Goal: Task Accomplishment & Management: Use online tool/utility

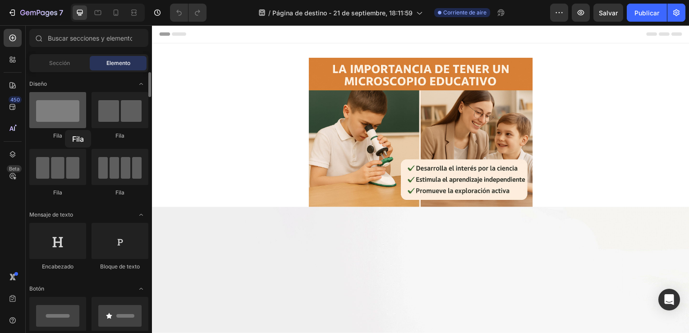
click at [65, 127] on div "Fila" at bounding box center [57, 116] width 57 height 48
click at [65, 127] on div at bounding box center [57, 110] width 57 height 36
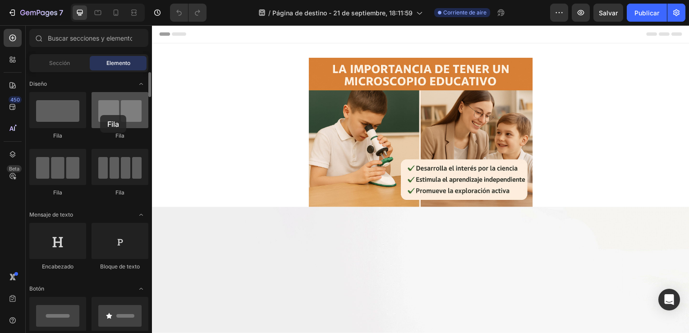
click at [100, 115] on div at bounding box center [120, 110] width 57 height 36
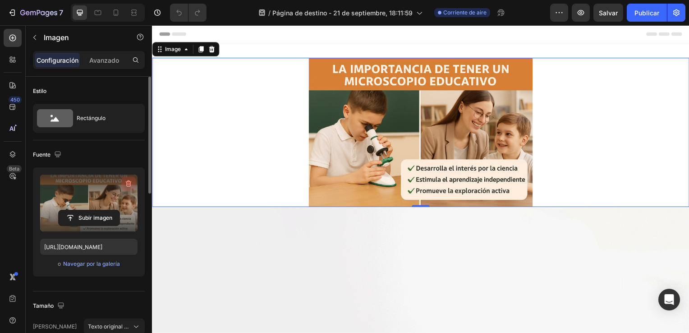
click at [125, 183] on icon "button" at bounding box center [128, 183] width 9 height 9
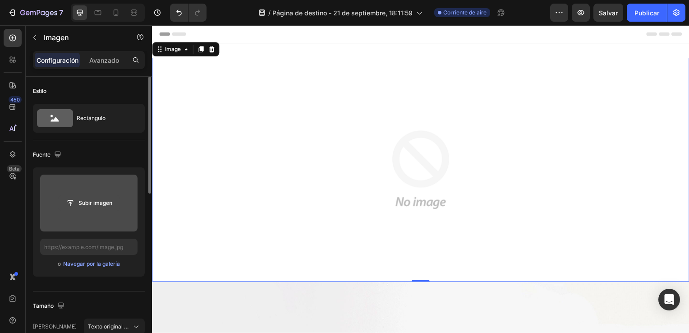
click at [90, 200] on input "file" at bounding box center [89, 202] width 61 height 15
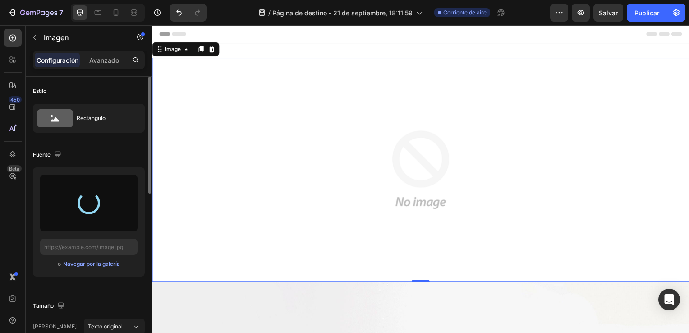
type input "[URL][DOMAIN_NAME]"
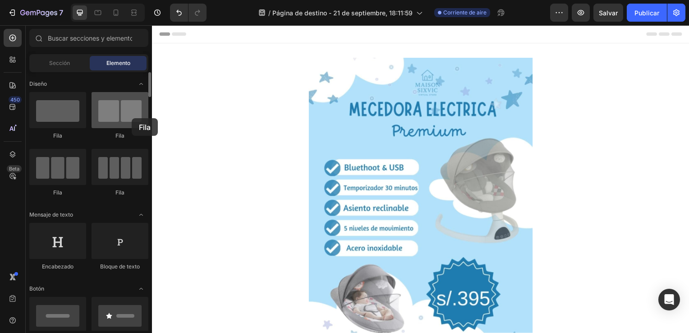
click at [132, 118] on div at bounding box center [120, 110] width 57 height 36
click at [134, 116] on div at bounding box center [120, 110] width 57 height 36
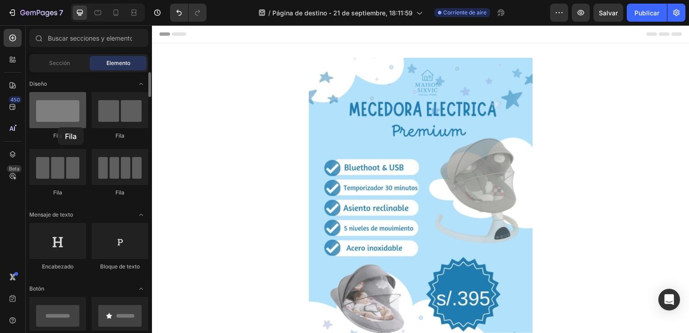
click at [58, 127] on div at bounding box center [57, 110] width 57 height 36
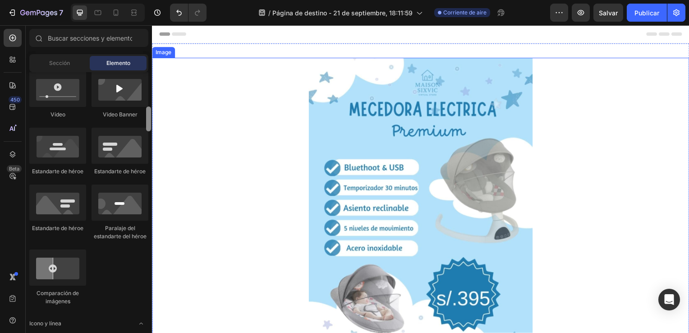
drag, startPoint x: 299, startPoint y: 111, endPoint x: 153, endPoint y: 88, distance: 147.1
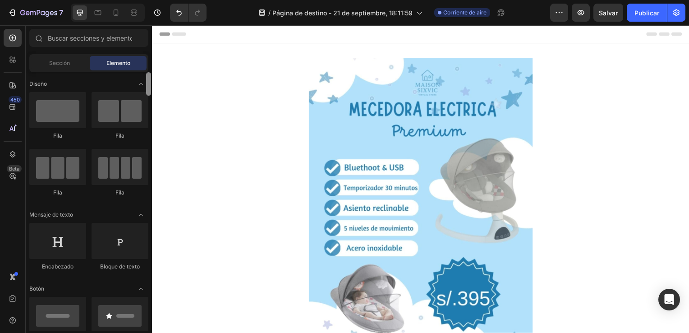
click at [147, 83] on div at bounding box center [148, 83] width 5 height 23
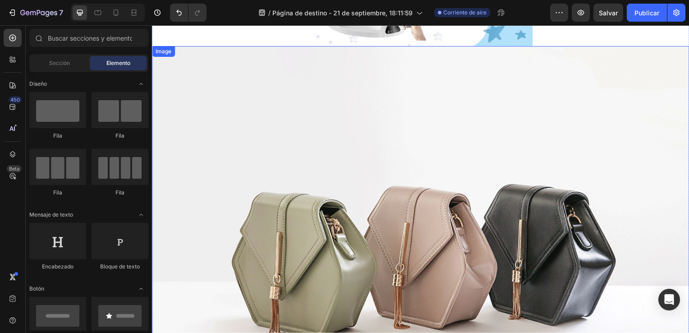
scroll to position [333, 0]
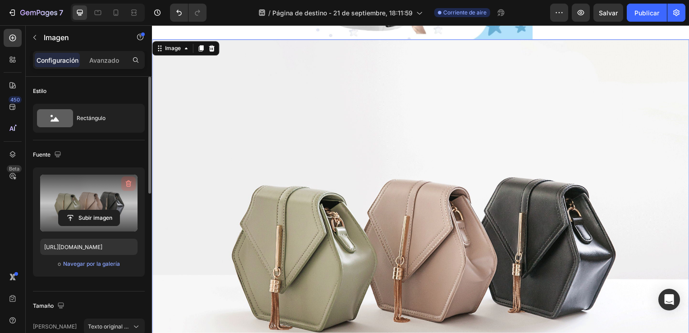
click at [128, 180] on icon "button" at bounding box center [129, 183] width 6 height 7
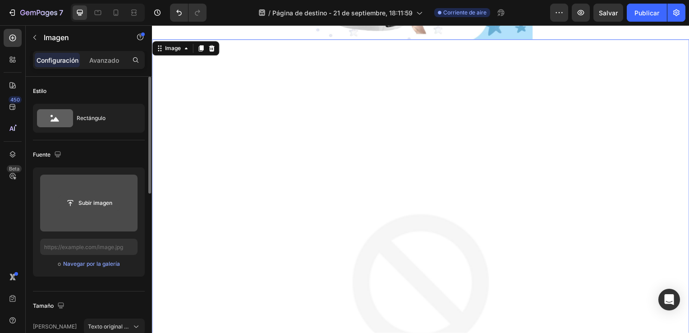
click at [105, 207] on input "file" at bounding box center [89, 202] width 61 height 15
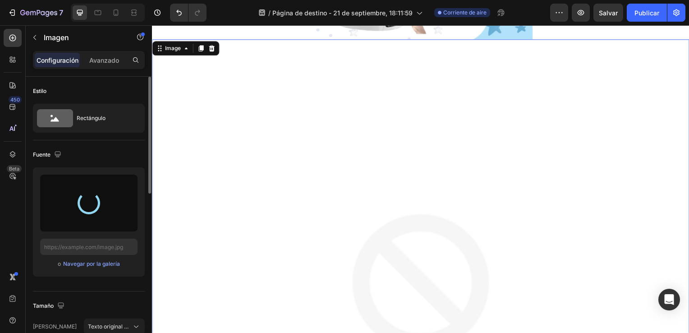
type input "[URL][DOMAIN_NAME]"
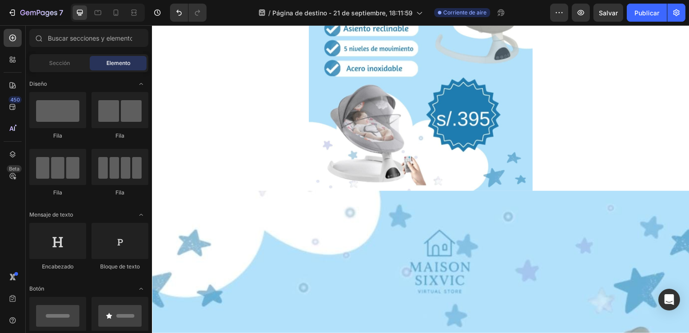
scroll to position [0, 0]
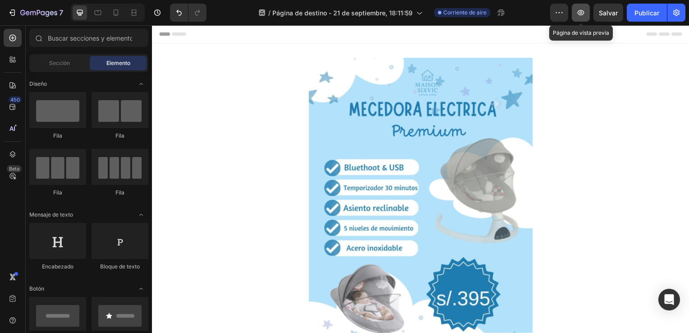
click at [578, 11] on icon "button" at bounding box center [580, 12] width 9 height 9
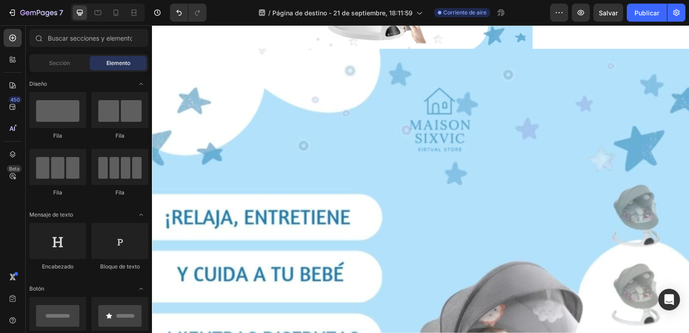
scroll to position [330, 0]
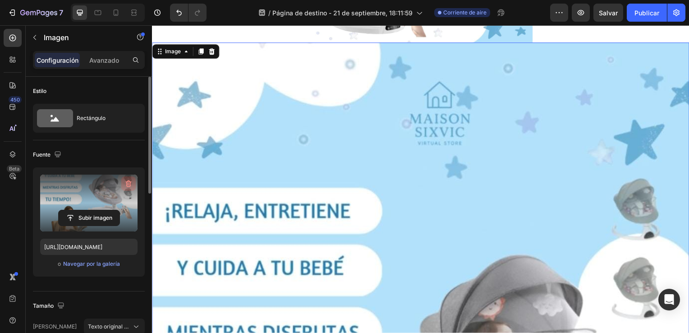
click at [126, 182] on icon "button" at bounding box center [129, 183] width 6 height 7
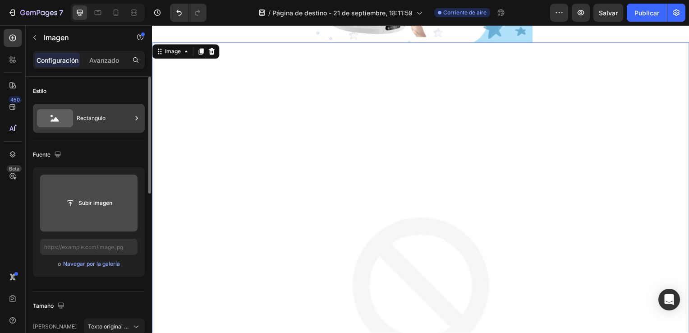
click at [69, 111] on icon at bounding box center [55, 118] width 36 height 18
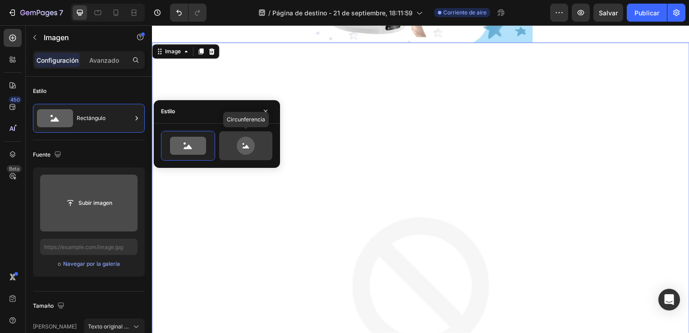
click at [239, 142] on icon at bounding box center [246, 146] width 18 height 18
type input "80"
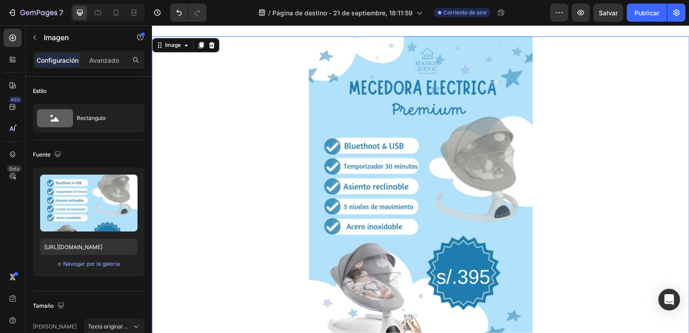
scroll to position [282, 0]
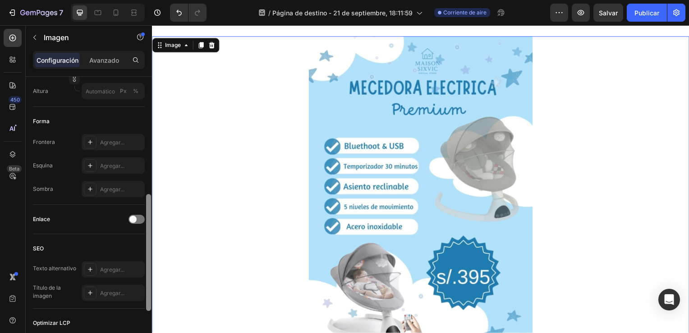
drag, startPoint x: 152, startPoint y: 161, endPoint x: 152, endPoint y: 146, distance: 15.3
click at [152, 146] on div at bounding box center [148, 218] width 7 height 282
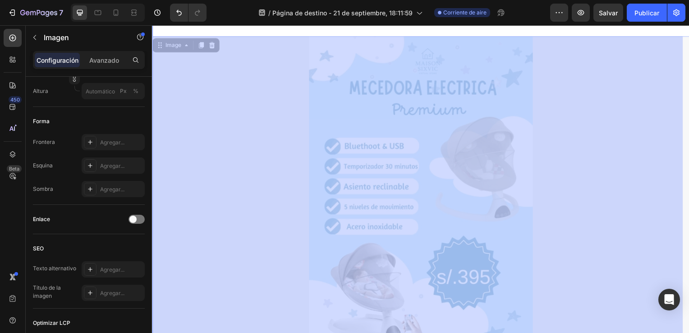
drag, startPoint x: 153, startPoint y: 203, endPoint x: 300, endPoint y: 164, distance: 151.8
click at [152, 139] on html "Header Image 0 Image 0 Image Section 1 Root Start with Sections from sidebar Ad…" at bounding box center [422, 268] width 541 height 528
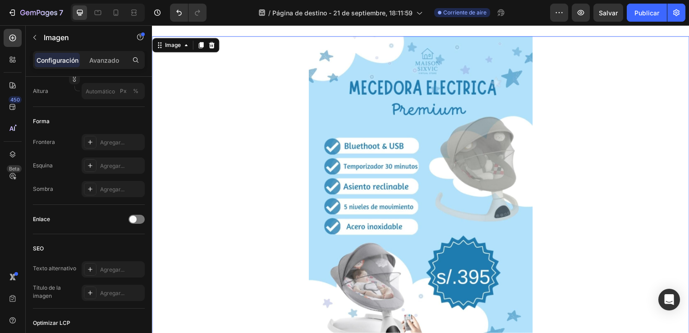
click at [365, 198] on img at bounding box center [422, 194] width 225 height 315
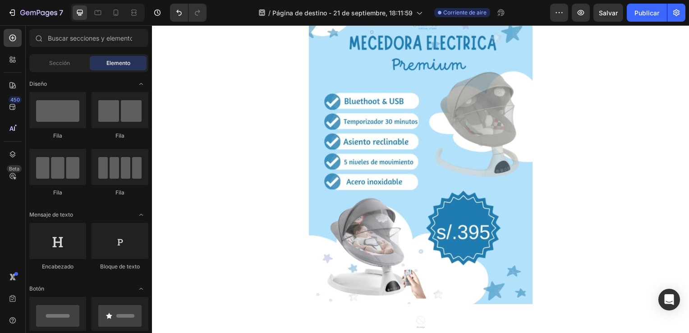
scroll to position [0, 0]
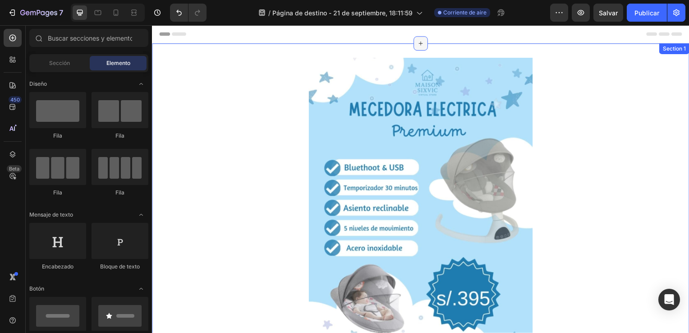
click at [424, 46] on div at bounding box center [422, 44] width 14 height 14
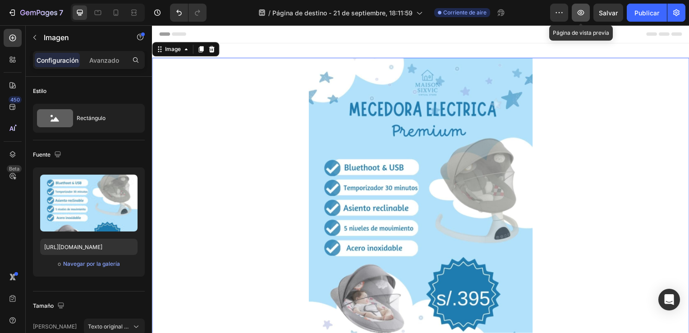
click at [586, 9] on button "button" at bounding box center [581, 13] width 18 height 18
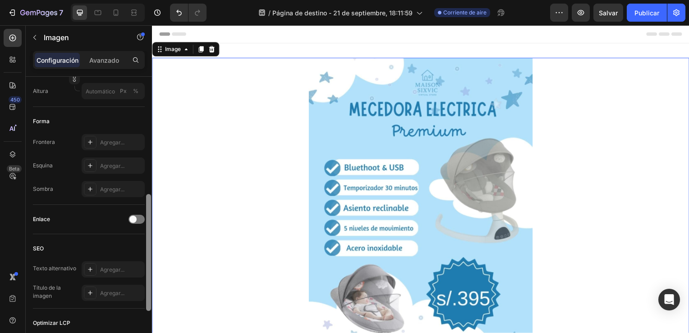
drag, startPoint x: 146, startPoint y: 179, endPoint x: 150, endPoint y: 154, distance: 25.6
click at [150, 154] on div at bounding box center [148, 218] width 7 height 282
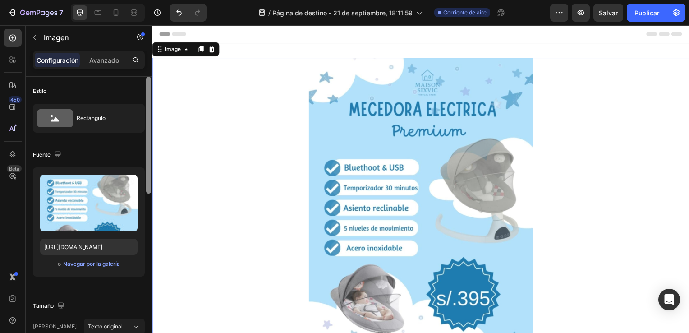
click at [150, 154] on div at bounding box center [148, 218] width 7 height 282
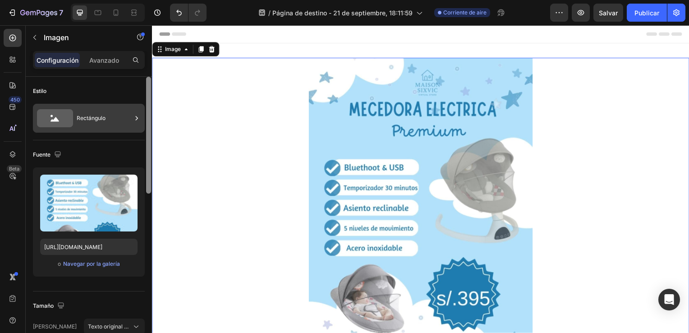
drag, startPoint x: 147, startPoint y: 179, endPoint x: 121, endPoint y: 105, distance: 78.9
click at [121, 105] on div "Estilo Rectángulo Fuente Subir imagen [URL][DOMAIN_NAME] o Navegar por la galer…" at bounding box center [89, 218] width 126 height 282
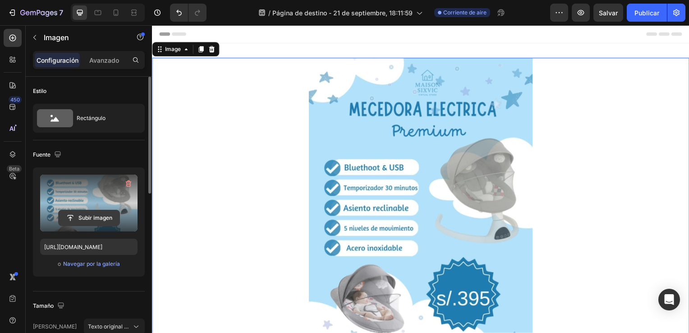
click at [92, 218] on input "file" at bounding box center [89, 217] width 61 height 15
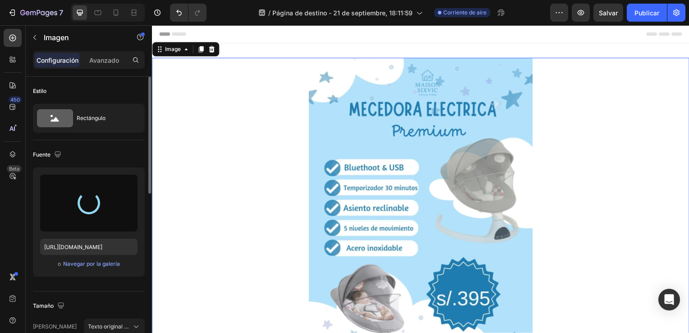
type input "[URL][DOMAIN_NAME]"
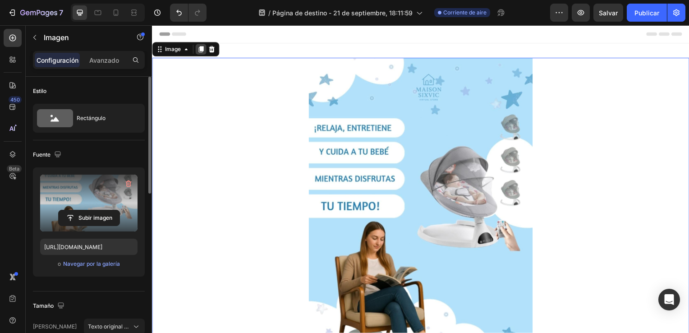
click at [202, 45] on div at bounding box center [201, 49] width 11 height 11
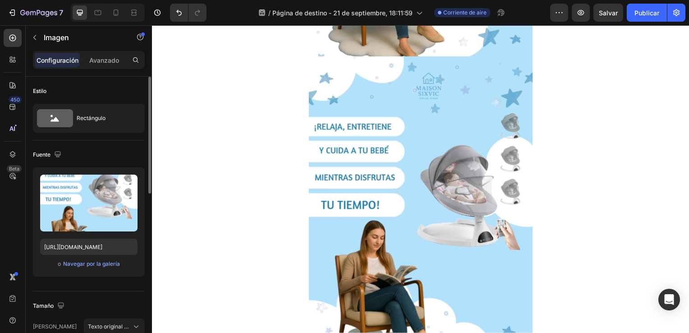
scroll to position [46, 0]
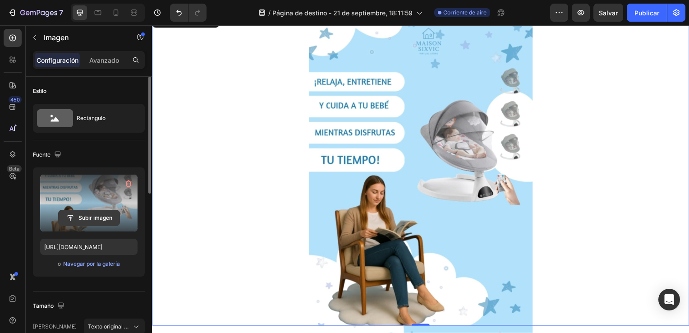
click at [101, 214] on input "file" at bounding box center [89, 217] width 61 height 15
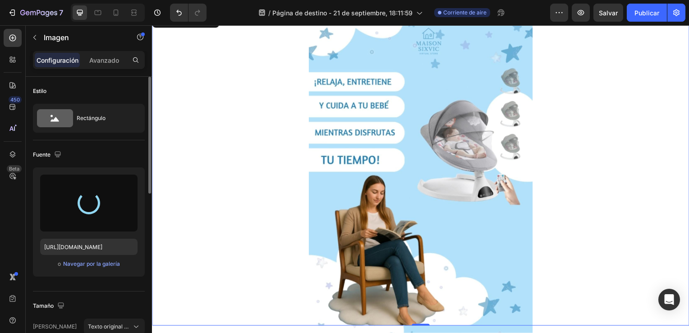
type input "[URL][DOMAIN_NAME]"
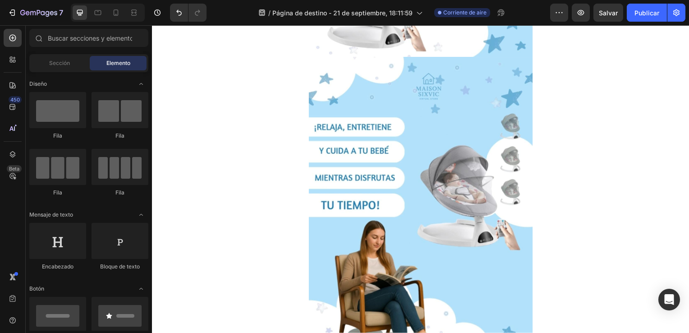
scroll to position [45, 0]
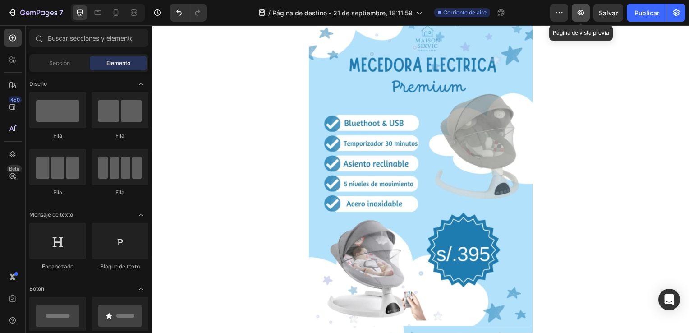
click at [578, 18] on button "button" at bounding box center [581, 13] width 18 height 18
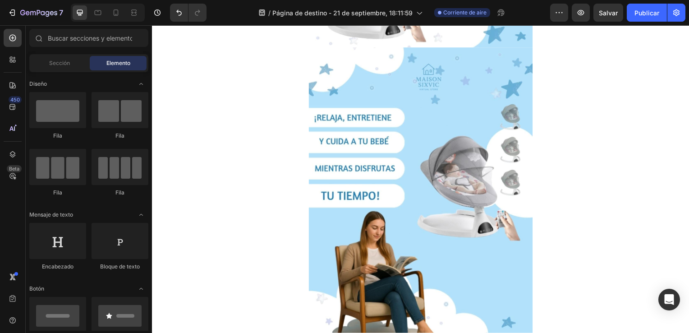
scroll to position [262, 0]
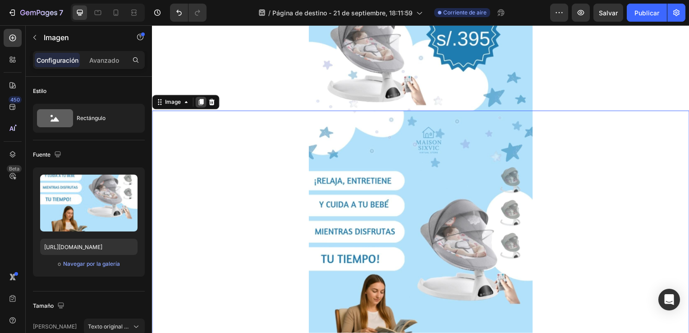
click at [202, 100] on icon at bounding box center [201, 103] width 5 height 6
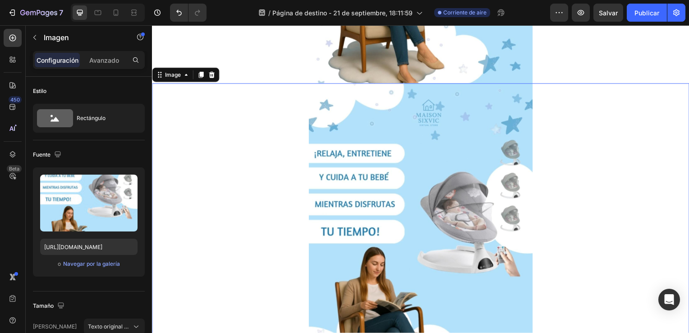
scroll to position [632, 0]
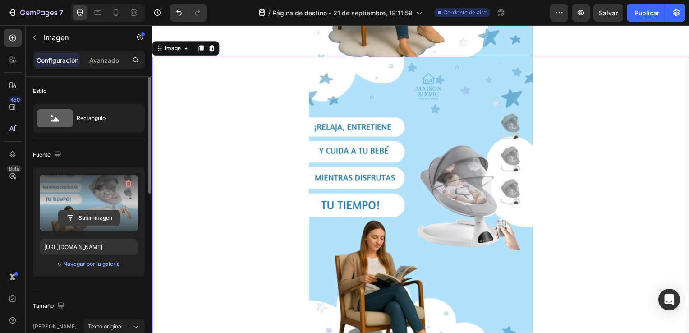
click at [109, 217] on input "file" at bounding box center [89, 217] width 61 height 15
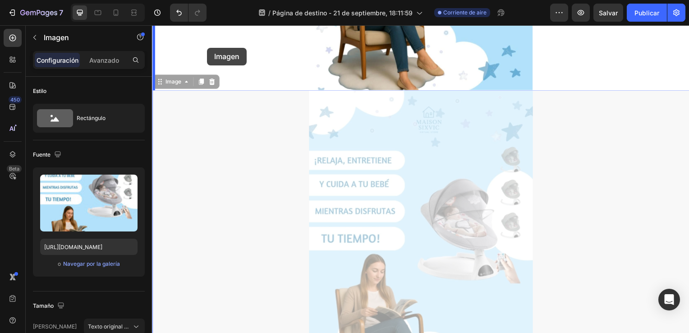
scroll to position [591, 0]
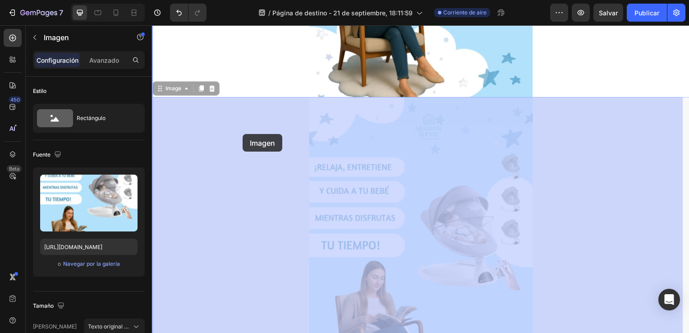
drag, startPoint x: 245, startPoint y: 102, endPoint x: 252, endPoint y: 176, distance: 73.9
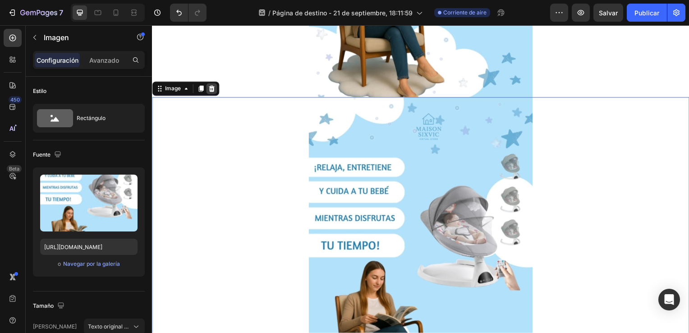
click at [214, 92] on icon at bounding box center [211, 89] width 7 height 7
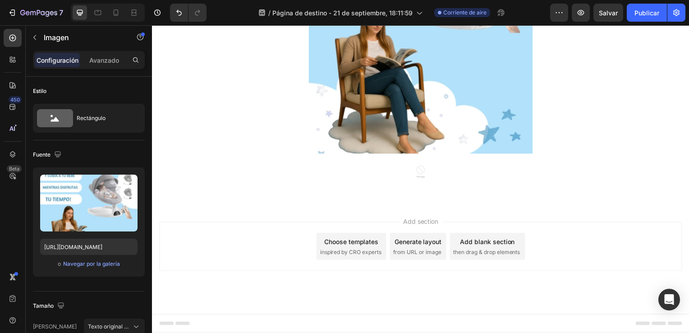
scroll to position [534, 0]
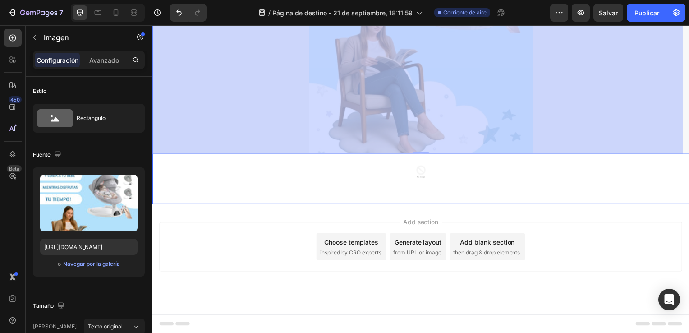
drag, startPoint x: 684, startPoint y: 59, endPoint x: 694, endPoint y: 44, distance: 18.8
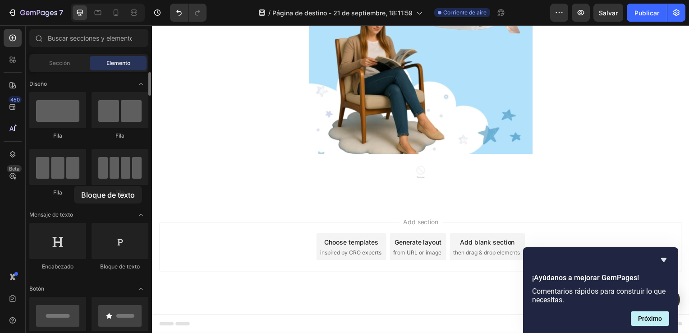
drag, startPoint x: 127, startPoint y: 258, endPoint x: 73, endPoint y: 187, distance: 89.5
click at [11, 41] on icon at bounding box center [12, 38] width 7 height 7
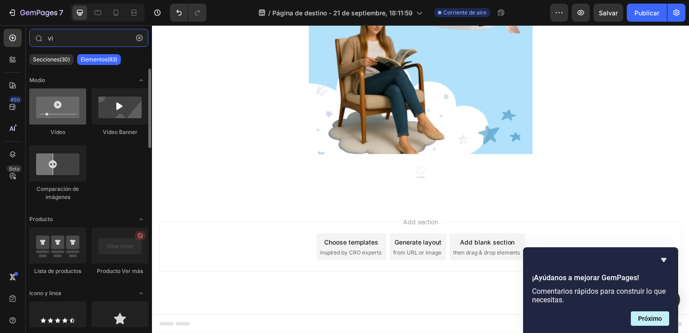
type input "vi"
click at [78, 113] on div at bounding box center [57, 106] width 57 height 36
click at [66, 115] on div at bounding box center [57, 106] width 57 height 36
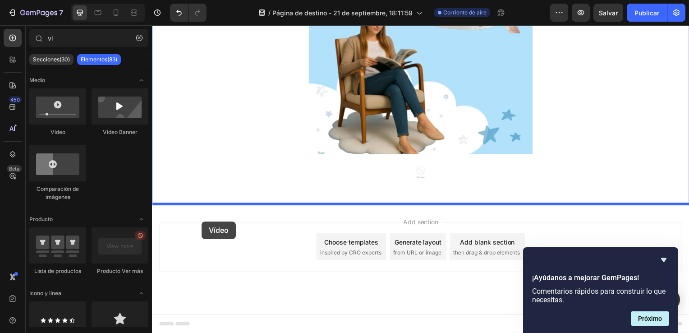
drag, startPoint x: 218, startPoint y: 140, endPoint x: 202, endPoint y: 223, distance: 85.0
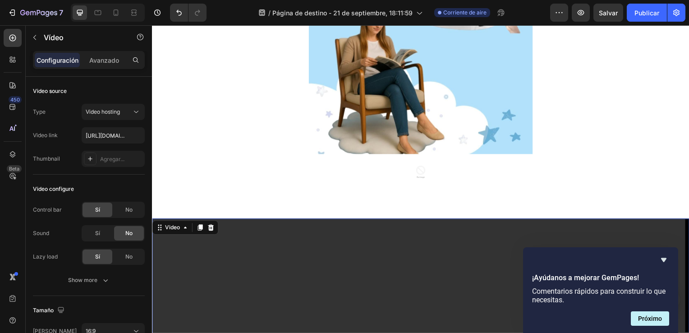
click at [202, 224] on div at bounding box center [200, 229] width 11 height 11
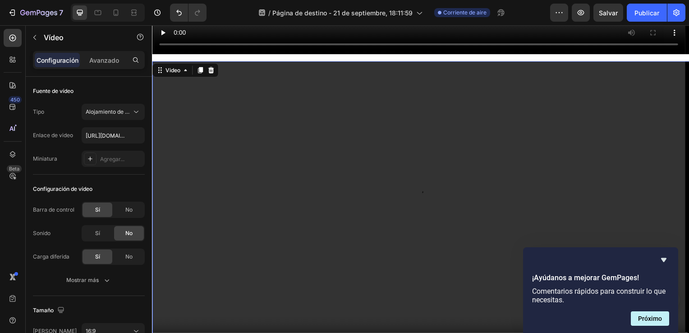
scroll to position [1005, 0]
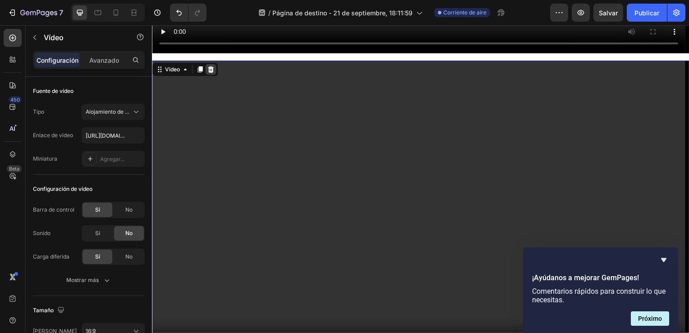
click at [214, 66] on icon at bounding box center [210, 69] width 7 height 7
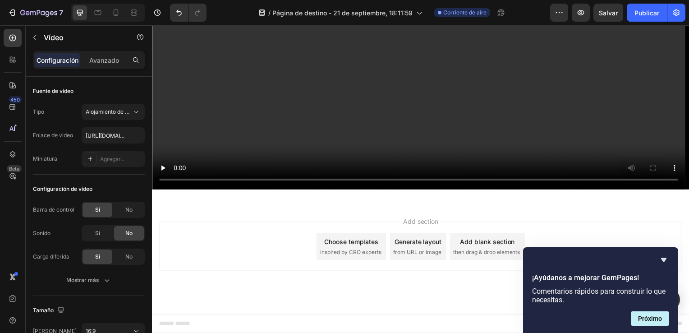
scroll to position [863, 0]
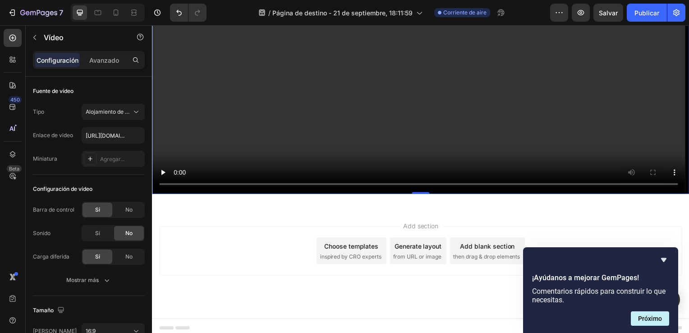
click at [333, 145] on video at bounding box center [422, 43] width 541 height 304
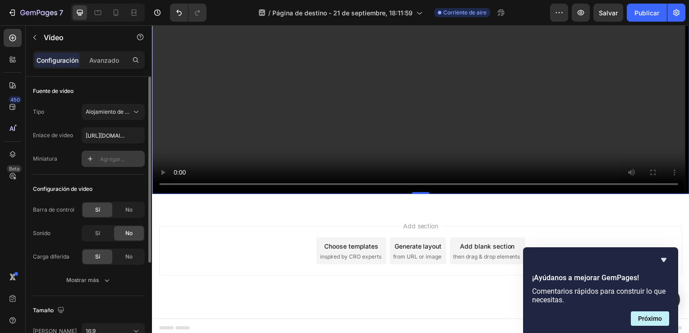
click at [105, 163] on div "Agregar..." at bounding box center [113, 159] width 63 height 16
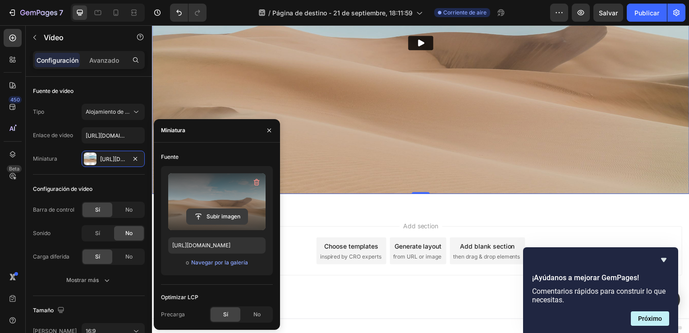
click at [218, 217] on input "file" at bounding box center [217, 216] width 61 height 15
click at [221, 208] on button "Subir imagen" at bounding box center [217, 216] width 62 height 16
click at [222, 215] on input "file" at bounding box center [217, 216] width 61 height 15
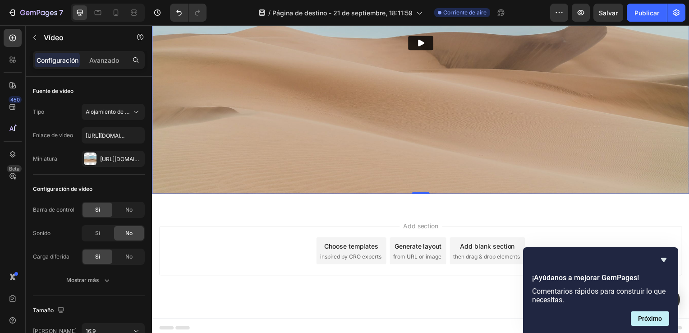
drag, startPoint x: 391, startPoint y: 168, endPoint x: 450, endPoint y: 115, distance: 79.5
click at [391, 168] on img at bounding box center [422, 43] width 541 height 304
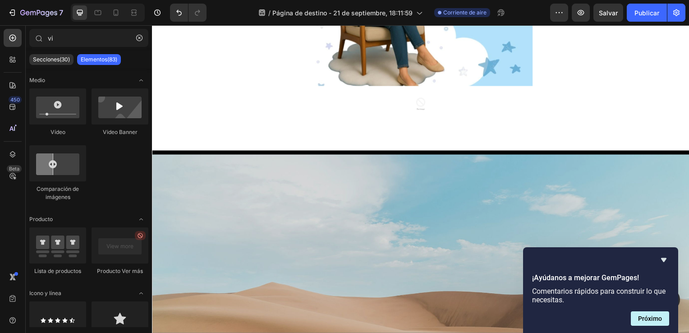
scroll to position [614, 0]
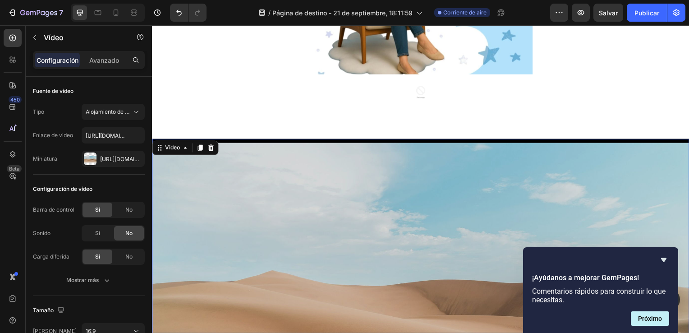
click at [628, 211] on video at bounding box center [422, 292] width 541 height 304
click at [216, 148] on div at bounding box center [211, 148] width 11 height 11
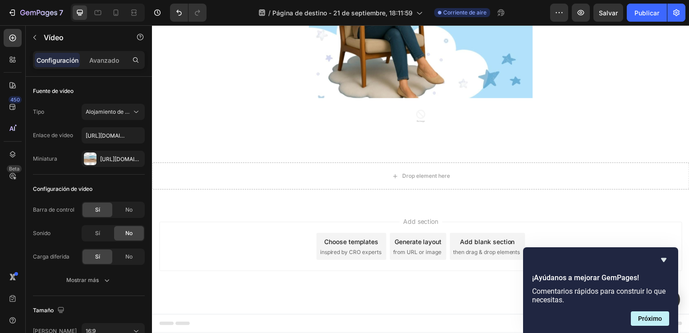
scroll to position [590, 0]
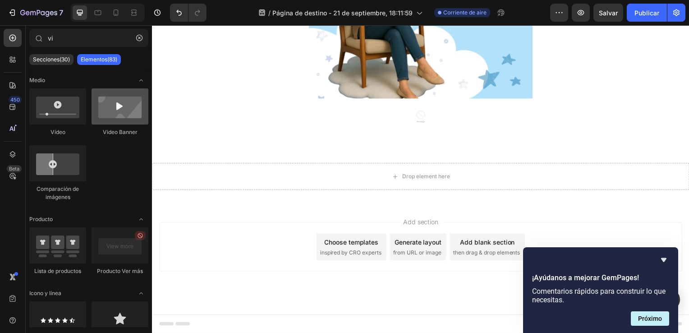
click at [110, 110] on div at bounding box center [120, 106] width 57 height 36
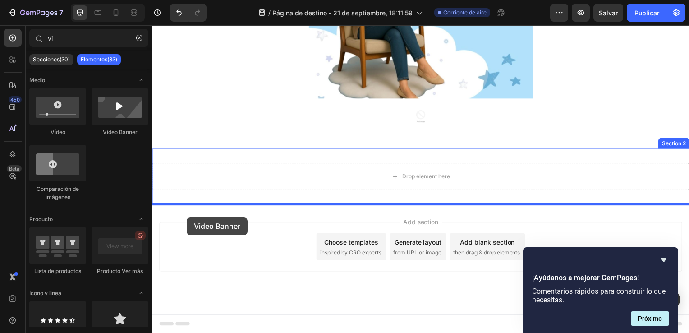
drag, startPoint x: 262, startPoint y: 135, endPoint x: 186, endPoint y: 219, distance: 112.7
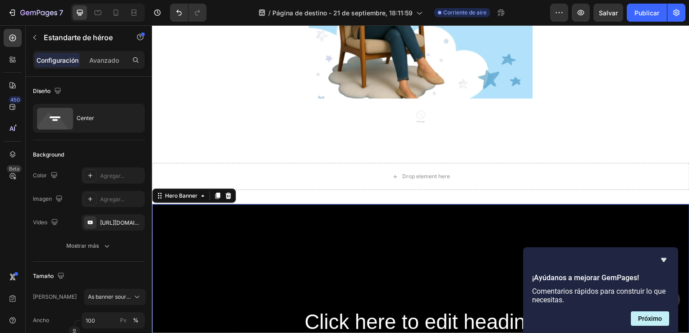
scroll to position [614, 0]
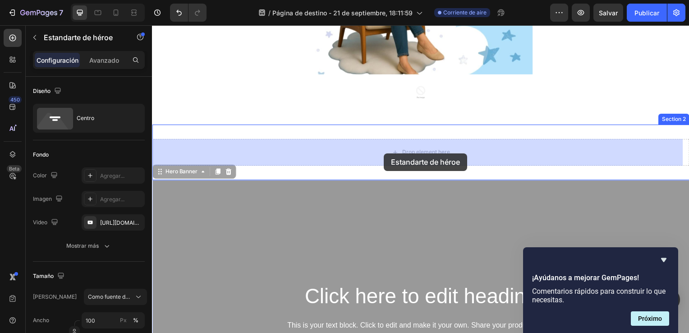
drag, startPoint x: 380, startPoint y: 232, endPoint x: 386, endPoint y: 154, distance: 77.8
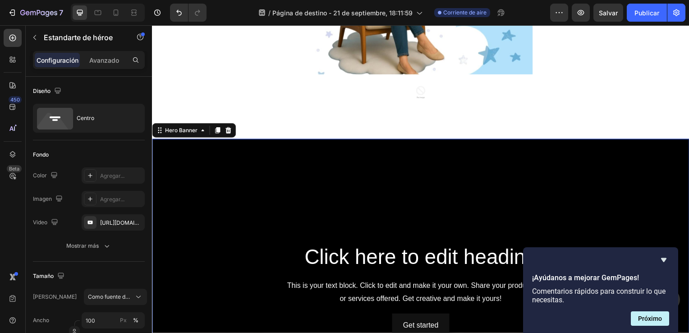
click at [580, 179] on div "Background Image" at bounding box center [422, 292] width 541 height 304
click at [101, 223] on div "[URL][DOMAIN_NAME]" at bounding box center [113, 223] width 26 height 8
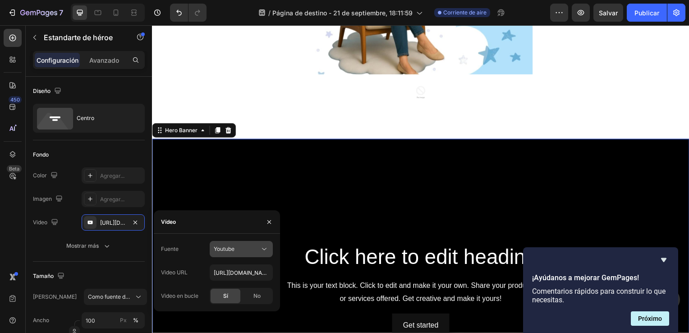
click at [261, 244] on icon at bounding box center [264, 248] width 9 height 9
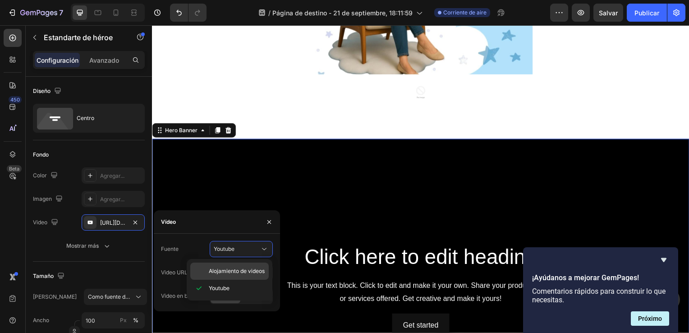
click at [251, 272] on span "Alojamiento de videos" at bounding box center [237, 271] width 56 height 8
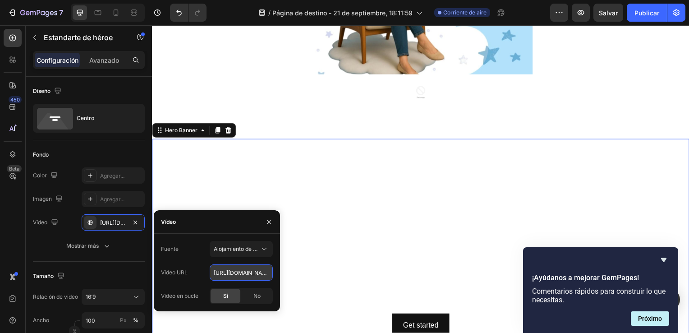
click at [256, 273] on input "[URL][DOMAIN_NAME]" at bounding box center [241, 272] width 63 height 16
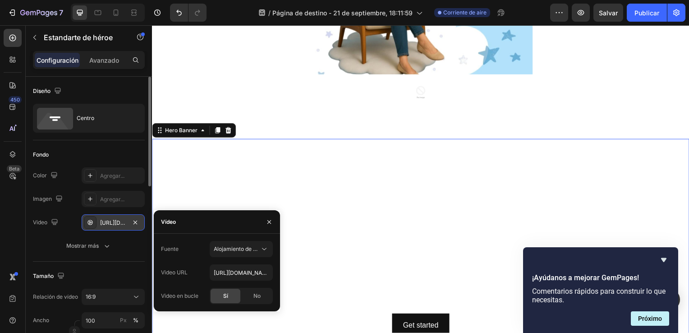
click at [115, 225] on div "[URL][DOMAIN_NAME]" at bounding box center [113, 223] width 26 height 8
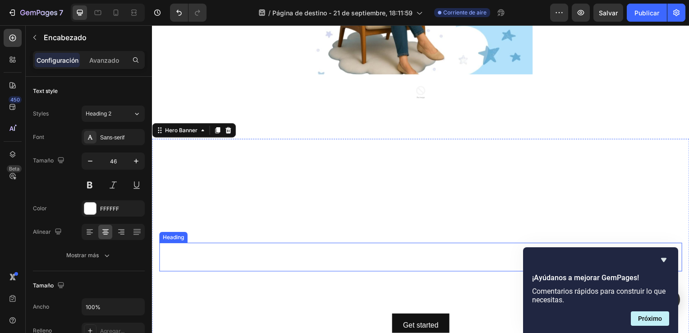
click at [251, 248] on h2 "Click here to edit heading" at bounding box center [422, 258] width 527 height 29
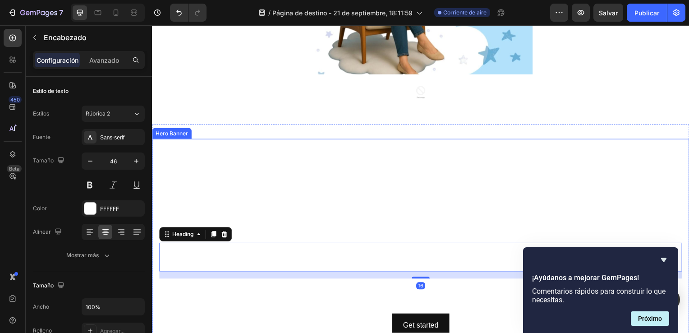
click at [256, 223] on video "Background Image" at bounding box center [422, 292] width 541 height 304
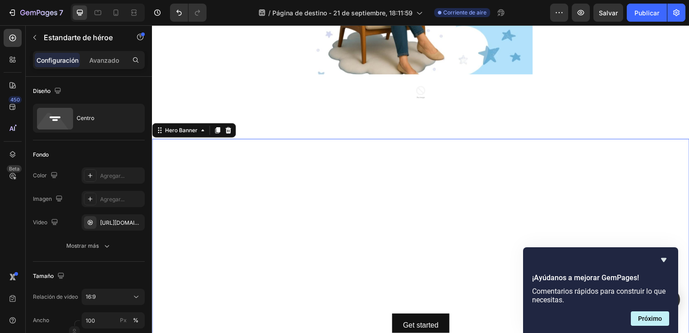
click at [256, 223] on video "Background Image" at bounding box center [422, 292] width 541 height 304
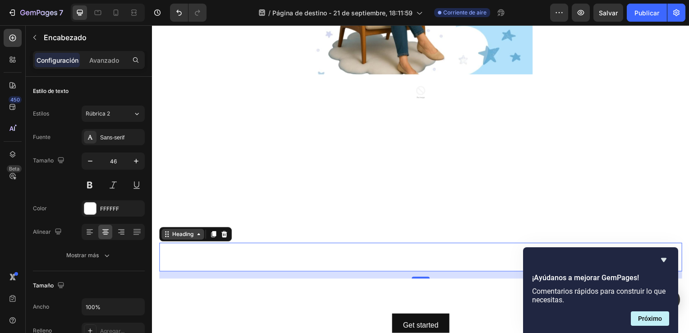
click at [185, 230] on div "Heading" at bounding box center [182, 235] width 43 height 11
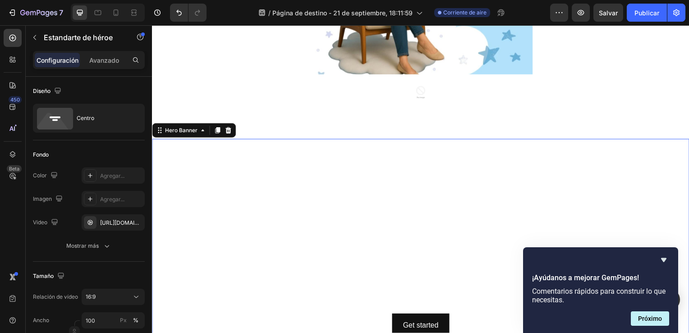
click at [209, 164] on video "Background Image" at bounding box center [422, 292] width 541 height 304
click at [116, 195] on div "Agregar..." at bounding box center [121, 199] width 42 height 8
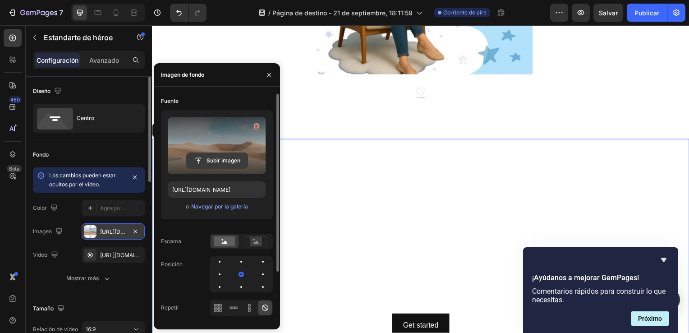
click at [230, 159] on input "file" at bounding box center [217, 160] width 61 height 15
type input "C:\fakepath\WhatsApp Video [DATE] 9.29.10 PM (1).mp4"
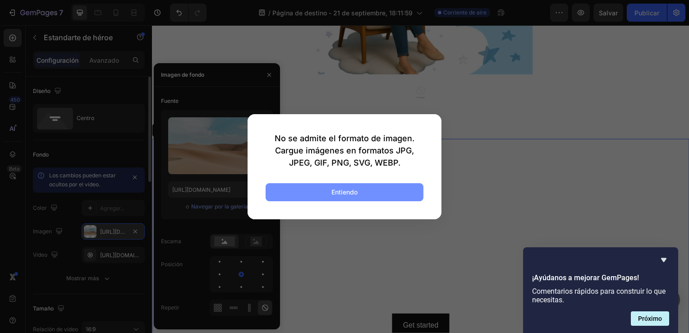
click at [319, 185] on button "Entiendo" at bounding box center [345, 192] width 158 height 18
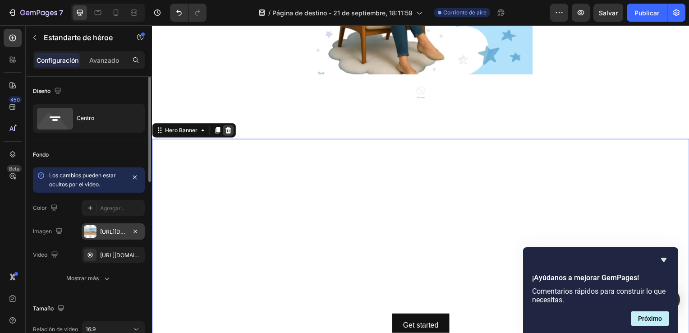
click at [228, 131] on icon at bounding box center [228, 131] width 7 height 7
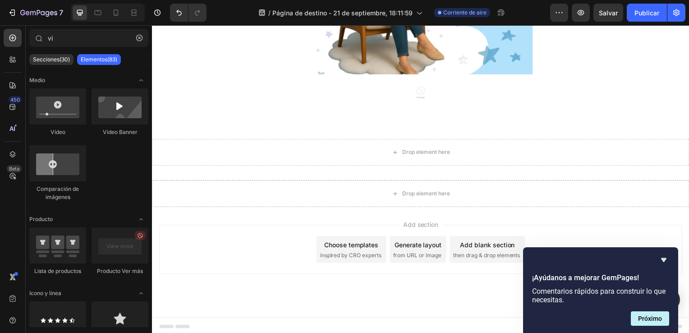
click at [124, 203] on div "Vídeo Video Banner Comparación de imágenes" at bounding box center [88, 148] width 119 height 121
drag, startPoint x: 804, startPoint y: 345, endPoint x: 463, endPoint y: 287, distance: 345.3
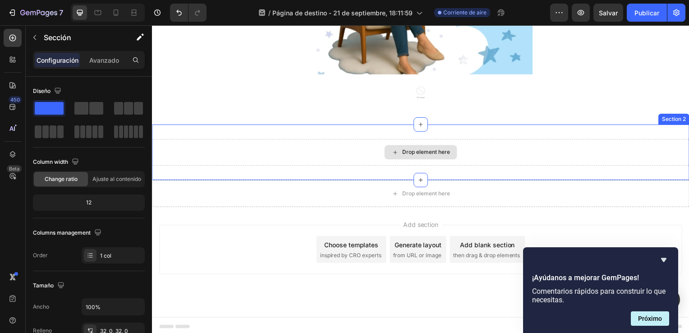
click at [464, 154] on div "Drop element here" at bounding box center [422, 153] width 541 height 27
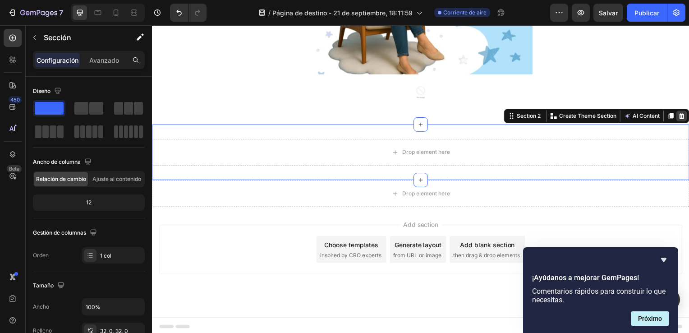
click at [684, 119] on div at bounding box center [685, 116] width 11 height 11
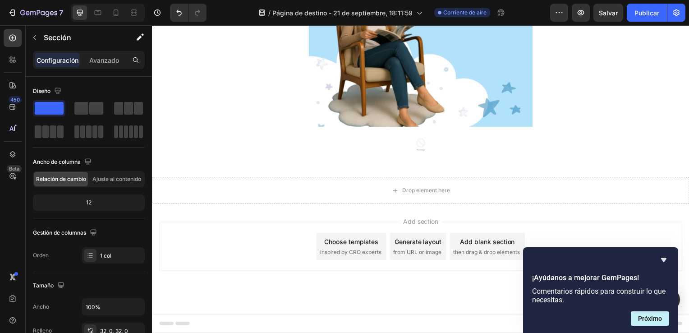
scroll to position [561, 0]
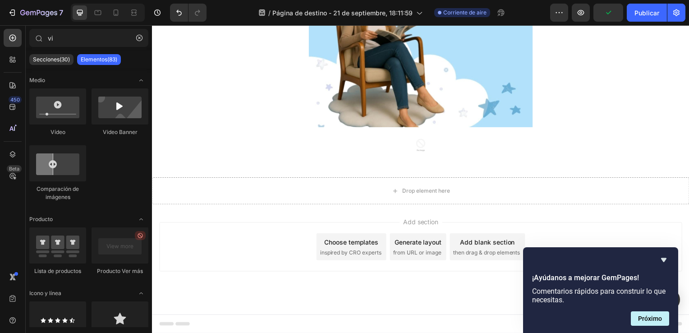
click at [239, 285] on div "Add section Choose templates inspired by CRO experts Generate layout from URL o…" at bounding box center [422, 261] width 541 height 111
click at [241, 258] on div "Add section Choose templates inspired by CRO experts Generate layout from URL o…" at bounding box center [422, 249] width 527 height 50
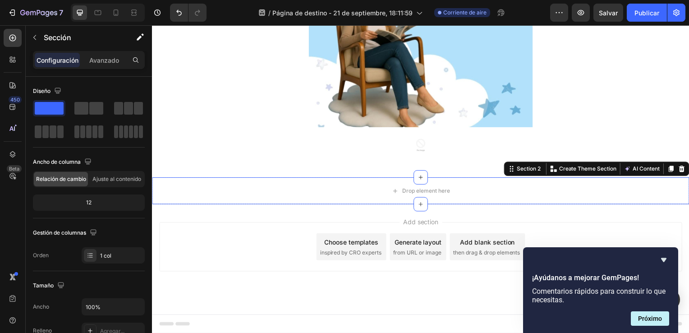
scroll to position [267, 0]
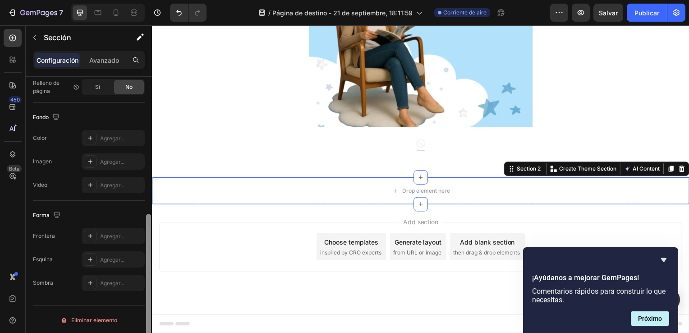
drag, startPoint x: 145, startPoint y: 116, endPoint x: 146, endPoint y: 152, distance: 35.6
click at [146, 152] on div at bounding box center [148, 218] width 7 height 282
click at [11, 85] on icon at bounding box center [12, 85] width 9 height 9
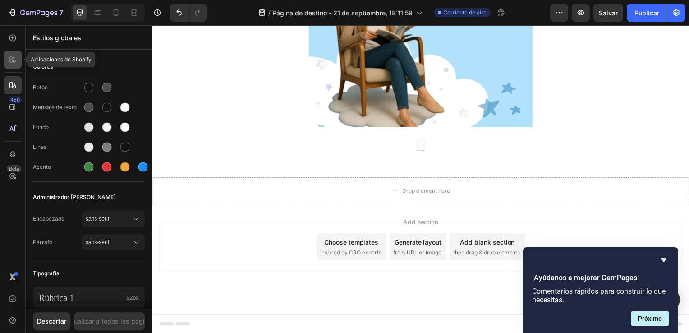
click at [16, 59] on icon at bounding box center [12, 59] width 9 height 9
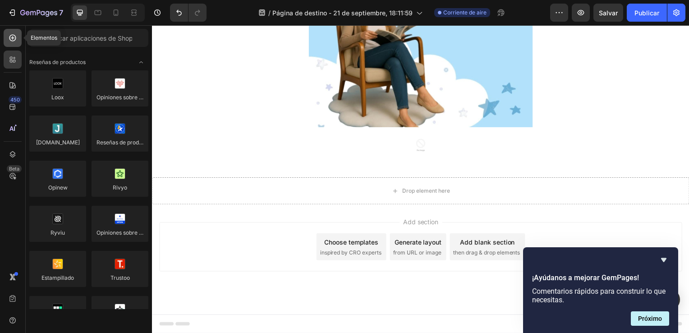
click at [16, 46] on div at bounding box center [13, 38] width 18 height 18
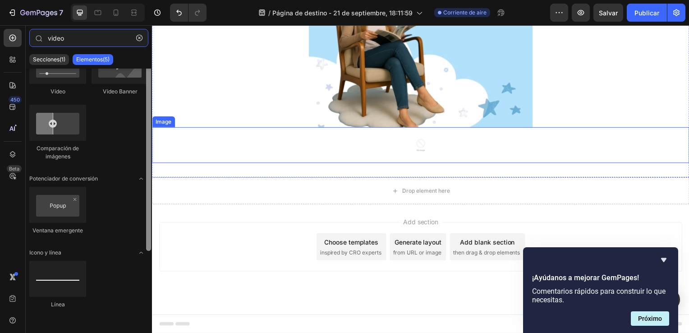
scroll to position [0, 0]
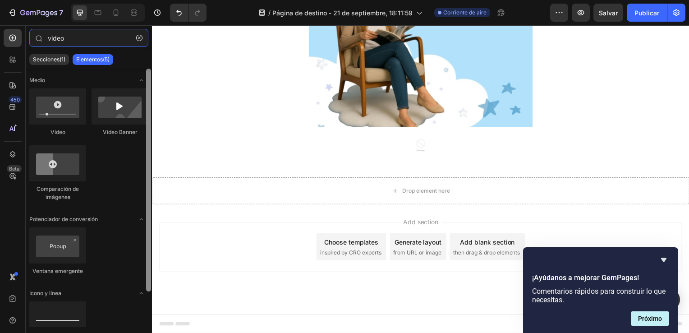
drag, startPoint x: 147, startPoint y: 247, endPoint x: 147, endPoint y: 129, distance: 117.7
click at [147, 129] on div at bounding box center [148, 180] width 5 height 223
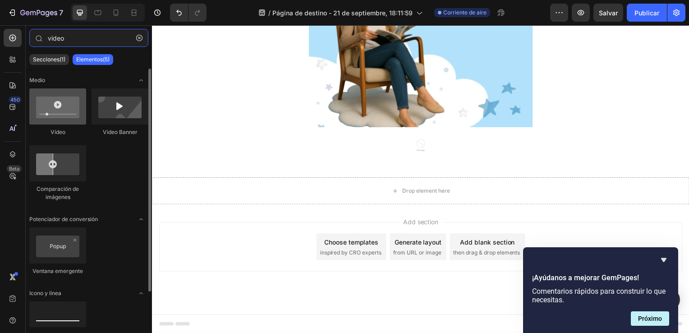
type input "video"
click at [73, 110] on div at bounding box center [57, 106] width 57 height 36
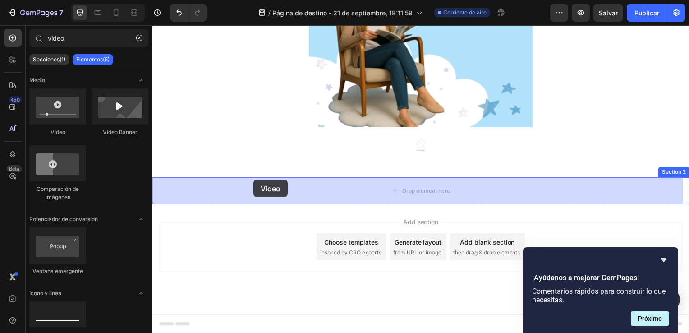
drag, startPoint x: 225, startPoint y: 135, endPoint x: 254, endPoint y: 181, distance: 54.5
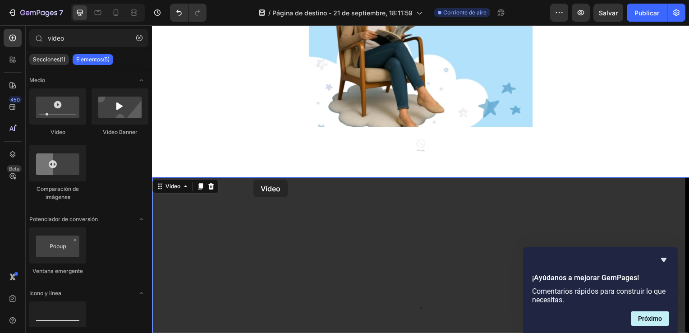
scroll to position [614, 0]
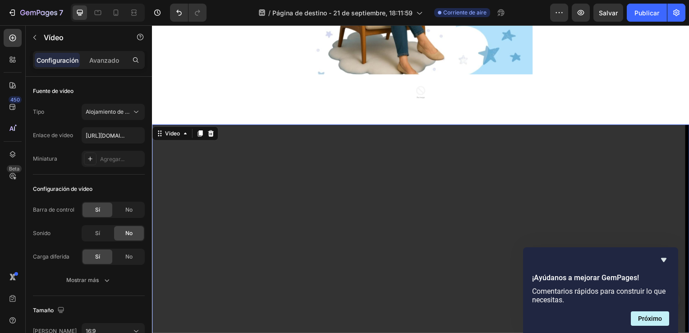
click at [187, 188] on video at bounding box center [422, 277] width 541 height 304
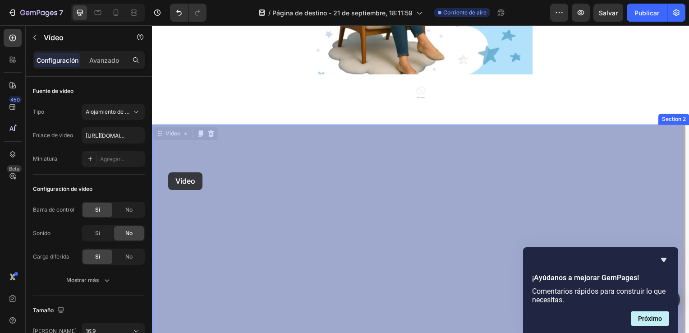
drag, startPoint x: 187, startPoint y: 188, endPoint x: 181, endPoint y: 192, distance: 6.8
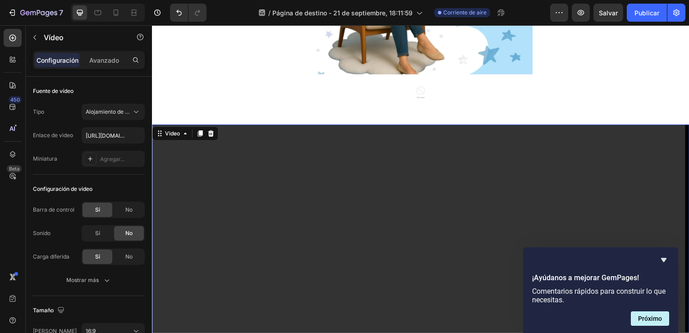
click at [181, 192] on video at bounding box center [422, 277] width 541 height 304
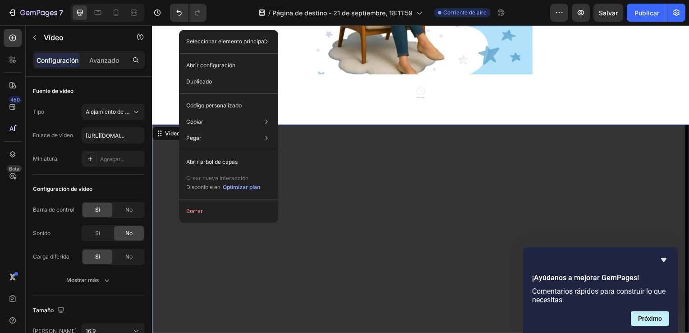
click at [328, 260] on video at bounding box center [422, 277] width 541 height 304
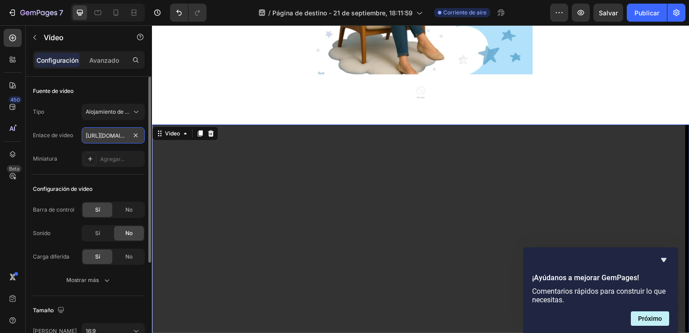
click at [122, 135] on input "[URL][DOMAIN_NAME]" at bounding box center [113, 135] width 63 height 16
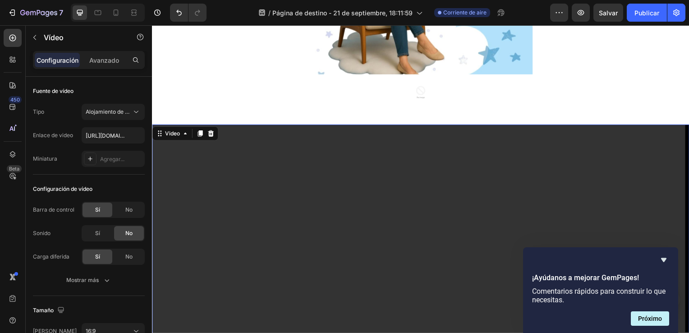
drag, startPoint x: 278, startPoint y: 165, endPoint x: 386, endPoint y: 230, distance: 125.6
click at [386, 230] on video at bounding box center [422, 277] width 541 height 304
click at [538, 188] on video at bounding box center [422, 277] width 541 height 304
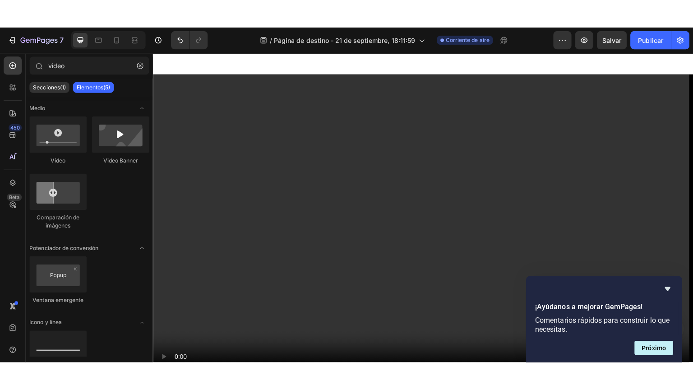
scroll to position [681, 0]
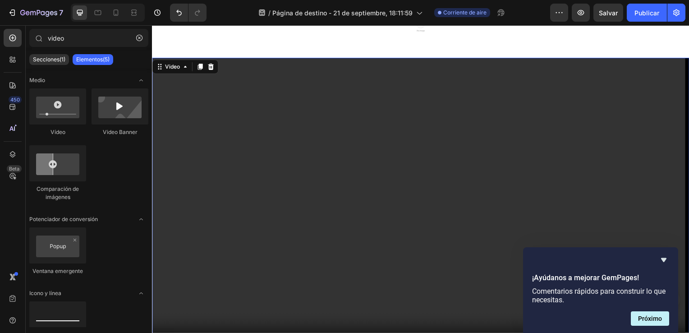
click at [393, 190] on video at bounding box center [422, 210] width 541 height 304
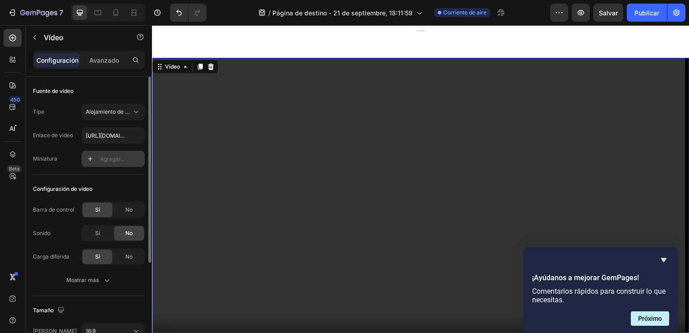
click at [127, 163] on div "Agregar..." at bounding box center [113, 159] width 63 height 16
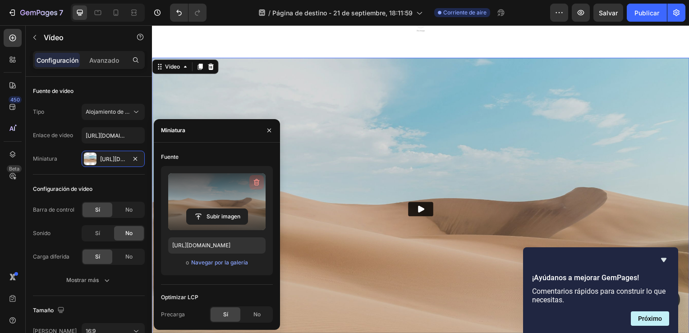
click at [258, 181] on icon "button" at bounding box center [256, 182] width 9 height 9
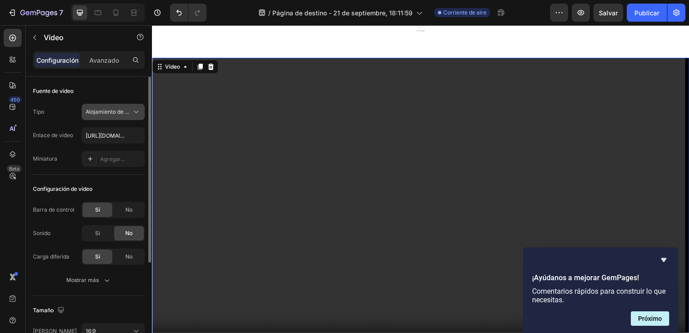
click at [135, 112] on icon at bounding box center [136, 111] width 9 height 9
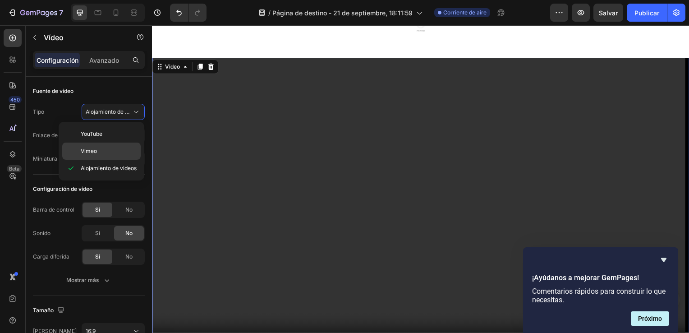
click at [97, 147] on p "Vimeo" at bounding box center [109, 151] width 56 height 8
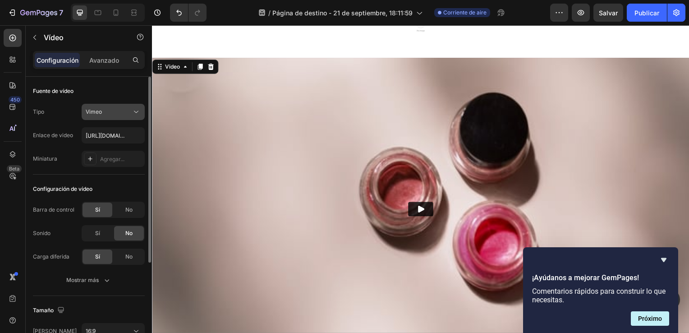
click at [106, 111] on div "Vimeo" at bounding box center [109, 112] width 46 height 8
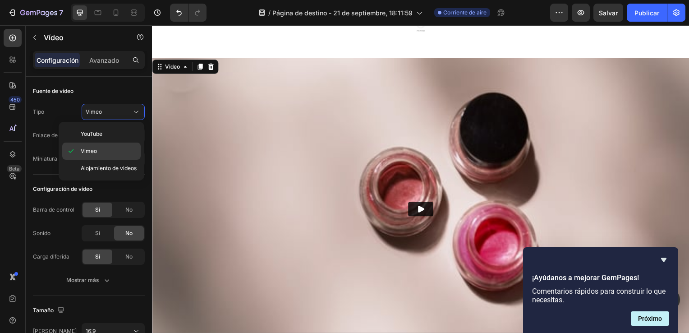
click at [97, 151] on span "Vimeo" at bounding box center [89, 151] width 16 height 8
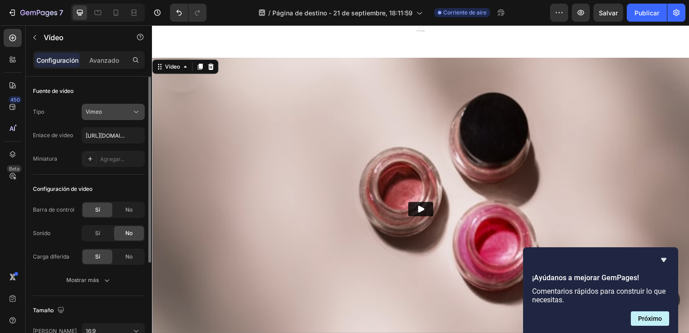
click at [120, 116] on div "Vimeo" at bounding box center [113, 111] width 55 height 9
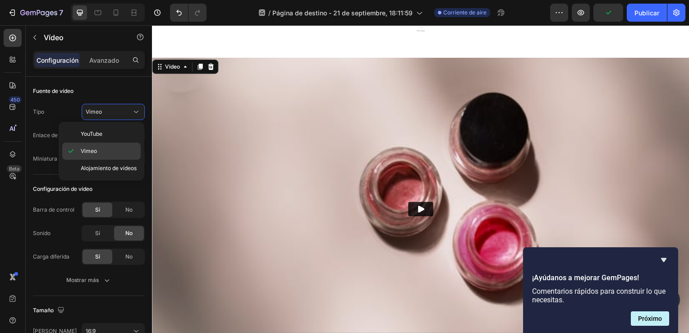
click at [98, 149] on p "Vimeo" at bounding box center [109, 151] width 56 height 8
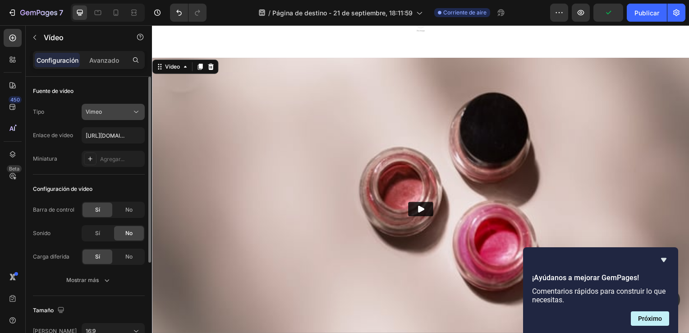
click at [111, 104] on button "Vimeo" at bounding box center [113, 112] width 63 height 16
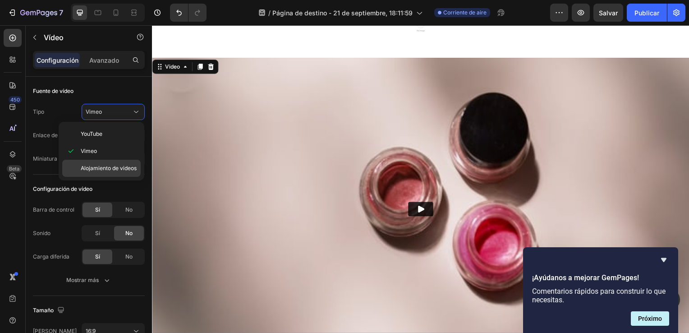
click at [119, 162] on div "Alojamiento de videos" at bounding box center [101, 168] width 78 height 17
type input "[URL][DOMAIN_NAME]"
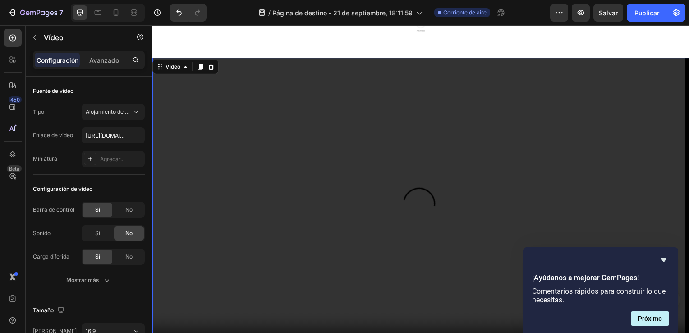
click at [209, 164] on video at bounding box center [422, 210] width 541 height 304
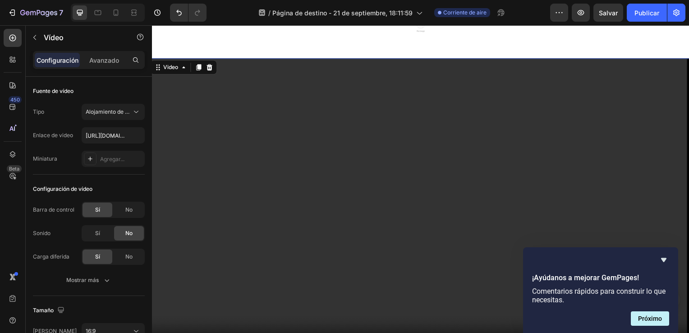
drag, startPoint x: 207, startPoint y: 164, endPoint x: 361, endPoint y: 222, distance: 164.2
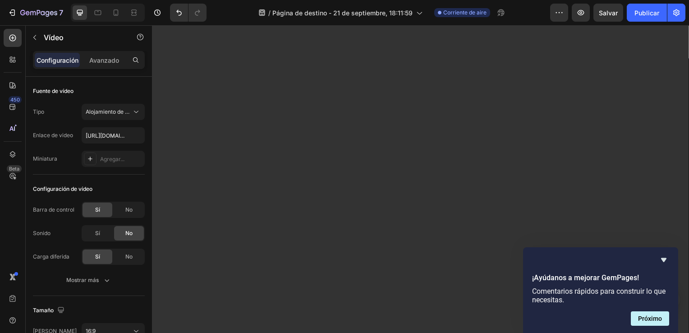
click at [361, 222] on video at bounding box center [420, 207] width 541 height 365
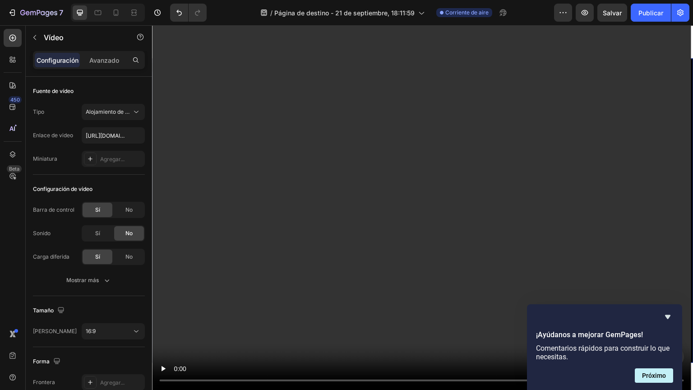
click at [363, 222] on video at bounding box center [422, 207] width 541 height 365
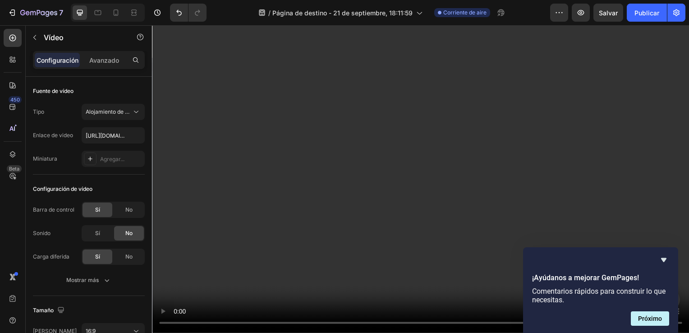
scroll to position [476, 0]
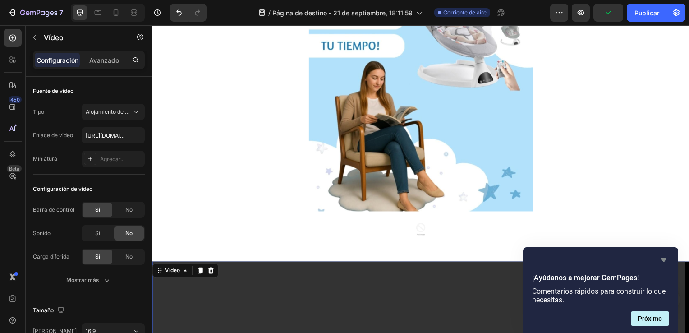
click at [664, 260] on icon "Ocultar encuesta" at bounding box center [663, 260] width 5 height 4
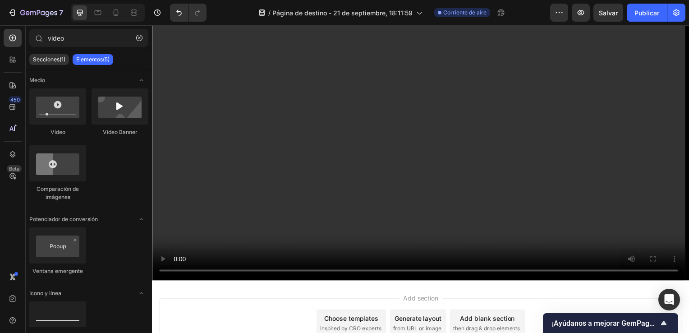
scroll to position [718, 0]
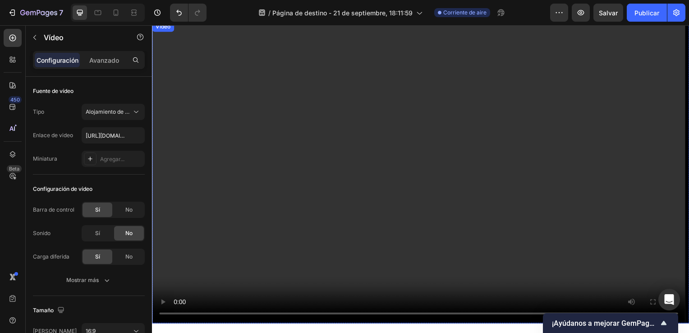
click at [370, 218] on video at bounding box center [422, 173] width 541 height 304
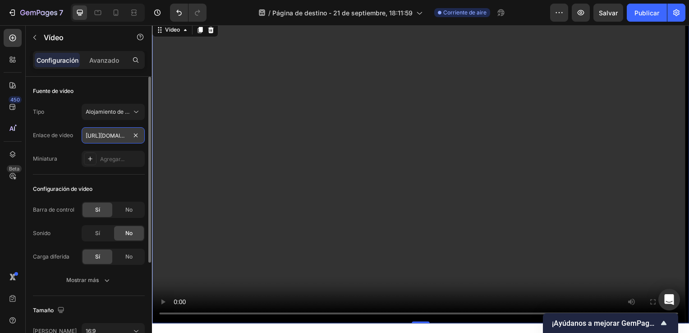
click at [115, 130] on input "[URL][DOMAIN_NAME]" at bounding box center [113, 135] width 63 height 16
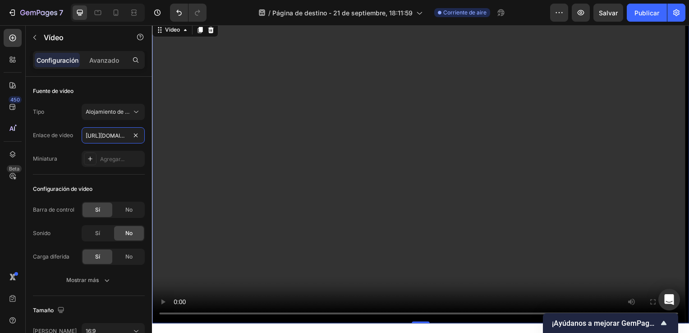
scroll to position [0, 579]
type input "[URL][DOMAIN_NAME]"
click at [280, 221] on video at bounding box center [422, 173] width 541 height 304
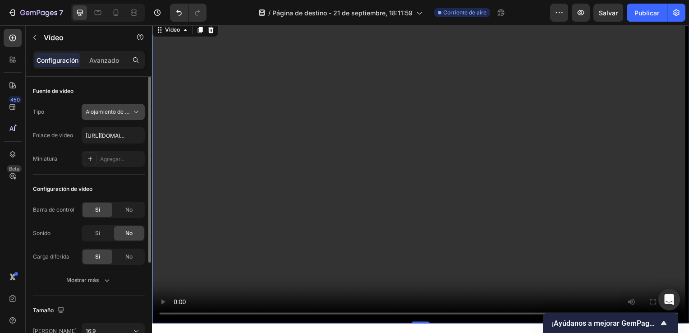
click at [124, 108] on span "Alojamiento de videos" at bounding box center [114, 111] width 56 height 7
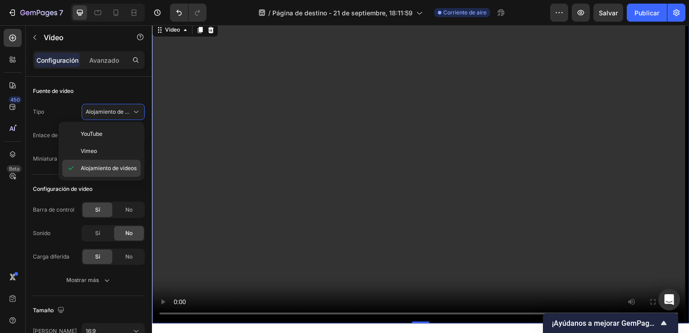
click at [96, 162] on div "Alojamiento de videos" at bounding box center [101, 168] width 78 height 17
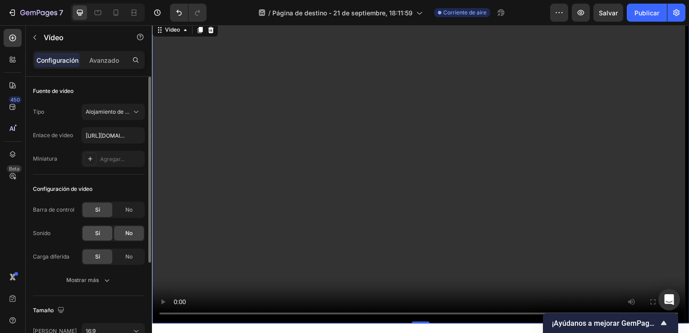
click at [99, 232] on span "Sí" at bounding box center [97, 233] width 5 height 8
click at [107, 275] on button "Mostrar más" at bounding box center [89, 280] width 112 height 16
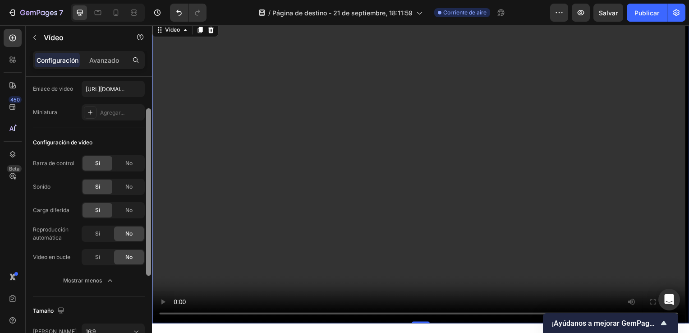
scroll to position [57, 0]
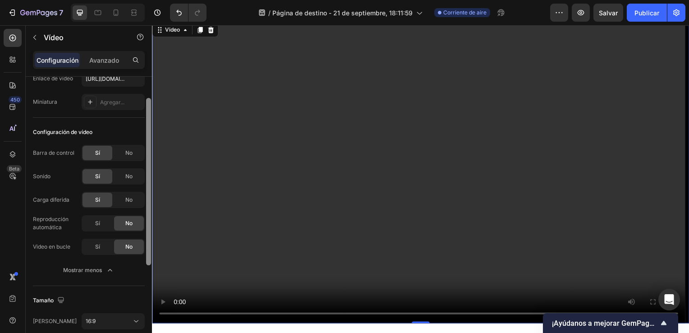
drag, startPoint x: 148, startPoint y: 232, endPoint x: 148, endPoint y: 269, distance: 37.4
click at [148, 265] on div at bounding box center [148, 181] width 5 height 167
click at [88, 221] on div "Sí" at bounding box center [98, 223] width 30 height 14
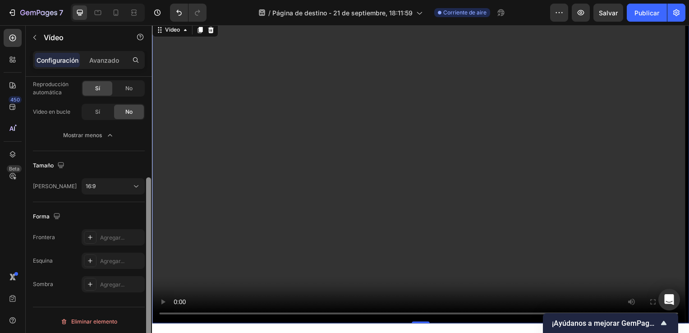
scroll to position [193, 0]
drag, startPoint x: 147, startPoint y: 236, endPoint x: 144, endPoint y: 333, distance: 96.5
click at [144, 332] on div "Fuente de vídeo Tipo Alojamiento de videos Enlace de video [URL][DOMAIN_NAME] M…" at bounding box center [89, 218] width 126 height 282
click at [138, 182] on icon at bounding box center [136, 184] width 9 height 9
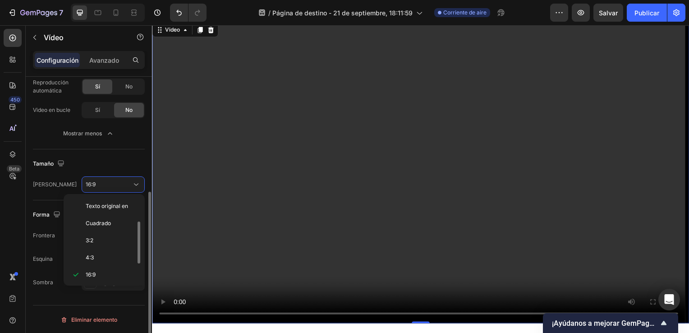
scroll to position [16, 0]
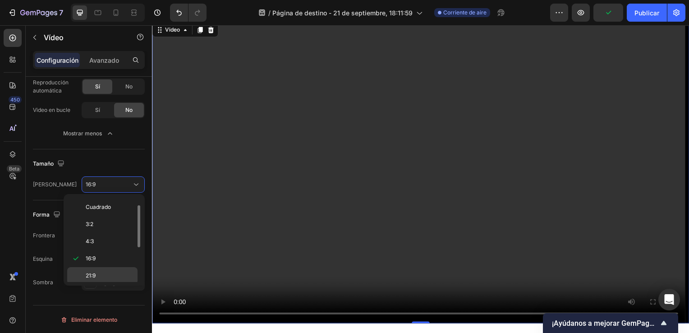
click at [106, 268] on div "21:9" at bounding box center [102, 275] width 70 height 17
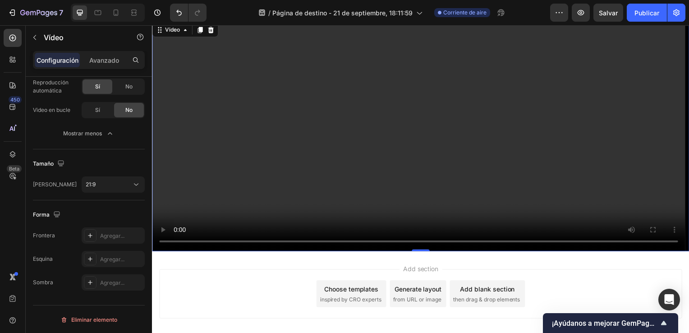
click at [235, 205] on video at bounding box center [422, 137] width 541 height 232
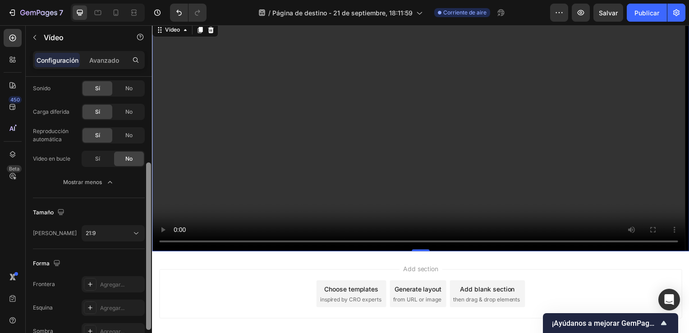
drag, startPoint x: 300, startPoint y: 236, endPoint x: 156, endPoint y: 117, distance: 187.0
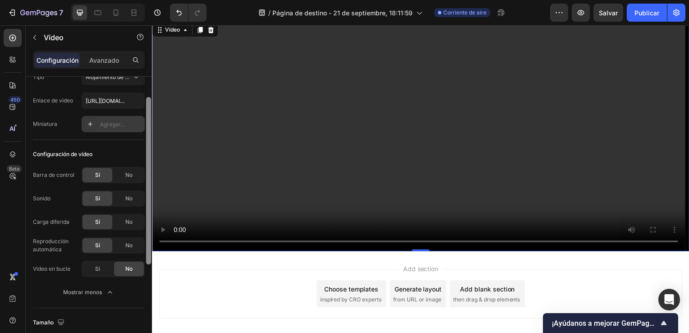
scroll to position [43, 0]
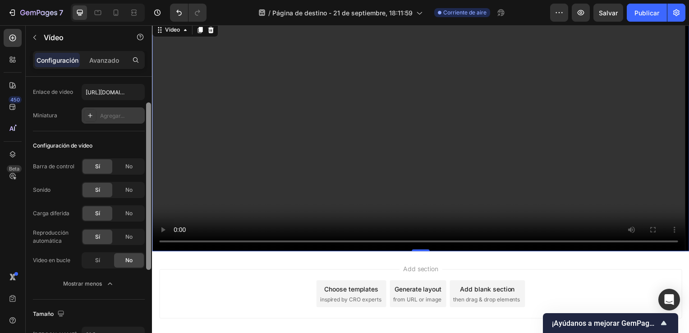
click at [88, 122] on div "Agregar..." at bounding box center [113, 115] width 63 height 16
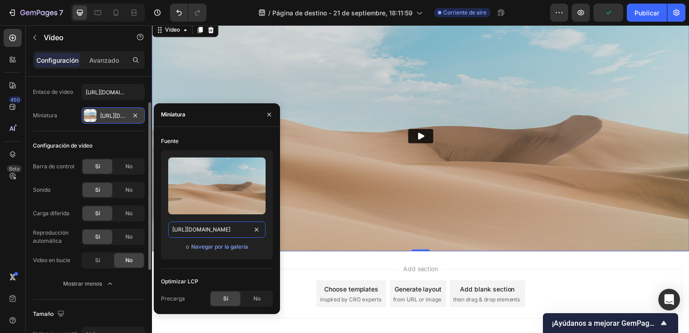
paste input "[DOMAIN_NAME][URL]"
type input "[URL][DOMAIN_NAME]"
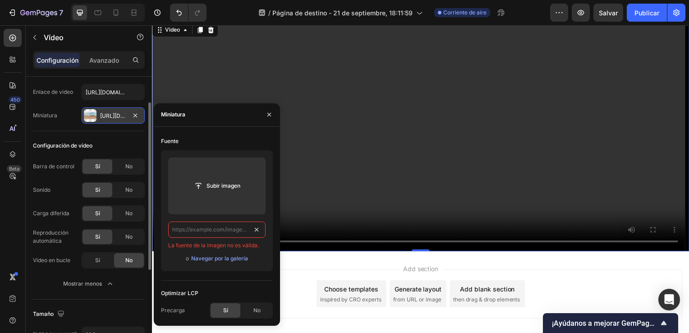
scroll to position [0, 0]
click at [272, 114] on icon "button" at bounding box center [269, 114] width 7 height 7
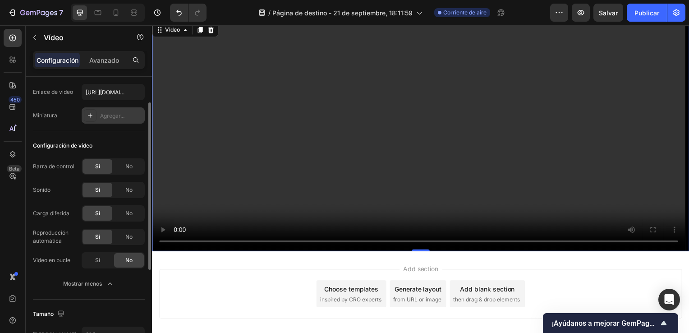
click at [447, 156] on video at bounding box center [422, 137] width 541 height 232
click at [292, 163] on video at bounding box center [422, 137] width 541 height 232
click at [588, 201] on video at bounding box center [422, 137] width 541 height 232
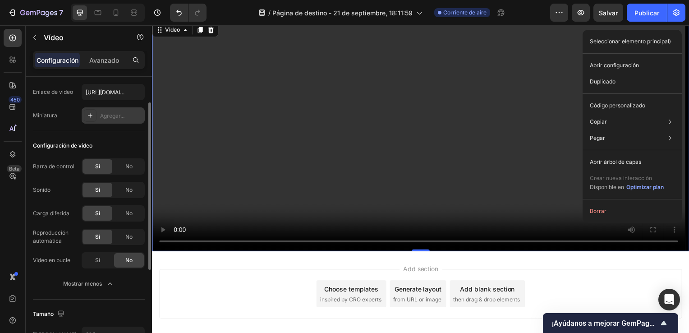
drag, startPoint x: 553, startPoint y: 87, endPoint x: 563, endPoint y: 60, distance: 28.6
click at [561, 62] on video at bounding box center [422, 137] width 541 height 232
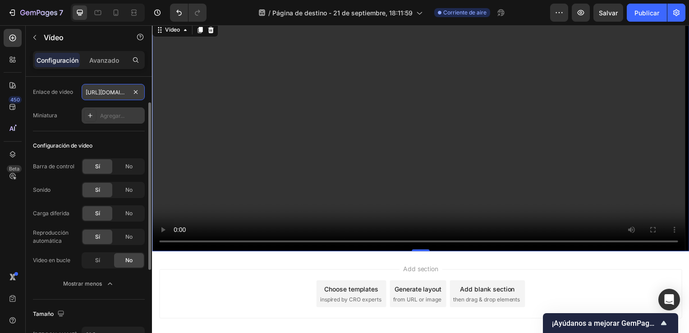
click at [119, 93] on input "[URL][DOMAIN_NAME]" at bounding box center [113, 92] width 63 height 16
paste input "blob:[URL][DOMAIN_NAME]"
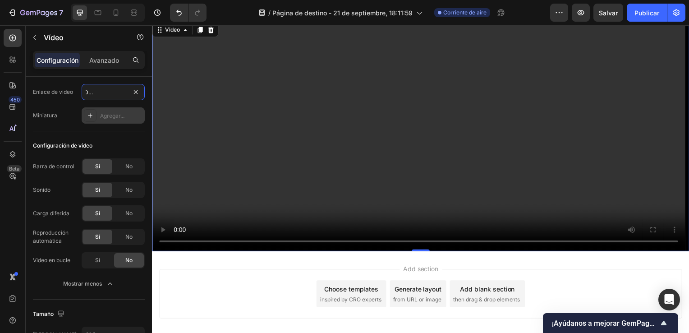
type input "blob:[URL][DOMAIN_NAME]"
click at [280, 111] on video at bounding box center [422, 137] width 541 height 232
click at [361, 120] on video at bounding box center [422, 137] width 541 height 232
click at [316, 139] on video at bounding box center [422, 137] width 541 height 232
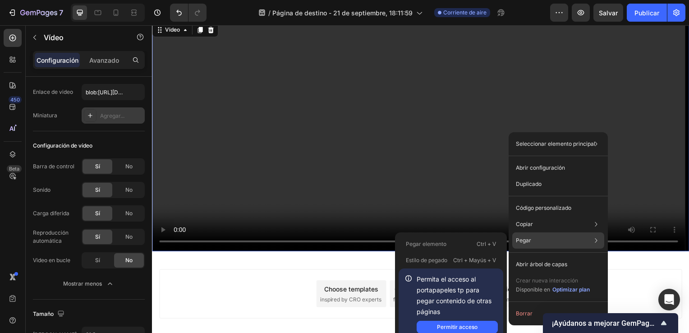
click at [535, 235] on div "Pegar Pegar elemento Ctrl + V Estilo de pegado Ctrl + Mayús + V Permita el acce…" at bounding box center [558, 240] width 92 height 16
click at [533, 238] on div "Pegar Pegar elemento Ctrl + V Estilo de pegado Ctrl + Mayús + V Permita el acce…" at bounding box center [558, 240] width 92 height 16
click at [461, 323] on font "Permitir acceso" at bounding box center [457, 327] width 41 height 8
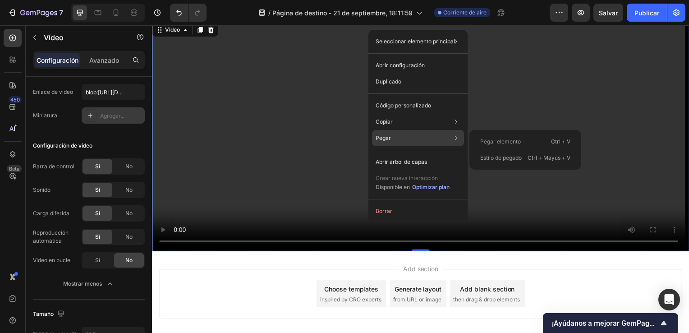
click at [402, 137] on div "Pegar Pegar elemento Ctrl + V Estilo de pegado Ctrl + Mayús + V" at bounding box center [418, 138] width 92 height 16
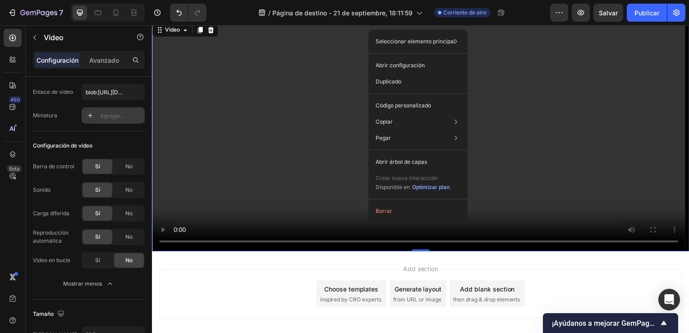
click at [549, 111] on video at bounding box center [422, 137] width 541 height 232
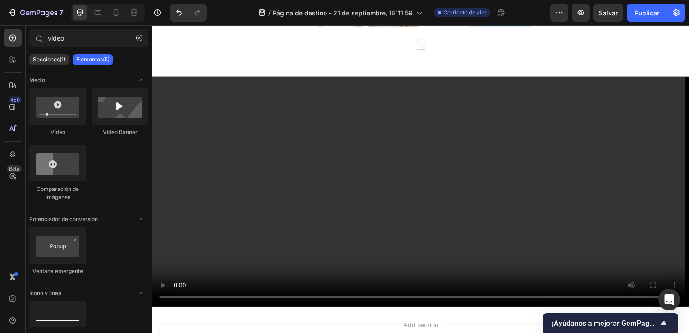
scroll to position [666, 0]
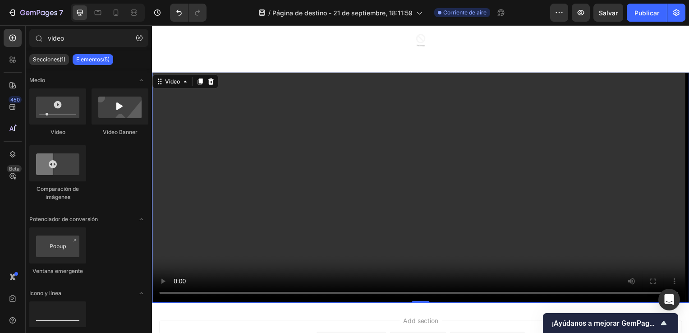
click at [555, 235] on video at bounding box center [422, 189] width 541 height 232
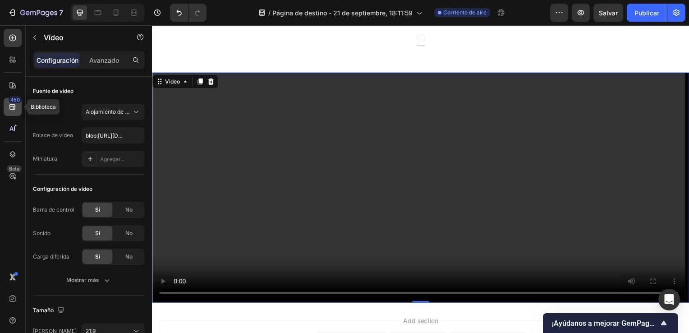
click at [14, 105] on icon at bounding box center [12, 106] width 9 height 9
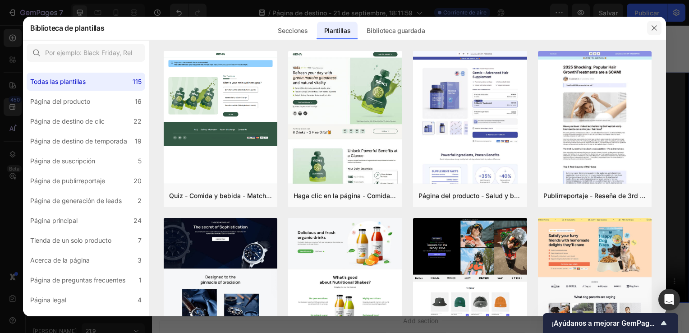
click at [658, 24] on button "button" at bounding box center [654, 28] width 14 height 14
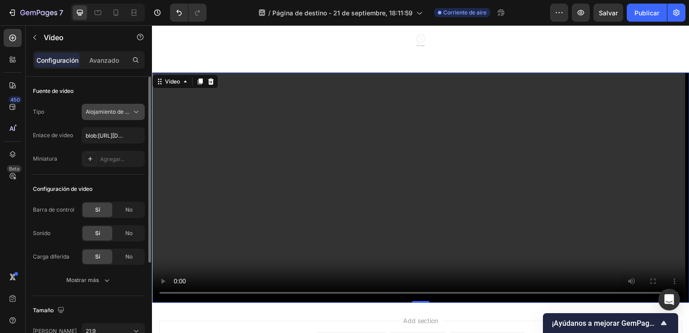
click at [106, 109] on span "Alojamiento de videos" at bounding box center [114, 111] width 56 height 7
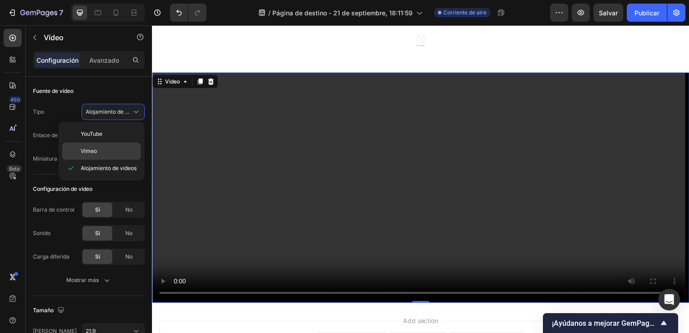
click at [106, 149] on p "Vimeo" at bounding box center [109, 151] width 56 height 8
type input "[URL][DOMAIN_NAME]"
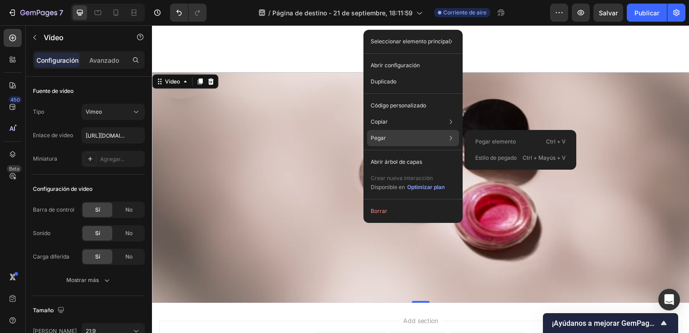
click at [390, 142] on div "Pegar Pegar elemento Ctrl + V Estilo de pegado Ctrl + Mayús + V" at bounding box center [413, 138] width 92 height 16
click at [390, 139] on div "Pegar Pegar elemento Ctrl + V Estilo de pegado Ctrl + Mayús + V" at bounding box center [413, 138] width 92 height 16
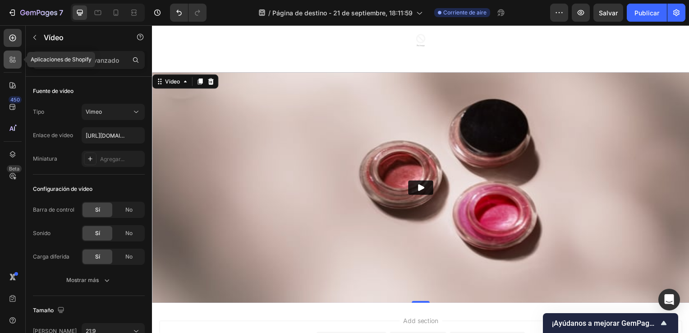
click at [16, 59] on icon at bounding box center [12, 59] width 9 height 9
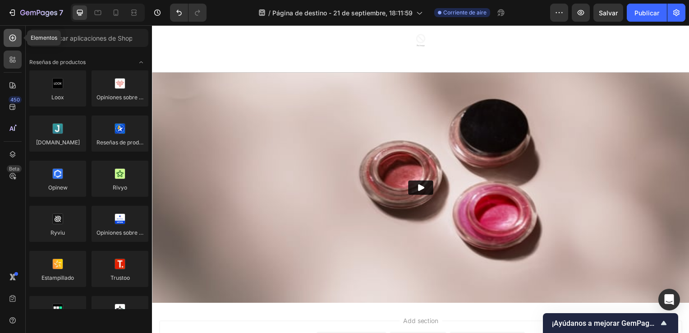
click at [12, 31] on div at bounding box center [13, 38] width 18 height 18
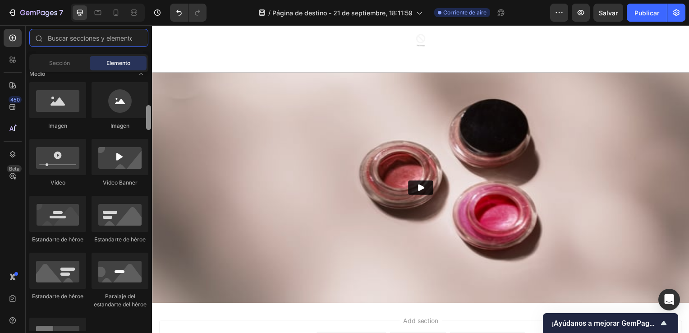
scroll to position [284, 0]
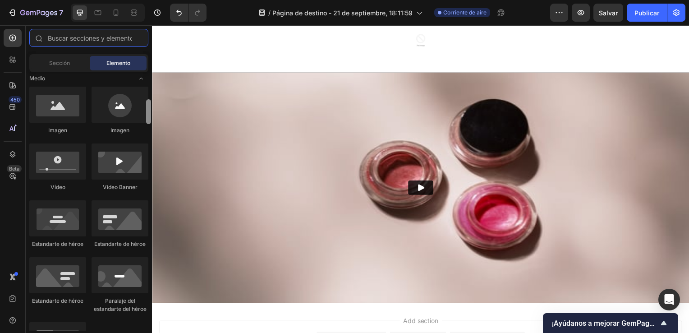
drag, startPoint x: 148, startPoint y: 90, endPoint x: 146, endPoint y: 118, distance: 27.6
click at [146, 118] on div at bounding box center [148, 111] width 5 height 25
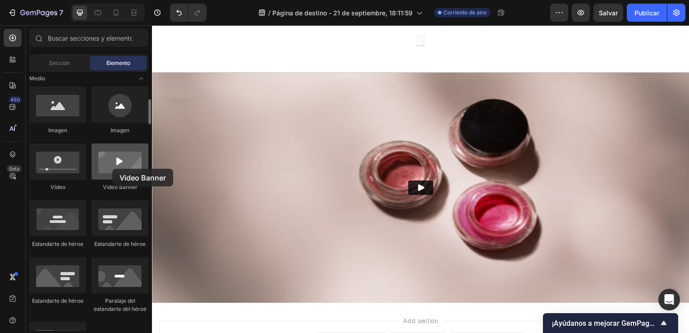
click at [112, 169] on div at bounding box center [120, 161] width 57 height 36
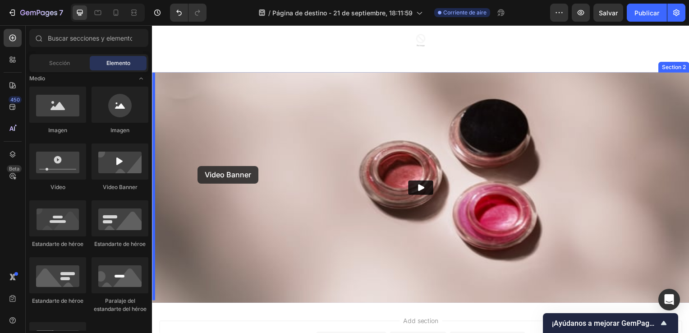
drag, startPoint x: 264, startPoint y: 194, endPoint x: 198, endPoint y: 167, distance: 71.6
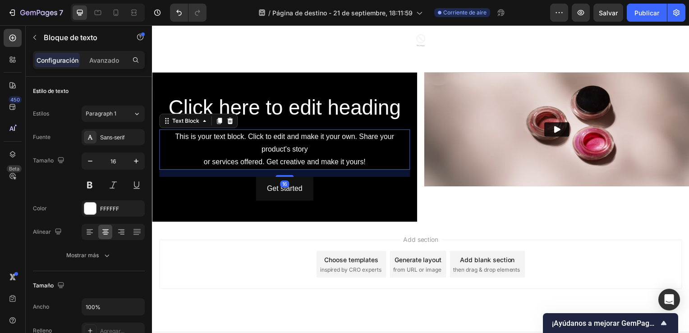
click at [328, 143] on div "This is your text block. Click to edit and make it your own. Share your product…" at bounding box center [285, 150] width 253 height 41
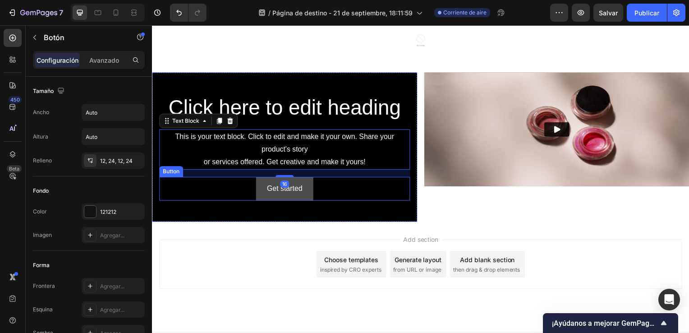
click at [307, 186] on button "Get started" at bounding box center [285, 190] width 57 height 24
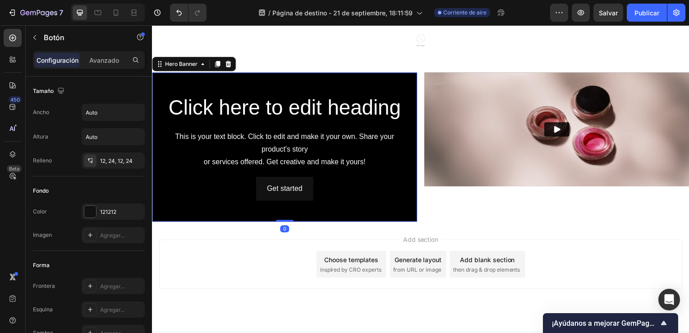
click at [213, 82] on div "Background Image" at bounding box center [285, 148] width 267 height 150
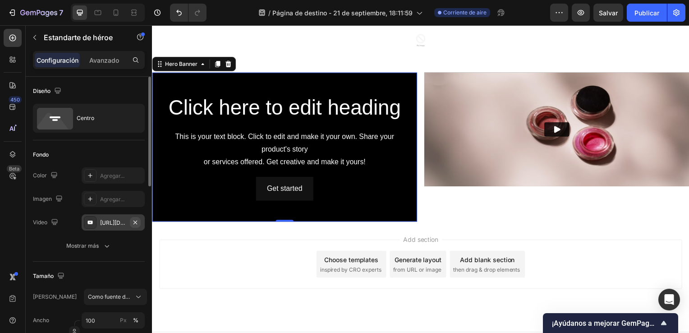
click at [130, 221] on button "button" at bounding box center [135, 222] width 11 height 11
type input "Auto"
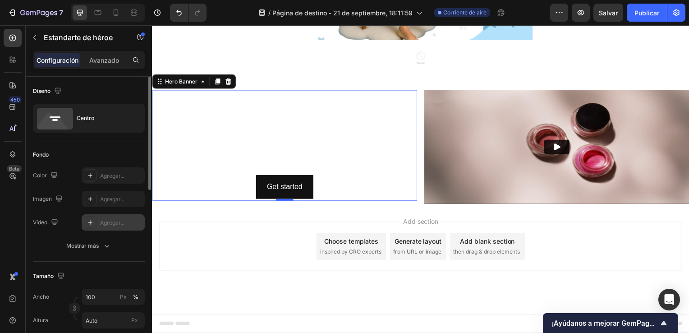
scroll to position [647, 0]
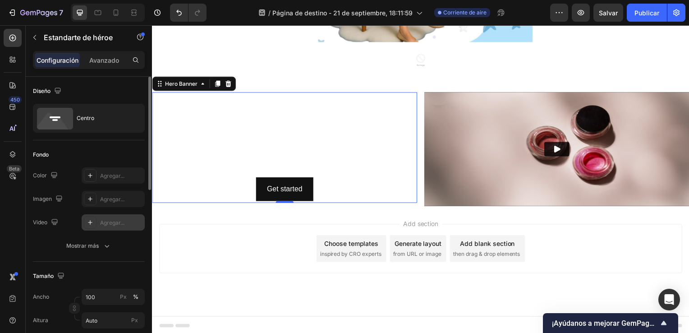
drag, startPoint x: 122, startPoint y: 221, endPoint x: 110, endPoint y: 225, distance: 12.1
click at [110, 225] on div "Agregar..." at bounding box center [121, 223] width 42 height 8
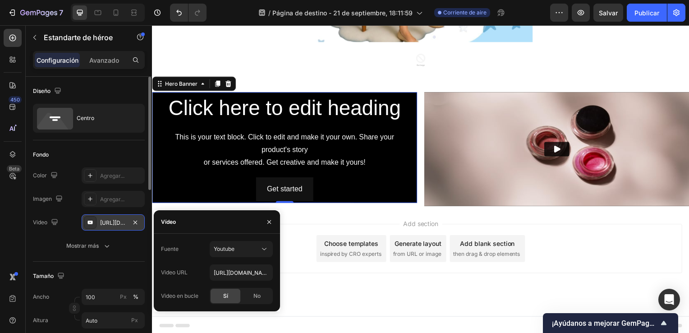
click at [114, 225] on div "[URL][DOMAIN_NAME]" at bounding box center [113, 223] width 26 height 8
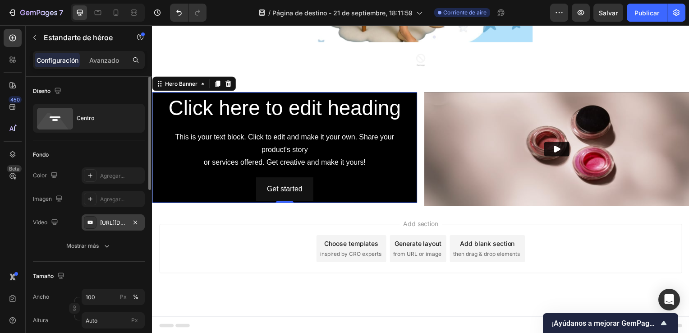
click at [114, 225] on div "[URL][DOMAIN_NAME]" at bounding box center [113, 223] width 26 height 8
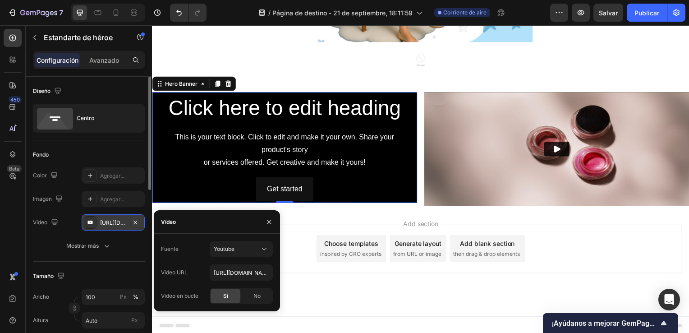
click at [117, 220] on div "[URL][DOMAIN_NAME]" at bounding box center [113, 223] width 26 height 8
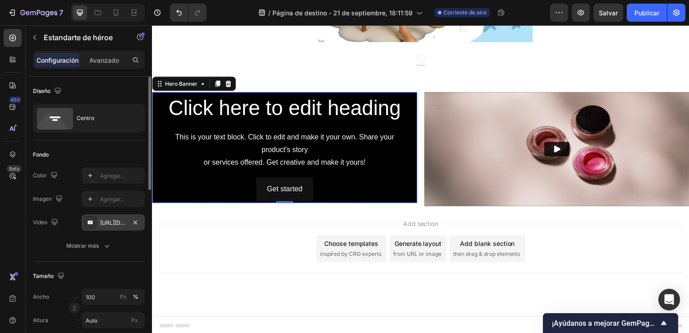
click at [117, 220] on div "[URL][DOMAIN_NAME]" at bounding box center [113, 223] width 26 height 8
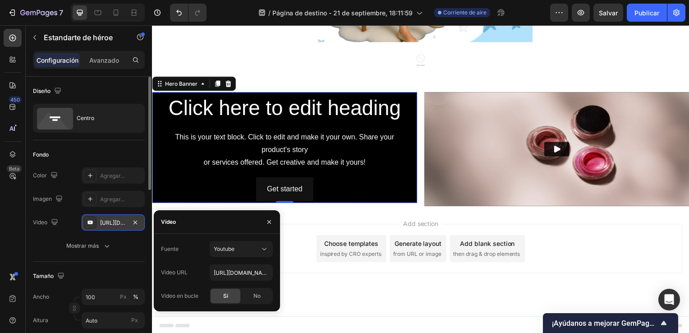
click at [142, 220] on div "[URL][DOMAIN_NAME]" at bounding box center [113, 222] width 63 height 16
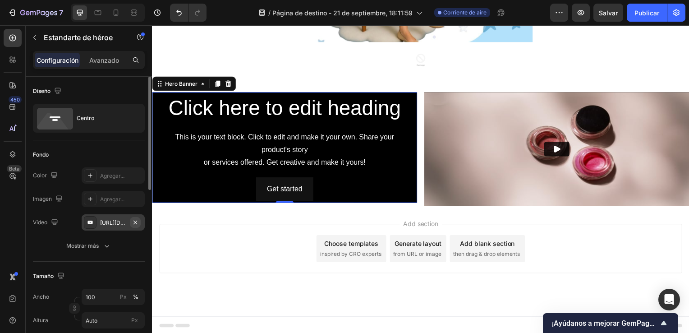
click at [135, 219] on icon "button" at bounding box center [135, 222] width 7 height 7
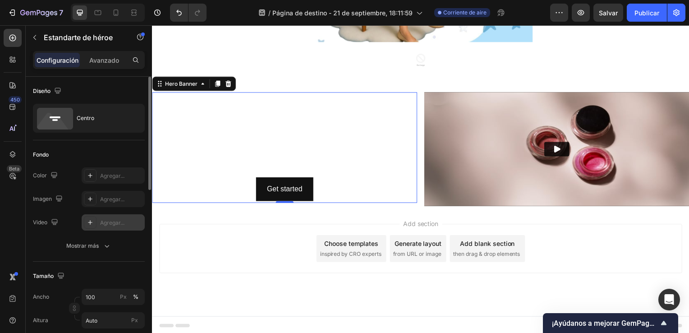
drag, startPoint x: 119, startPoint y: 218, endPoint x: 103, endPoint y: 220, distance: 15.8
click at [103, 220] on div "Agregar..." at bounding box center [121, 223] width 42 height 8
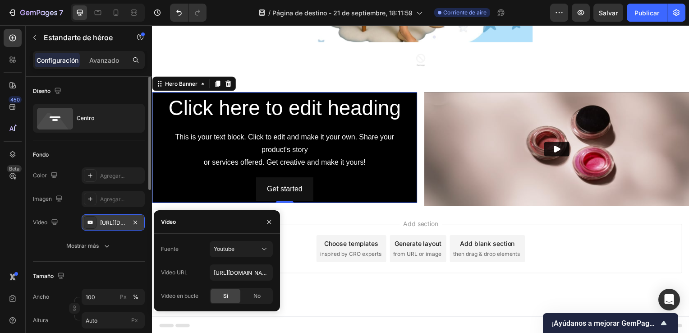
click at [103, 220] on div "[URL][DOMAIN_NAME]" at bounding box center [113, 223] width 26 height 8
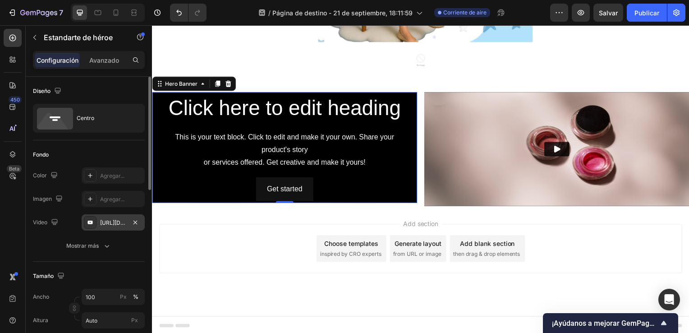
click at [103, 220] on div "[URL][DOMAIN_NAME]" at bounding box center [113, 223] width 26 height 8
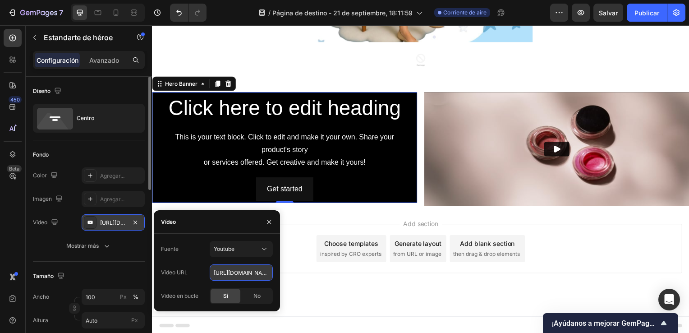
click at [240, 268] on input "[URL][DOMAIN_NAME]" at bounding box center [241, 272] width 63 height 16
paste input "blob:[URL][DOMAIN_NAME]"
type input "blob:[URL][DOMAIN_NAME]"
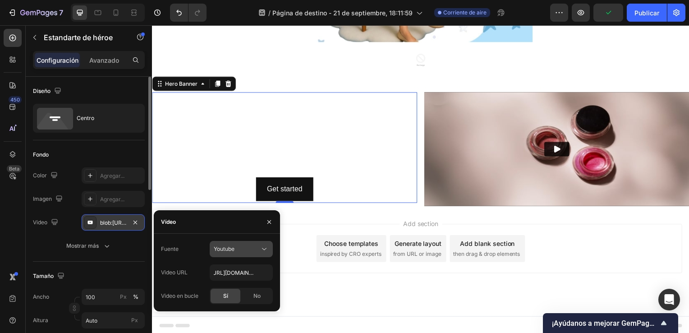
scroll to position [0, 0]
click at [262, 248] on icon at bounding box center [264, 248] width 9 height 9
click at [262, 246] on icon at bounding box center [264, 248] width 9 height 9
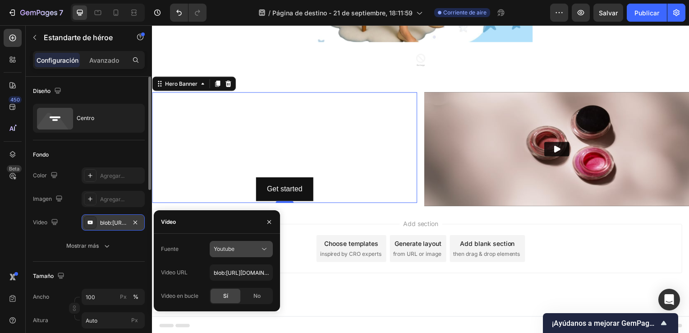
click at [260, 245] on icon at bounding box center [264, 248] width 9 height 9
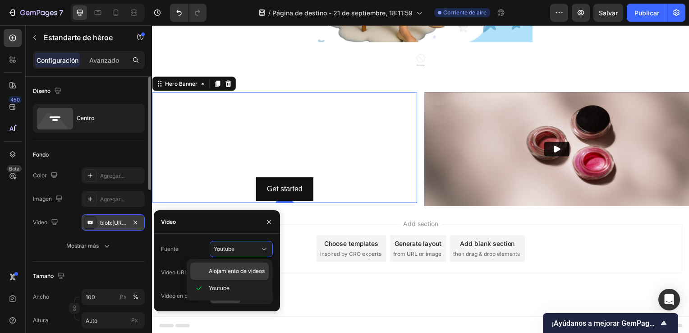
click at [254, 265] on div "Alojamiento de videos" at bounding box center [229, 270] width 78 height 17
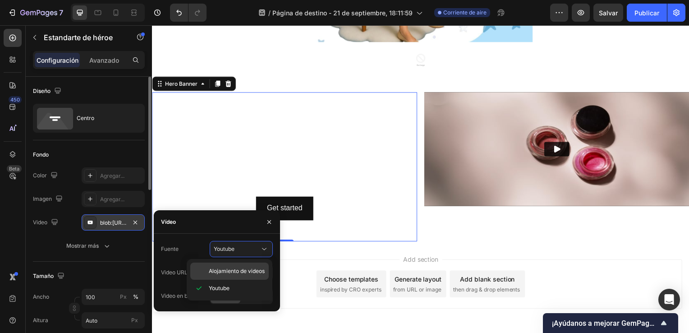
scroll to position [666, 0]
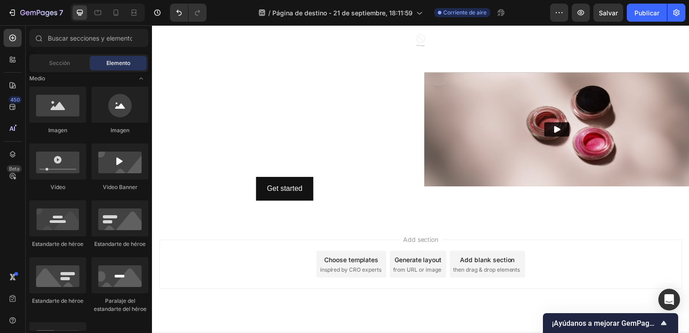
click at [335, 290] on div "Add section Choose templates inspired by CRO experts Generate layout from URL o…" at bounding box center [422, 278] width 541 height 111
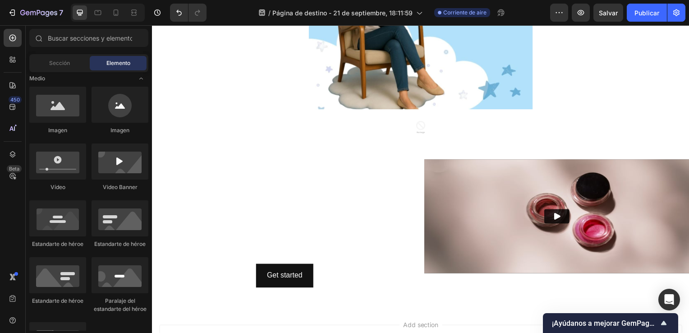
scroll to position [596, 0]
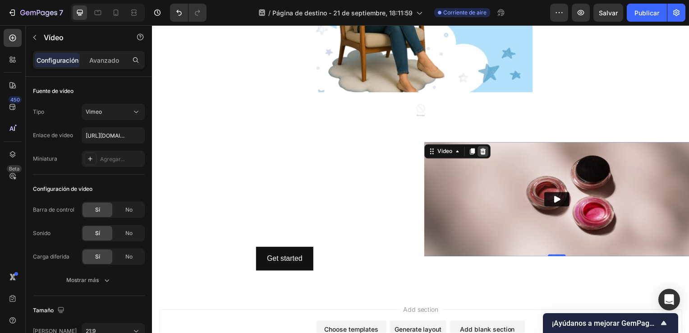
click at [485, 149] on icon at bounding box center [485, 152] width 7 height 7
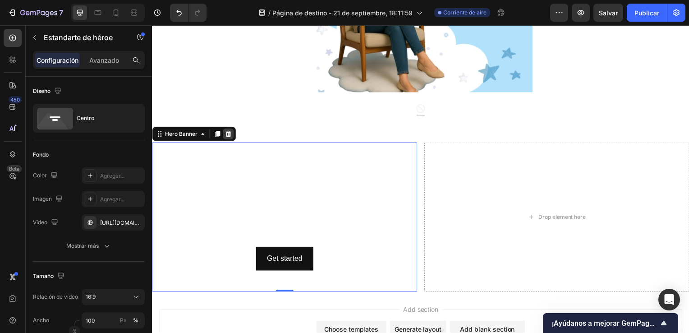
click at [227, 131] on icon at bounding box center [228, 134] width 7 height 7
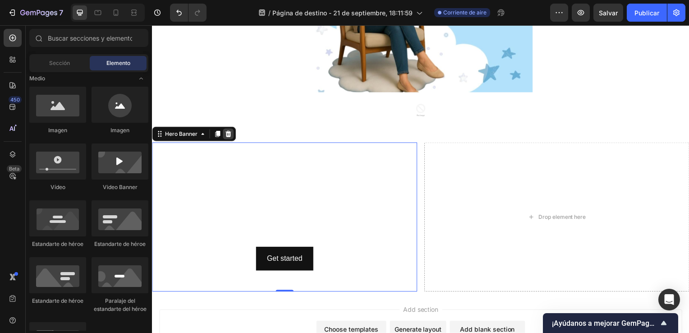
scroll to position [561, 0]
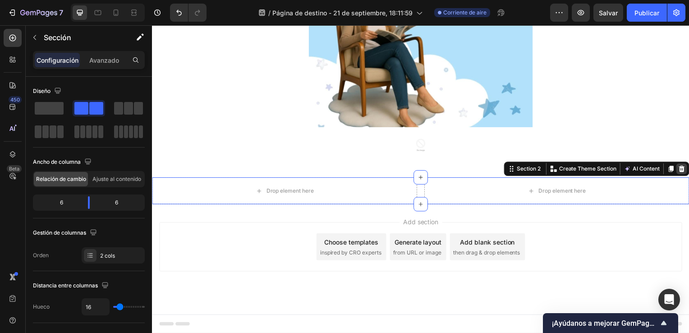
click at [683, 168] on icon at bounding box center [686, 170] width 6 height 6
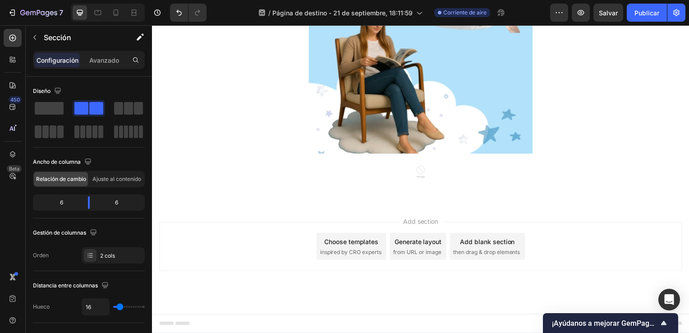
scroll to position [534, 0]
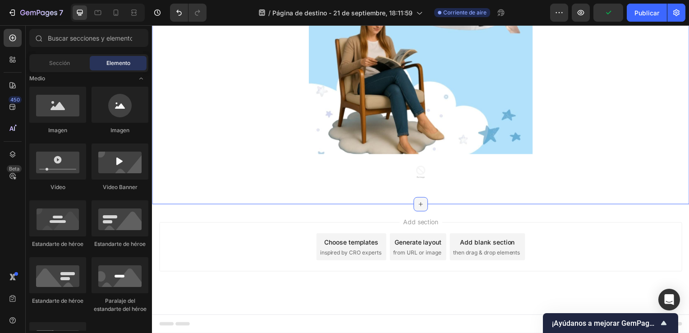
click at [415, 207] on div at bounding box center [422, 205] width 14 height 14
click at [427, 206] on div "Add section Choose templates inspired by CRO experts Generate layout from URL o…" at bounding box center [422, 261] width 541 height 111
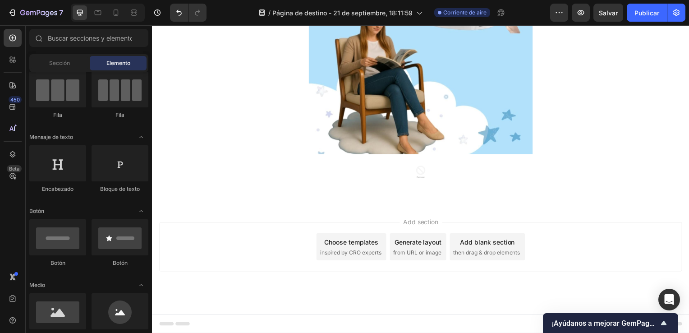
scroll to position [0, 0]
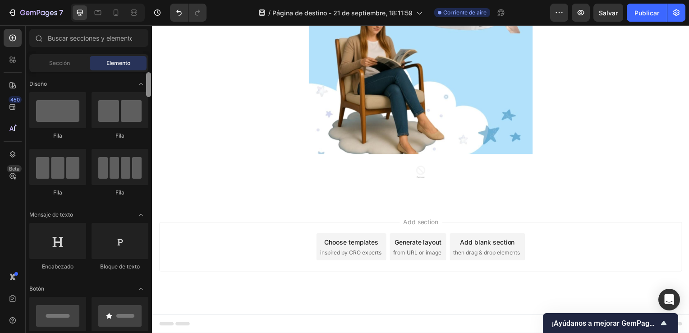
drag, startPoint x: 149, startPoint y: 122, endPoint x: 152, endPoint y: 67, distance: 54.6
click at [152, 67] on div "Sections(30) Elements(83) Sección Elemento Hero Section Product Detail Brands T…" at bounding box center [89, 180] width 126 height 302
click at [110, 37] on input "text" at bounding box center [88, 38] width 119 height 18
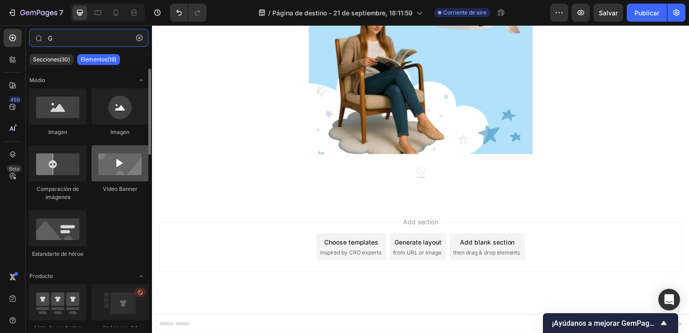
type input "G"
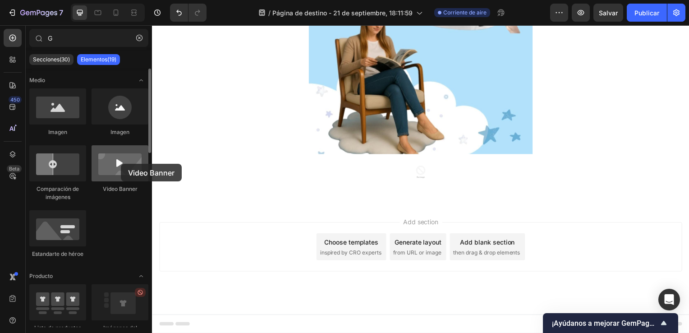
click at [121, 164] on div at bounding box center [120, 163] width 57 height 36
click at [130, 159] on div at bounding box center [120, 163] width 57 height 36
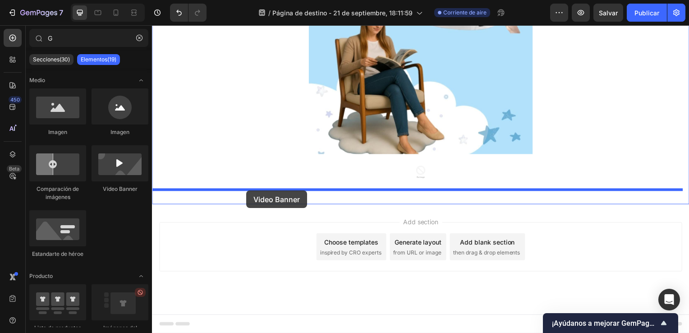
drag, startPoint x: 282, startPoint y: 184, endPoint x: 247, endPoint y: 192, distance: 35.9
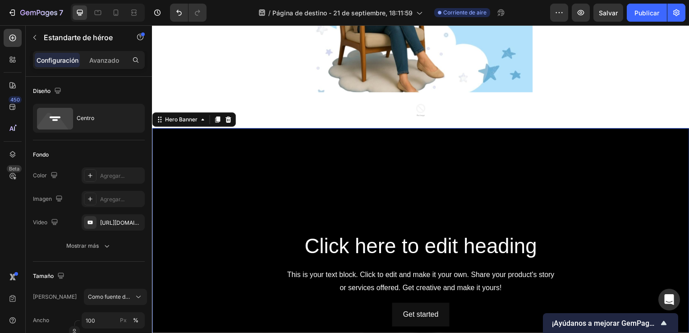
click at [254, 169] on div "Background Image" at bounding box center [422, 281] width 541 height 304
click at [115, 220] on div "[URL][DOMAIN_NAME]" at bounding box center [113, 223] width 26 height 8
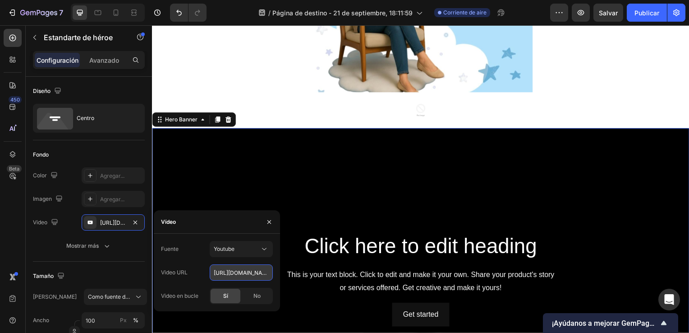
click at [253, 272] on input "[URL][DOMAIN_NAME]" at bounding box center [241, 272] width 63 height 16
click at [262, 251] on icon at bounding box center [264, 248] width 9 height 9
click at [249, 263] on div "Alojamiento de videos" at bounding box center [229, 270] width 78 height 17
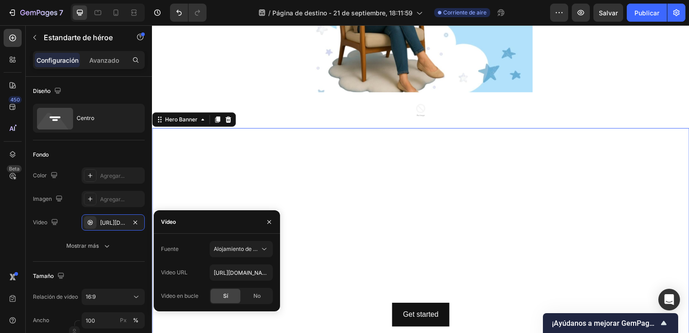
click at [343, 188] on video "Background Image" at bounding box center [422, 281] width 541 height 304
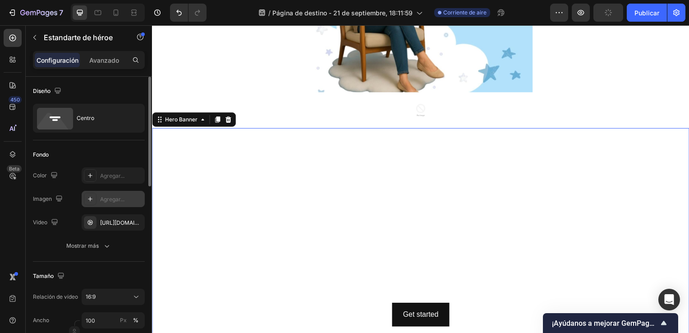
click at [109, 205] on div "Agregar..." at bounding box center [113, 199] width 63 height 16
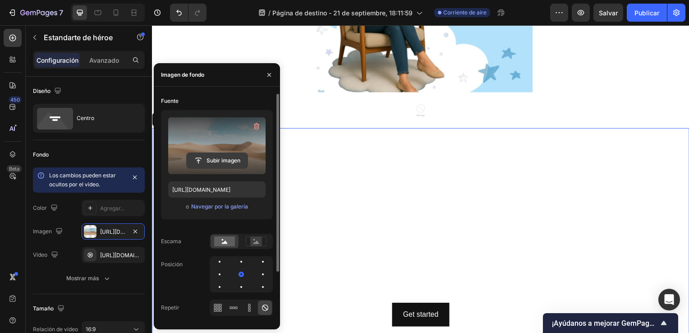
click at [232, 158] on input "file" at bounding box center [217, 160] width 61 height 15
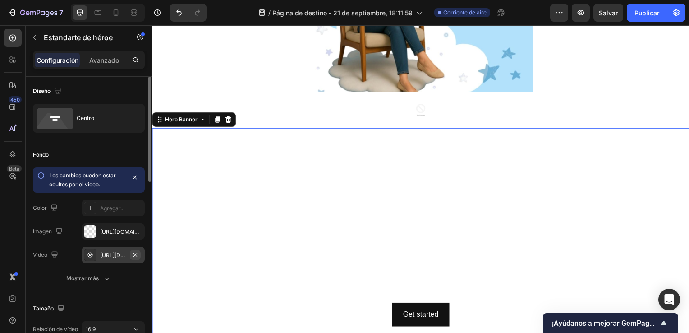
click at [139, 254] on icon "button" at bounding box center [135, 254] width 7 height 7
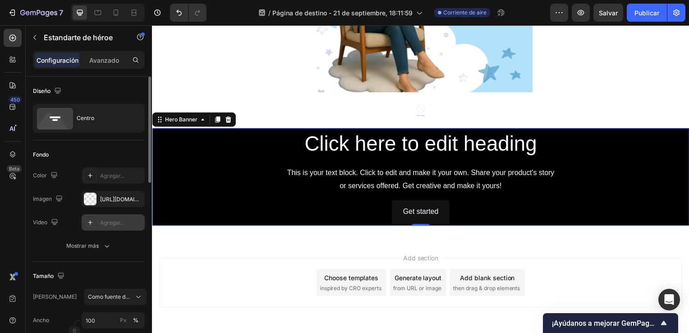
drag, startPoint x: 276, startPoint y: 225, endPoint x: 262, endPoint y: 199, distance: 29.7
click at [123, 194] on div "[URL][DOMAIN_NAME]" at bounding box center [113, 199] width 63 height 16
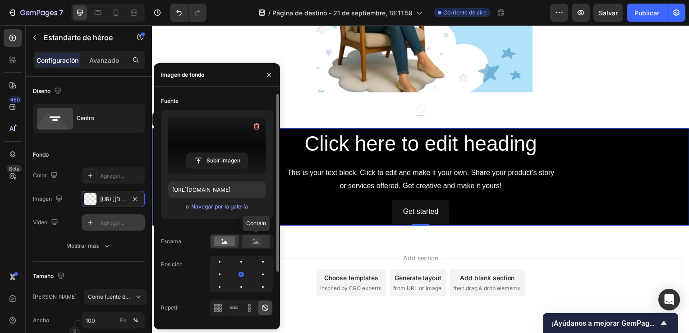
click at [250, 239] on rect at bounding box center [256, 241] width 12 height 9
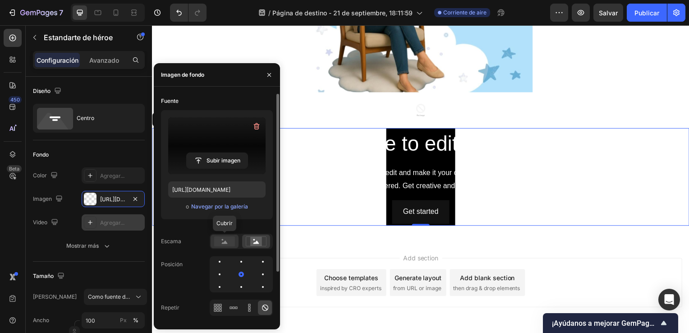
click at [212, 237] on div at bounding box center [225, 241] width 28 height 14
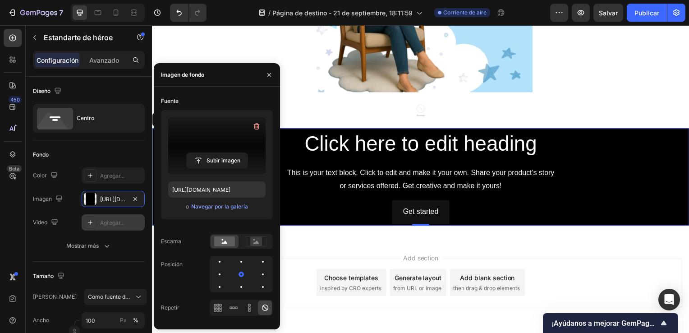
click at [220, 147] on label at bounding box center [216, 145] width 97 height 57
click at [220, 153] on input "file" at bounding box center [217, 160] width 61 height 15
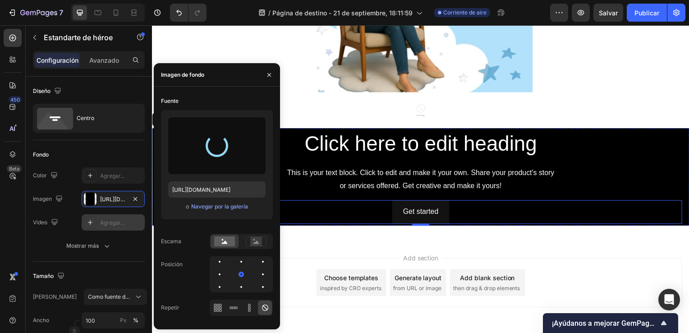
type input "[URL][DOMAIN_NAME]"
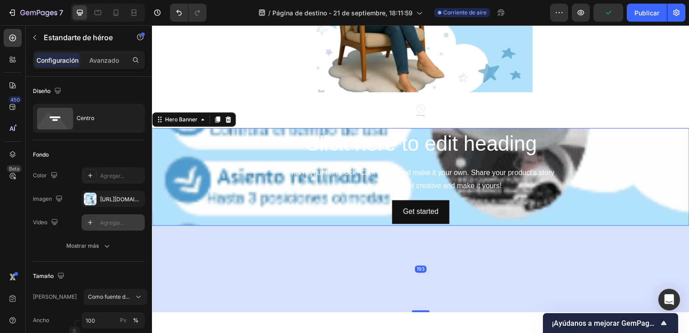
drag, startPoint x: 417, startPoint y: 225, endPoint x: 441, endPoint y: 313, distance: 90.4
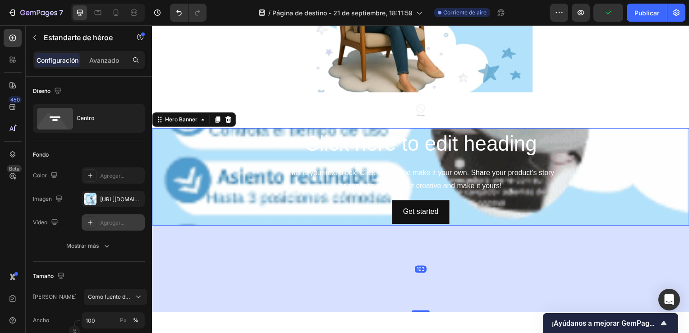
click at [441, 227] on div "193" at bounding box center [422, 227] width 541 height 0
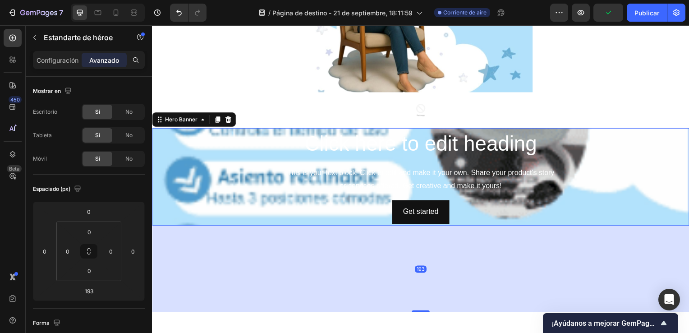
click at [433, 285] on div "193" at bounding box center [422, 270] width 541 height 87
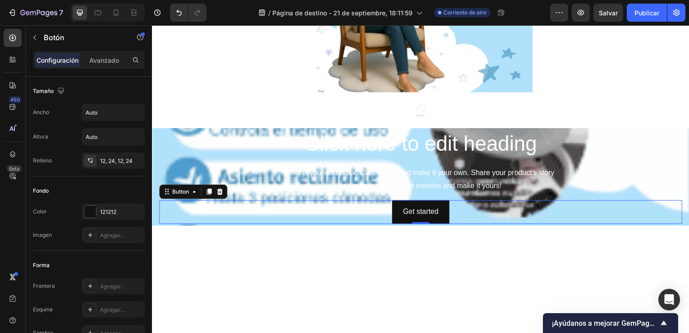
click at [488, 216] on div "Get started Button 0" at bounding box center [422, 214] width 527 height 24
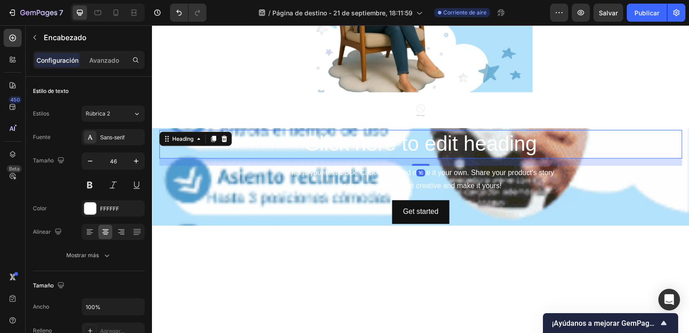
click at [615, 141] on h2 "Click here to edit heading" at bounding box center [422, 145] width 527 height 29
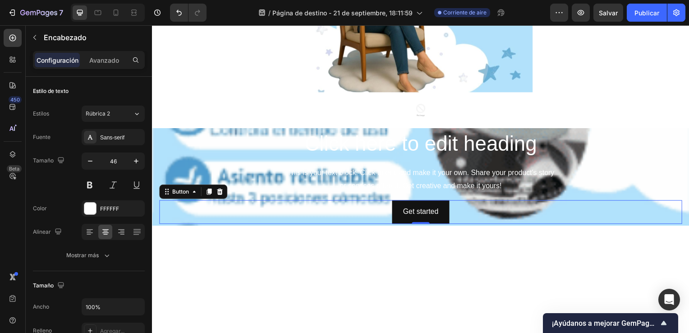
click at [599, 213] on div "Get started Button 0" at bounding box center [422, 214] width 527 height 24
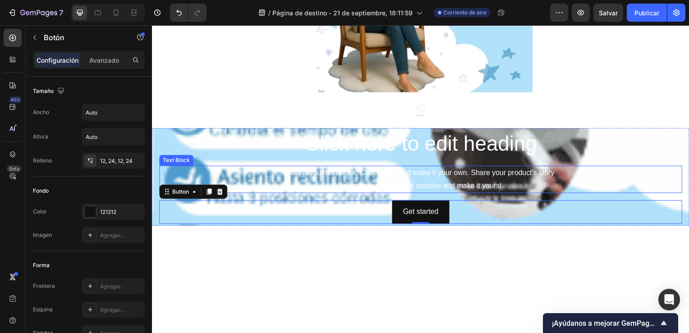
click at [636, 164] on div "Click here to edit heading Heading This is your text block. Click to edit and m…" at bounding box center [422, 178] width 527 height 95
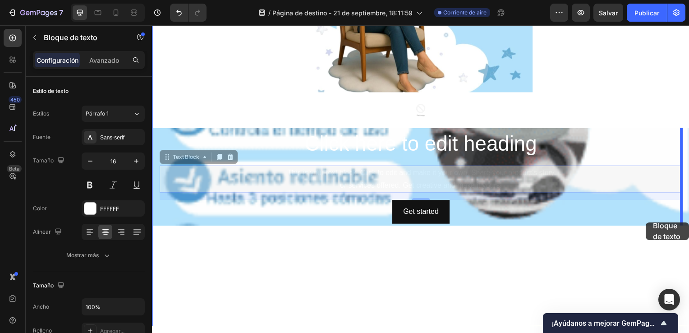
drag, startPoint x: 647, startPoint y: 186, endPoint x: 634, endPoint y: 210, distance: 27.6
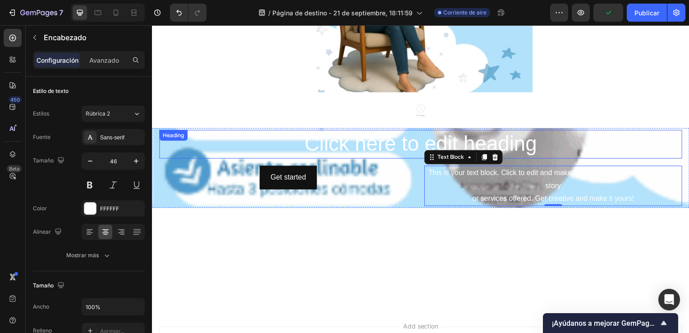
click at [219, 148] on h2 "Click here to edit heading" at bounding box center [422, 145] width 527 height 29
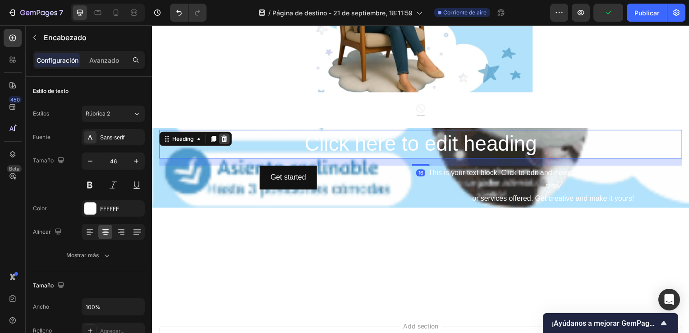
click at [225, 139] on icon at bounding box center [225, 140] width 6 height 6
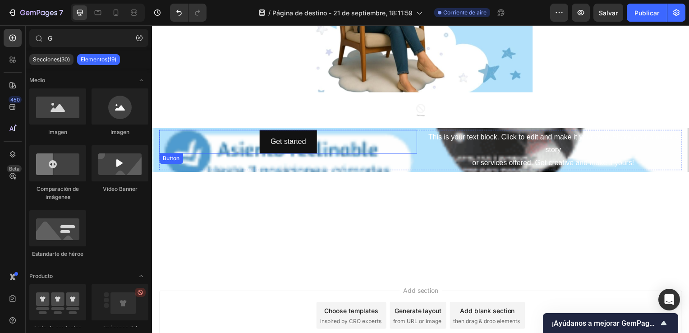
click at [220, 149] on div "Get started Button" at bounding box center [289, 143] width 260 height 24
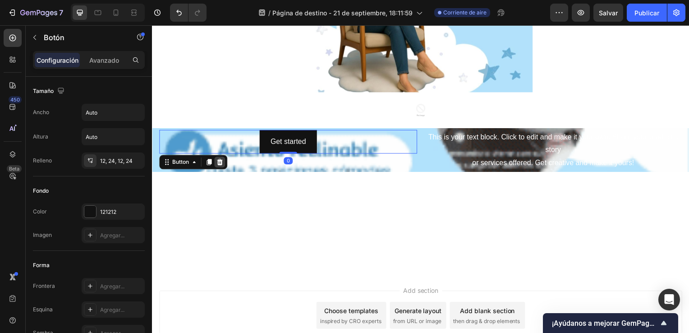
click at [222, 165] on icon at bounding box center [219, 163] width 7 height 7
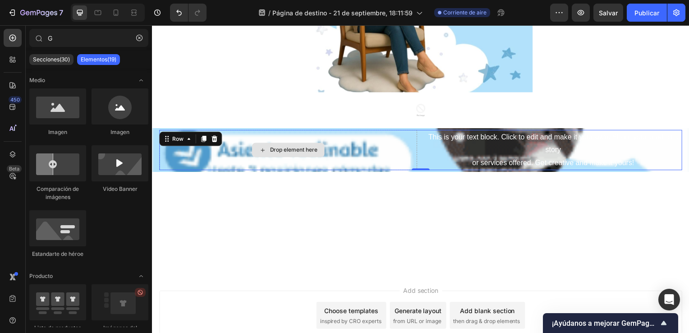
click at [221, 147] on div "Drop element here" at bounding box center [289, 151] width 260 height 41
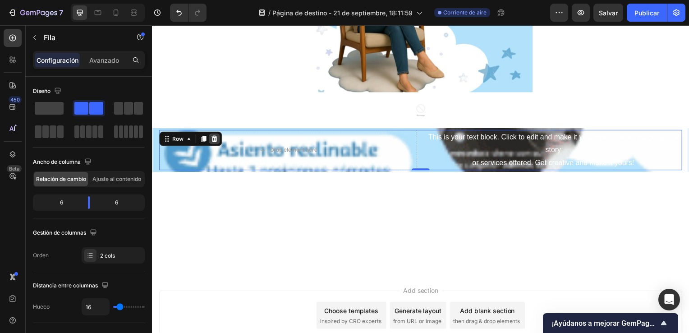
click at [215, 139] on icon at bounding box center [214, 139] width 7 height 7
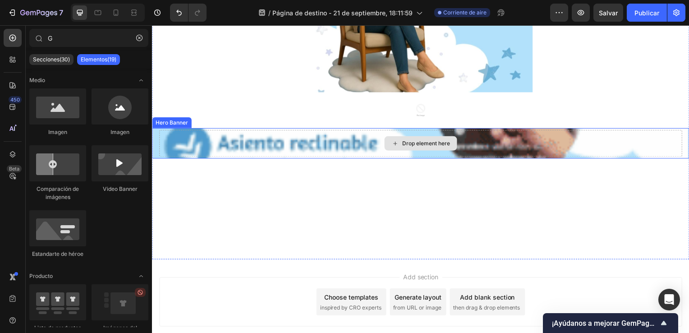
click at [203, 140] on div "Drop element here" at bounding box center [422, 144] width 527 height 27
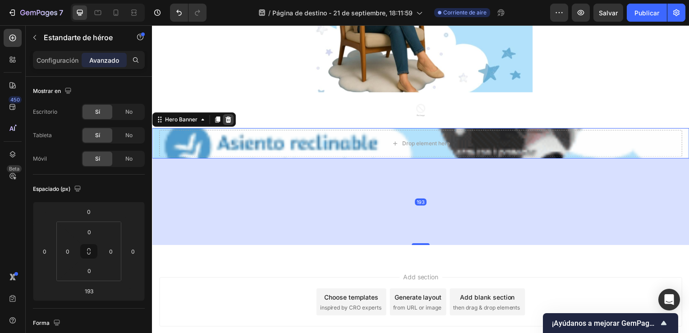
click at [228, 119] on icon at bounding box center [229, 120] width 6 height 6
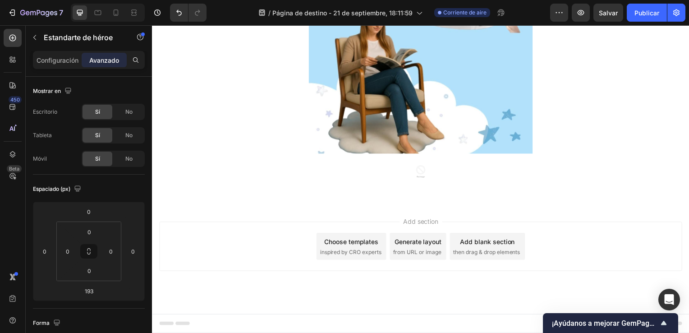
scroll to position [534, 0]
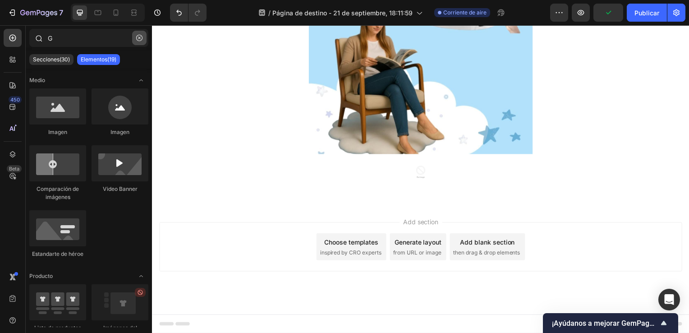
click at [139, 37] on icon "button" at bounding box center [139, 38] width 3 height 3
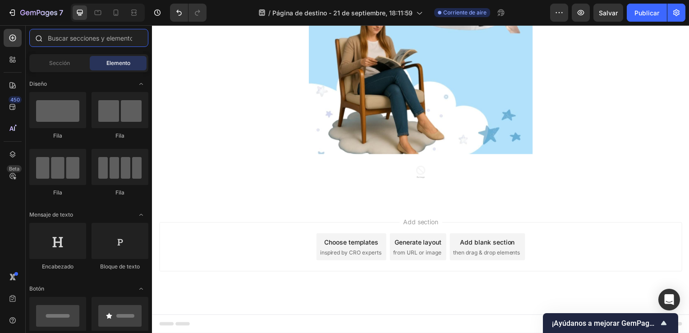
click at [99, 40] on input "text" at bounding box center [88, 38] width 119 height 18
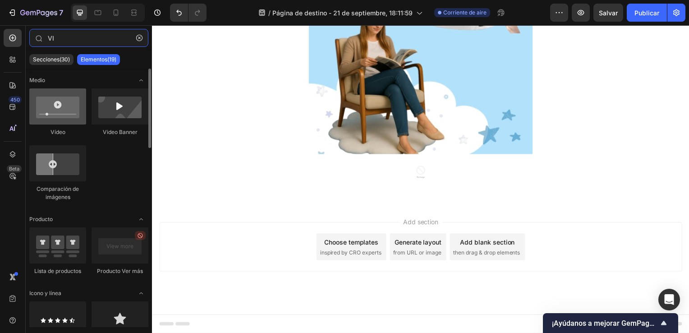
type input "VI"
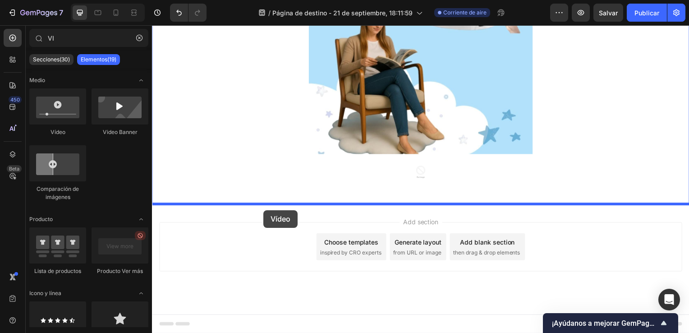
drag, startPoint x: 209, startPoint y: 131, endPoint x: 261, endPoint y: 211, distance: 95.3
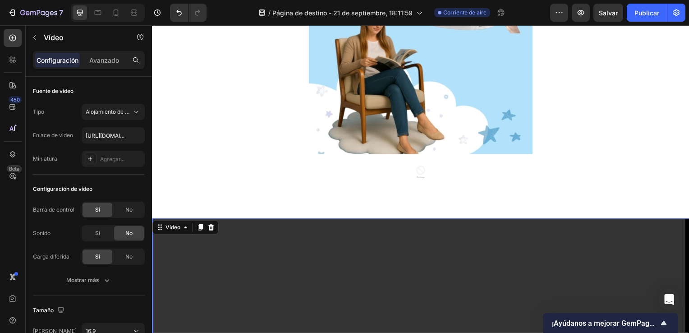
scroll to position [596, 0]
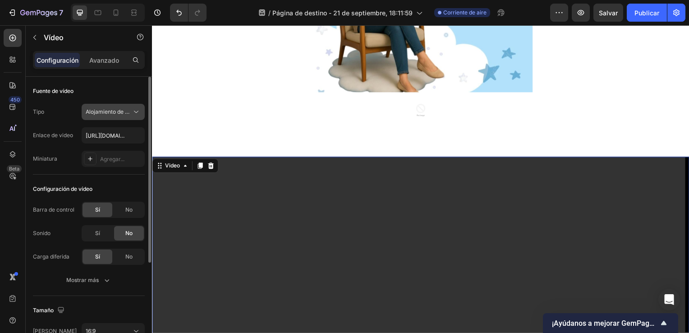
click at [128, 110] on span "Alojamiento de videos" at bounding box center [114, 111] width 56 height 7
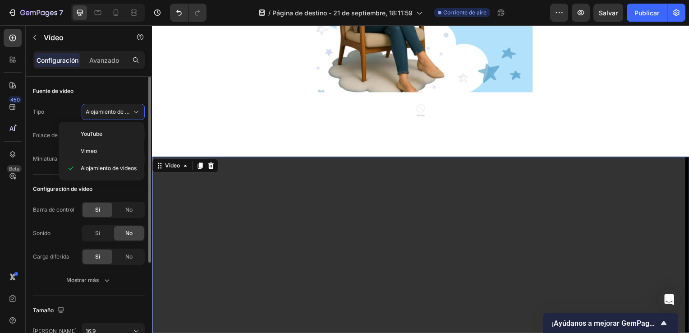
click at [129, 120] on div "Tipo Alojamiento de videos Enlace de video [URL][DOMAIN_NAME] Miniatura Agregar…" at bounding box center [89, 135] width 112 height 63
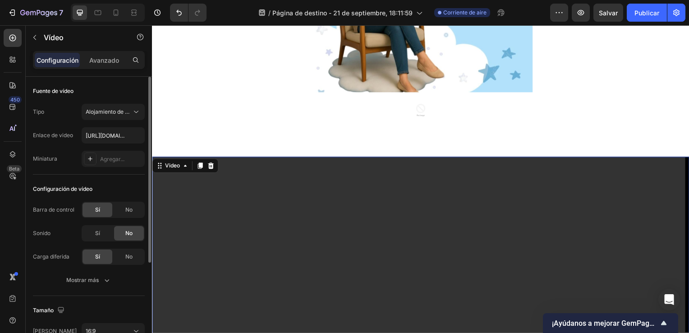
click at [108, 145] on div "Tipo Alojamiento de videos Enlace de video [URL][DOMAIN_NAME] Miniatura Agregar…" at bounding box center [89, 135] width 112 height 63
click at [135, 106] on button "Alojamiento de videos" at bounding box center [113, 112] width 63 height 16
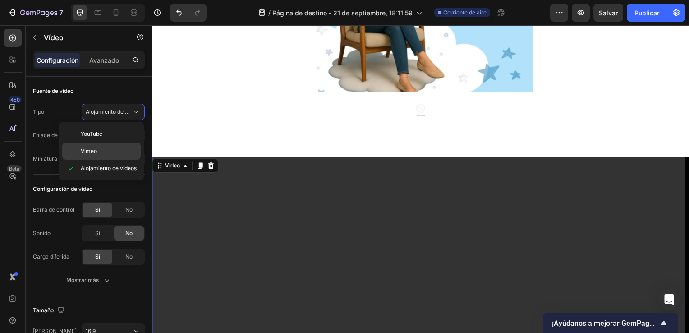
click at [110, 144] on div "Vimeo" at bounding box center [101, 150] width 78 height 17
type input "[URL][DOMAIN_NAME]"
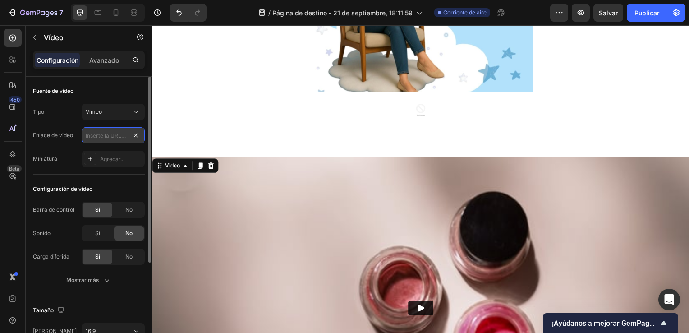
scroll to position [0, 0]
click at [130, 136] on input "text" at bounding box center [113, 135] width 63 height 16
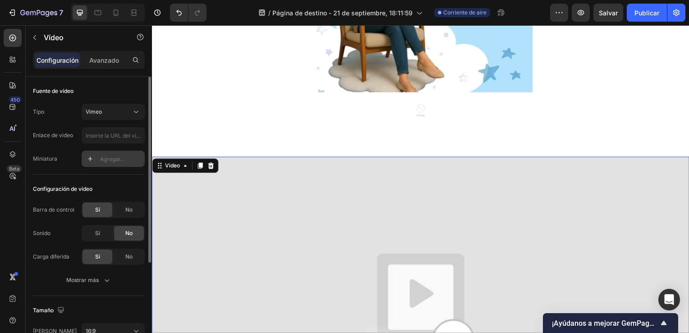
click at [96, 157] on div at bounding box center [90, 158] width 13 height 13
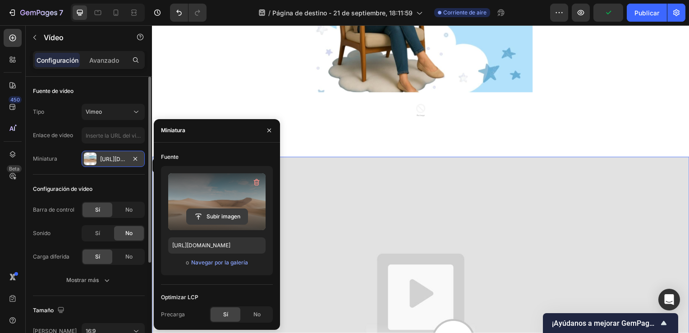
click at [216, 220] on input "file" at bounding box center [217, 216] width 61 height 15
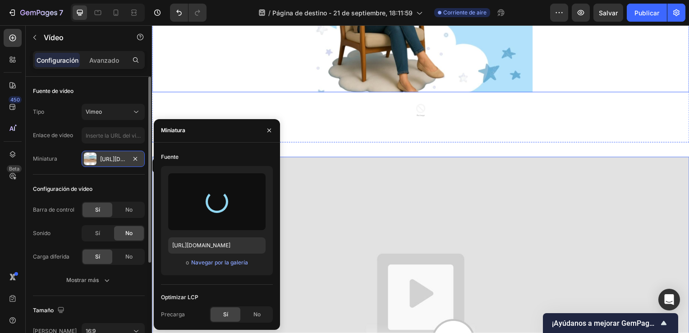
type input "[URL][DOMAIN_NAME]"
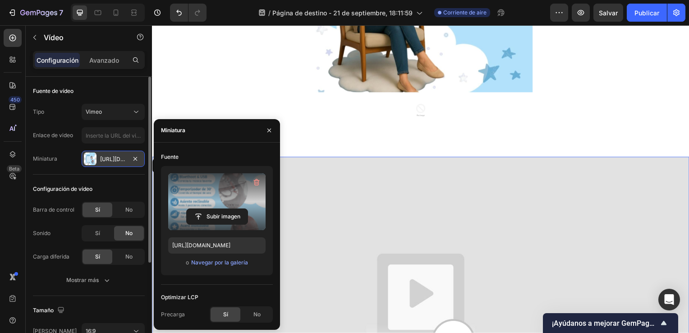
drag, startPoint x: 296, startPoint y: 220, endPoint x: 344, endPoint y: 228, distance: 48.0
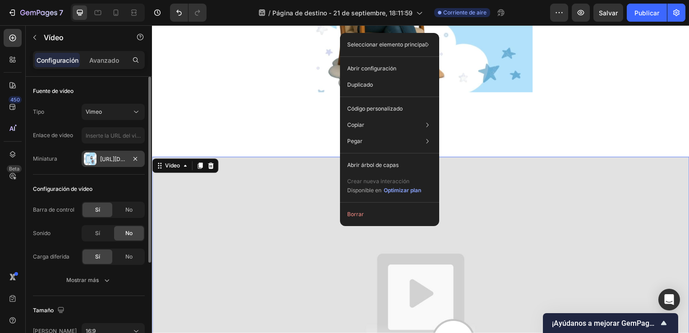
click at [511, 276] on img at bounding box center [422, 310] width 541 height 304
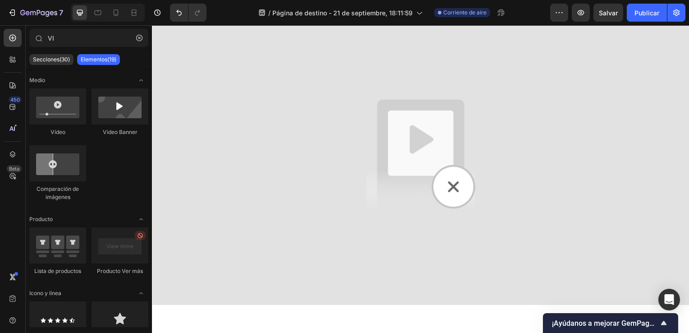
scroll to position [733, 0]
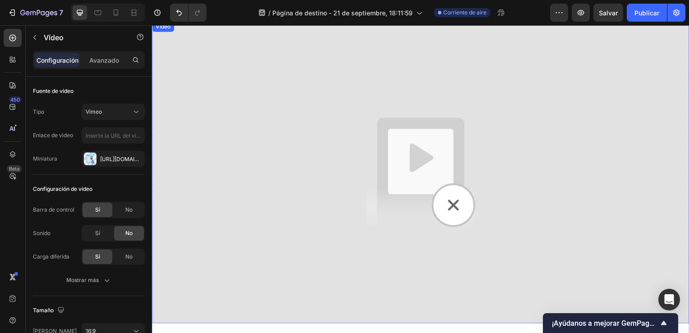
click at [447, 193] on img at bounding box center [422, 173] width 541 height 304
click at [271, 198] on img at bounding box center [422, 173] width 541 height 304
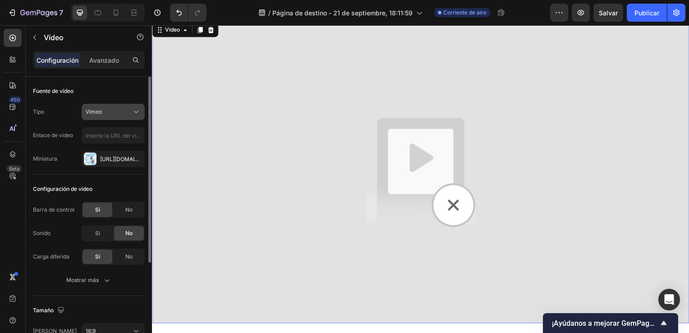
click at [123, 115] on div "Vimeo" at bounding box center [109, 112] width 46 height 8
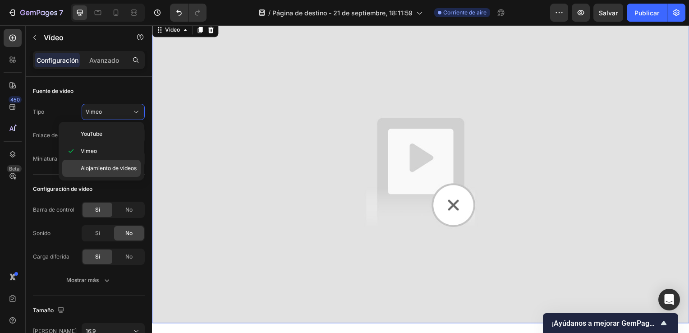
click at [127, 166] on span "Alojamiento de videos" at bounding box center [109, 168] width 56 height 8
type input "[URL][DOMAIN_NAME]"
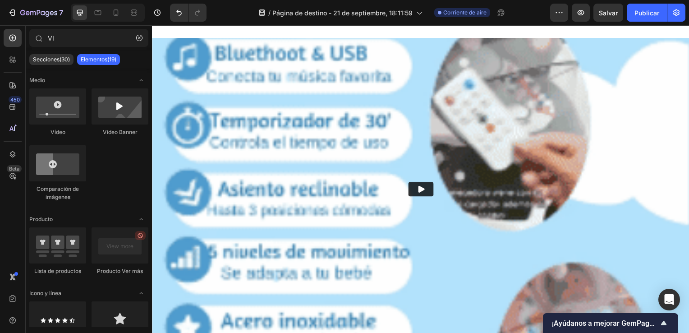
scroll to position [707, 0]
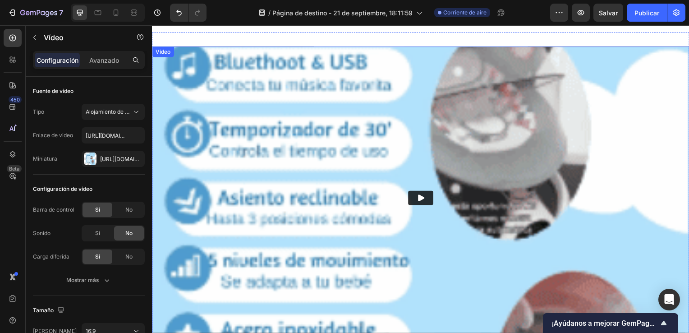
click at [421, 196] on icon "Play" at bounding box center [422, 199] width 9 height 9
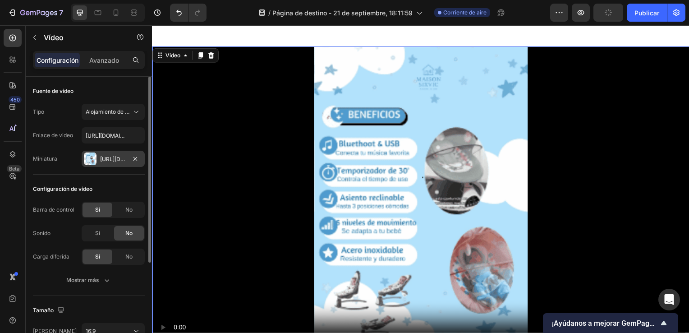
click at [98, 166] on div "[URL][DOMAIN_NAME]" at bounding box center [113, 159] width 63 height 16
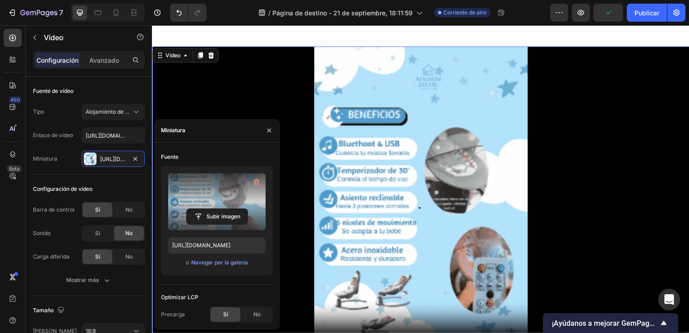
click at [211, 192] on label at bounding box center [216, 201] width 97 height 57
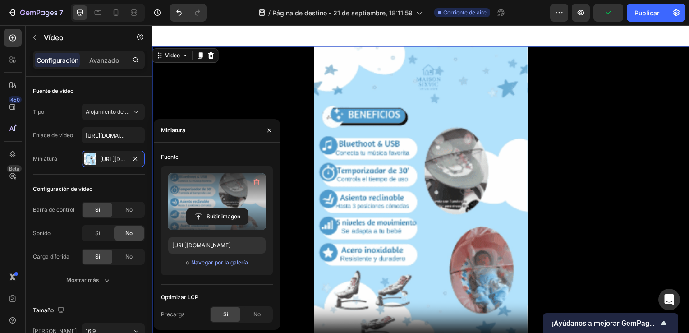
click at [211, 209] on input "file" at bounding box center [217, 216] width 61 height 15
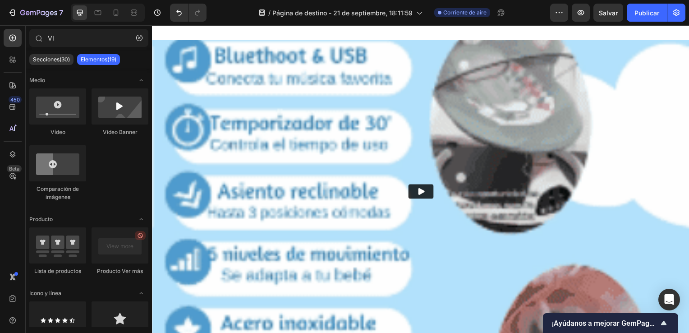
scroll to position [706, 0]
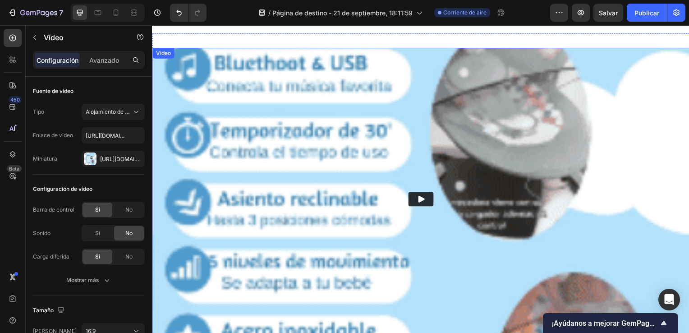
click at [225, 262] on img at bounding box center [422, 200] width 541 height 304
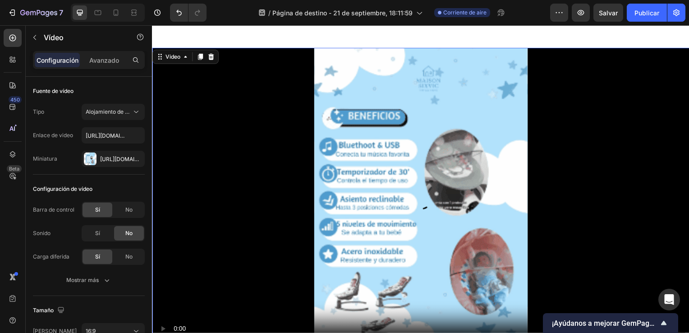
click at [226, 262] on video at bounding box center [422, 200] width 541 height 304
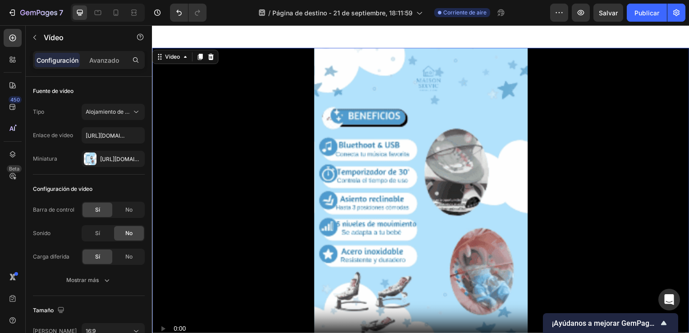
click at [208, 281] on video at bounding box center [422, 200] width 541 height 304
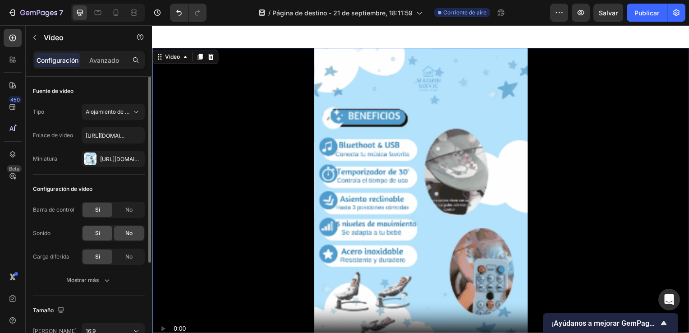
click at [98, 237] on div "Sí" at bounding box center [98, 233] width 30 height 14
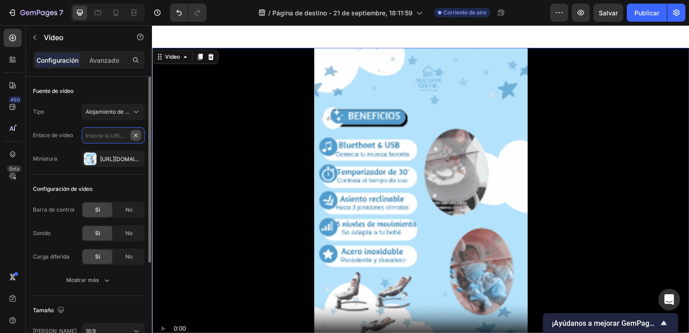
scroll to position [0, 0]
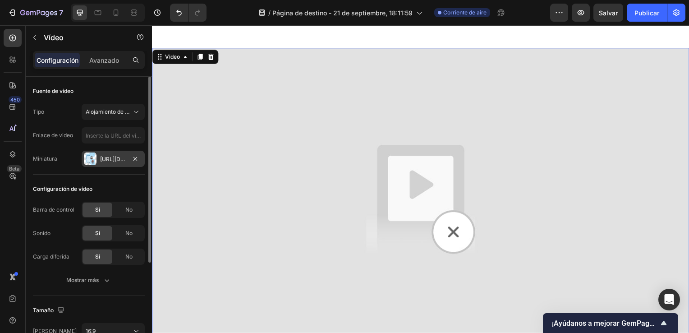
click at [128, 158] on div "[URL][DOMAIN_NAME]" at bounding box center [113, 159] width 63 height 16
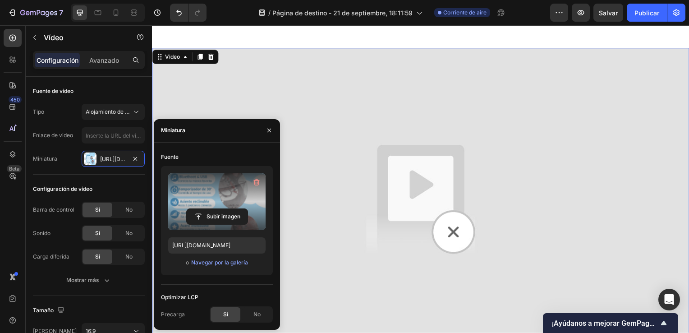
click at [206, 190] on label at bounding box center [216, 201] width 97 height 57
click at [206, 209] on input "file" at bounding box center [217, 216] width 61 height 15
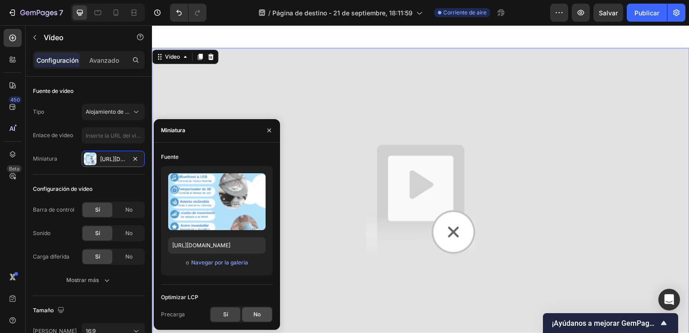
click at [251, 317] on div "No" at bounding box center [257, 314] width 30 height 14
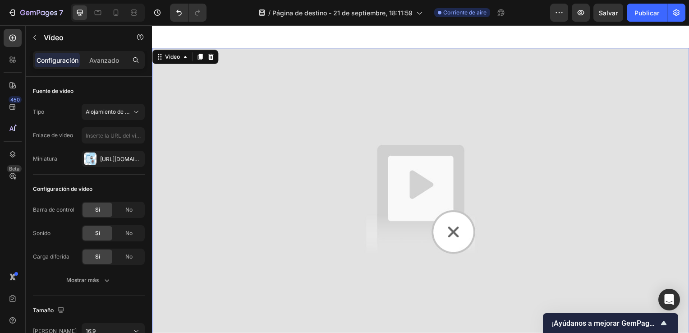
click at [567, 213] on img at bounding box center [422, 200] width 541 height 304
click at [424, 201] on img at bounding box center [422, 200] width 541 height 304
click at [441, 221] on img at bounding box center [422, 200] width 541 height 304
click at [412, 172] on img at bounding box center [422, 200] width 541 height 304
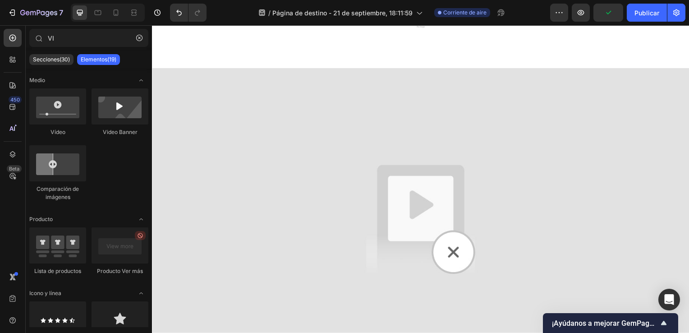
scroll to position [714, 0]
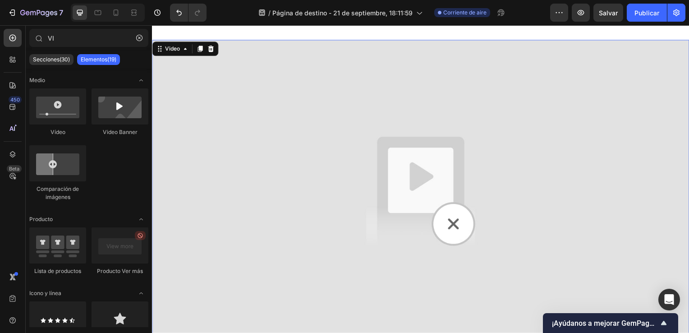
click at [615, 224] on img at bounding box center [422, 192] width 541 height 304
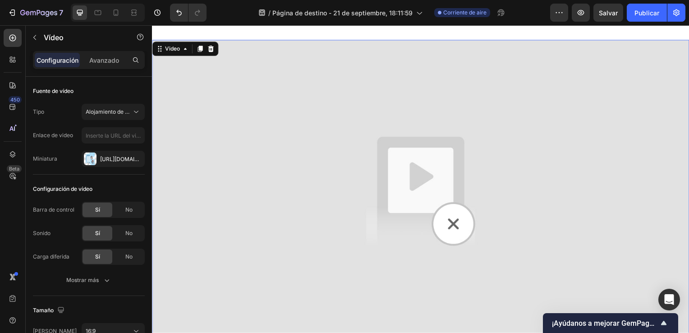
click at [615, 224] on img at bounding box center [422, 192] width 541 height 304
click at [128, 244] on div "Barra de control Sí No Sonido Sí No Carga diferida Sí No" at bounding box center [89, 233] width 112 height 63
click at [128, 237] on div "No" at bounding box center [129, 233] width 30 height 14
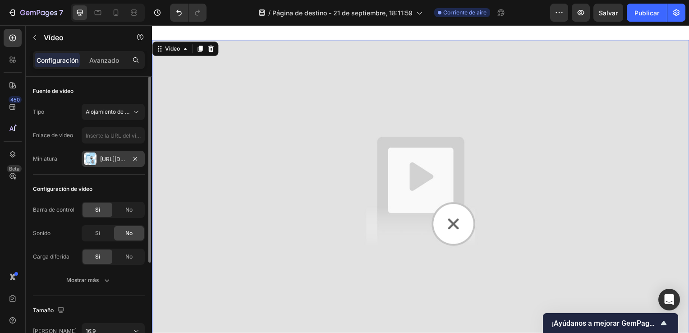
click at [123, 165] on div "[URL][DOMAIN_NAME]" at bounding box center [113, 159] width 63 height 16
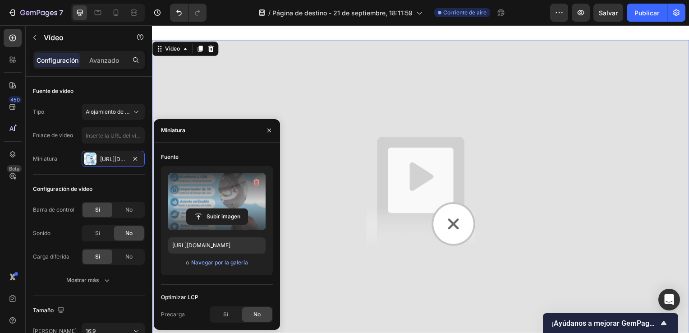
click at [198, 199] on label at bounding box center [216, 201] width 97 height 57
click at [198, 209] on input "file" at bounding box center [217, 216] width 61 height 15
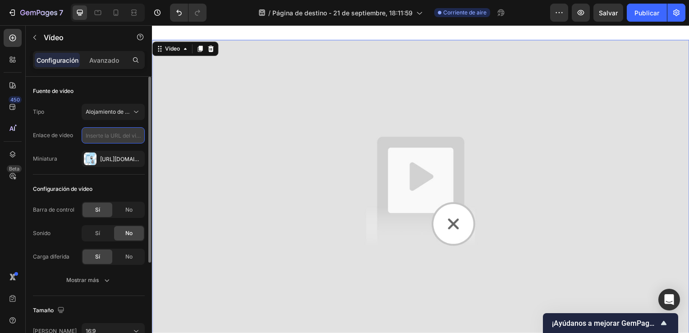
click at [133, 133] on input "text" at bounding box center [113, 135] width 63 height 16
click at [137, 110] on icon at bounding box center [136, 111] width 9 height 9
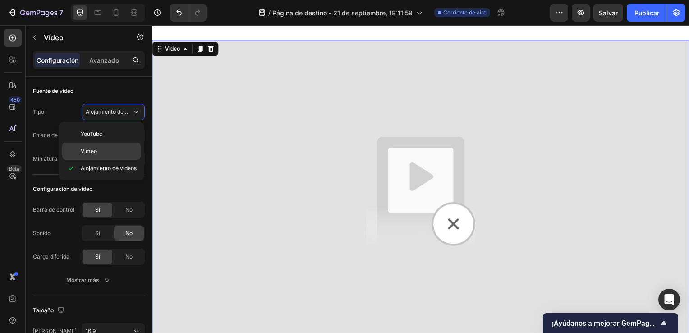
click at [112, 144] on div "Vimeo" at bounding box center [101, 150] width 78 height 17
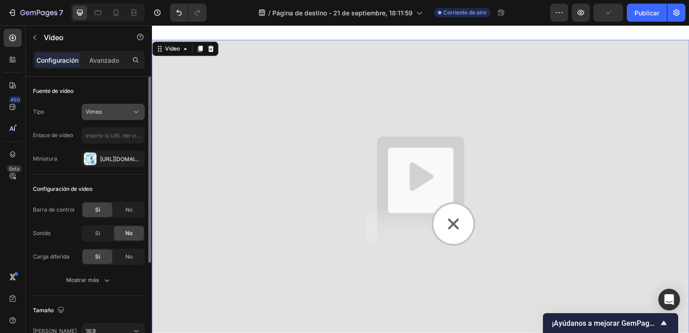
click at [135, 110] on icon at bounding box center [136, 111] width 9 height 9
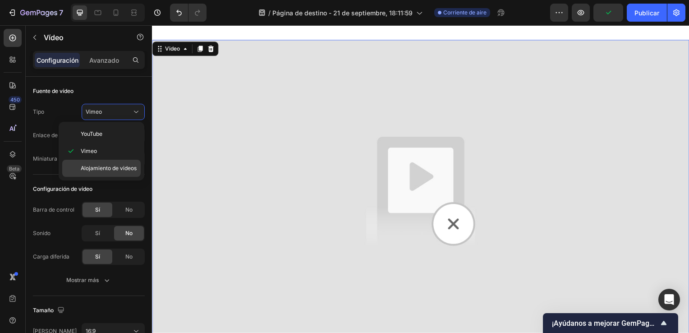
click at [125, 163] on div "Alojamiento de videos" at bounding box center [101, 168] width 78 height 17
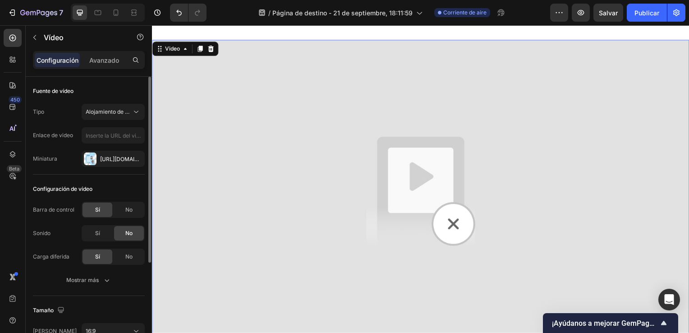
click at [124, 146] on div "Tipo Alojamiento de videos Enlace de video Miniatura [URL][DOMAIN_NAME]" at bounding box center [89, 135] width 112 height 63
click at [124, 156] on div "[URL][DOMAIN_NAME]" at bounding box center [113, 159] width 26 height 8
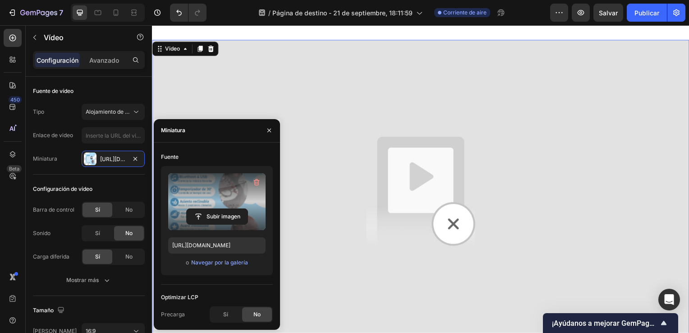
click at [208, 186] on label at bounding box center [216, 201] width 97 height 57
click at [208, 209] on input "file" at bounding box center [217, 216] width 61 height 15
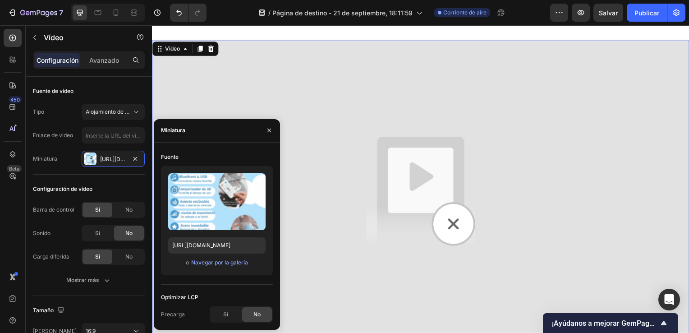
drag, startPoint x: 387, startPoint y: 217, endPoint x: 339, endPoint y: 197, distance: 52.3
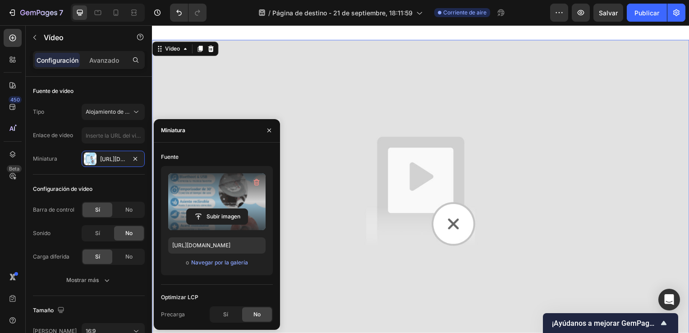
click at [244, 201] on label at bounding box center [216, 201] width 97 height 57
click at [244, 209] on input "file" at bounding box center [217, 216] width 61 height 15
click at [257, 180] on icon "button" at bounding box center [256, 182] width 9 height 9
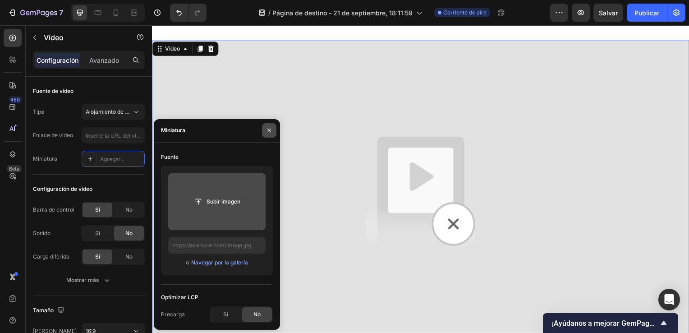
click at [271, 129] on icon "button" at bounding box center [269, 130] width 7 height 7
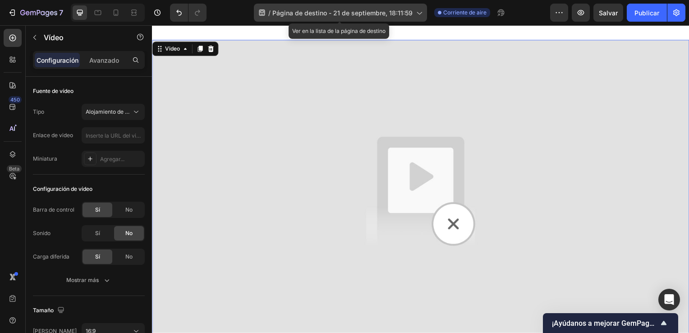
click at [385, 9] on span "Página de destino - 21 de septiembre, 18:11:59" at bounding box center [342, 12] width 140 height 9
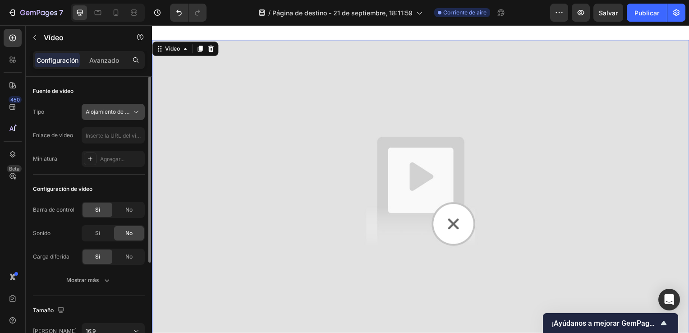
click at [133, 111] on icon at bounding box center [136, 111] width 9 height 9
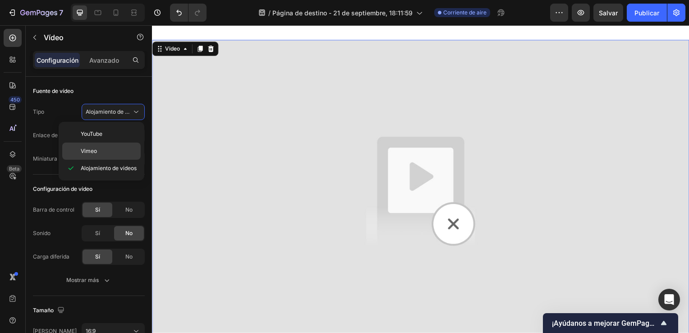
click at [115, 156] on div "Vimeo" at bounding box center [101, 150] width 78 height 17
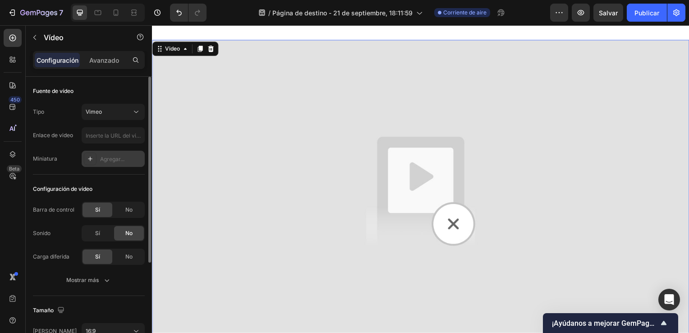
click at [117, 158] on div "Agregar..." at bounding box center [121, 159] width 42 height 8
type input "[URL][DOMAIN_NAME]"
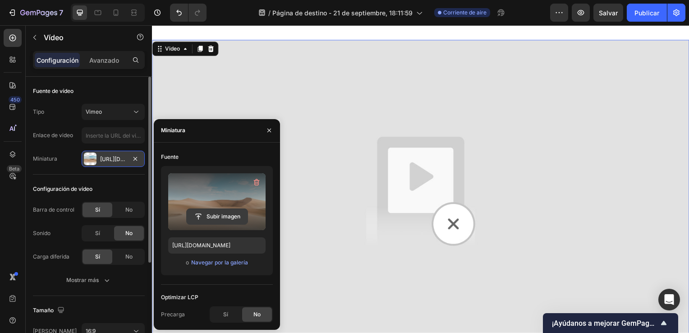
click at [212, 219] on input "file" at bounding box center [217, 216] width 61 height 15
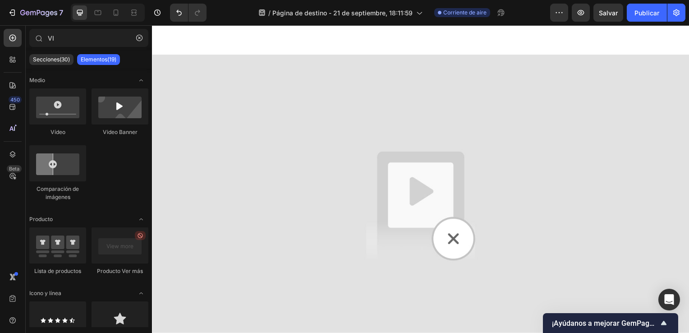
scroll to position [708, 0]
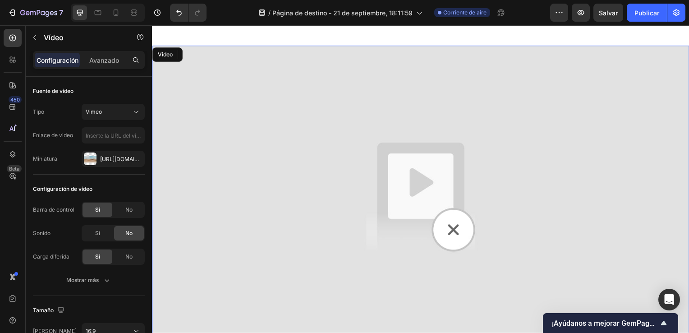
click at [172, 66] on img at bounding box center [422, 198] width 541 height 304
click at [215, 56] on div at bounding box center [211, 55] width 11 height 11
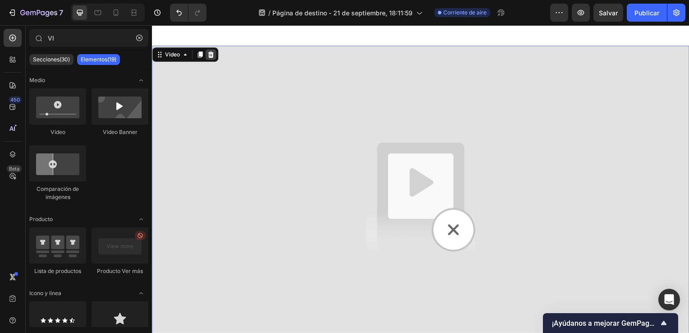
scroll to position [590, 0]
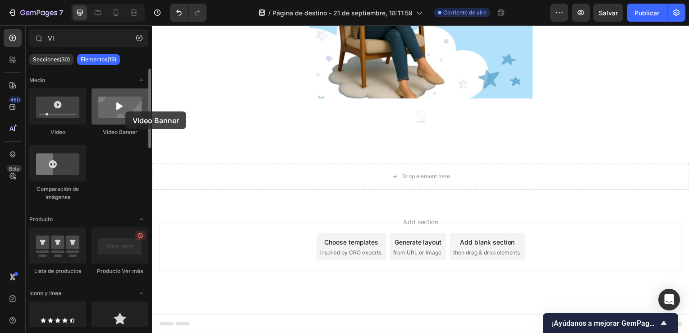
click at [125, 111] on div at bounding box center [120, 106] width 57 height 36
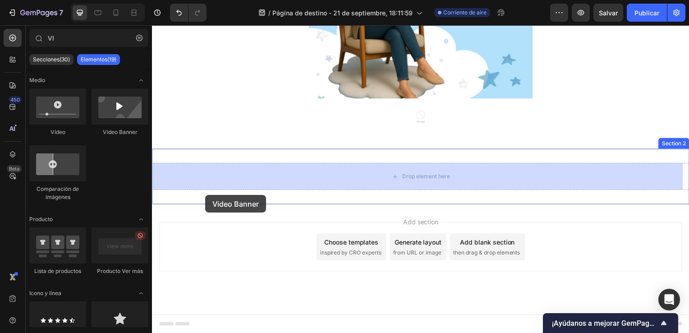
drag, startPoint x: 271, startPoint y: 138, endPoint x: 206, endPoint y: 195, distance: 87.2
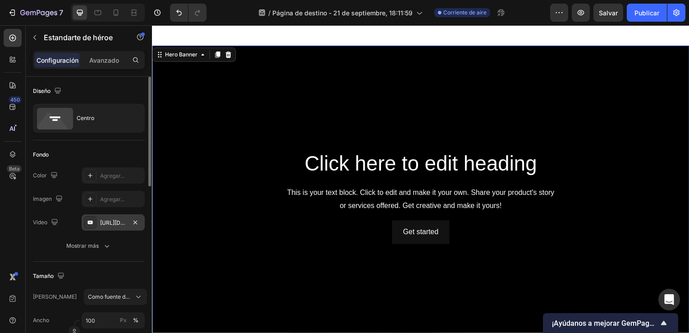
click at [97, 222] on div "[URL][DOMAIN_NAME]" at bounding box center [113, 222] width 63 height 16
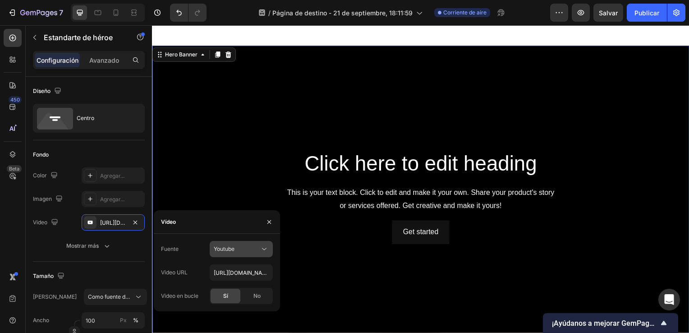
click at [264, 249] on icon at bounding box center [264, 249] width 5 height 2
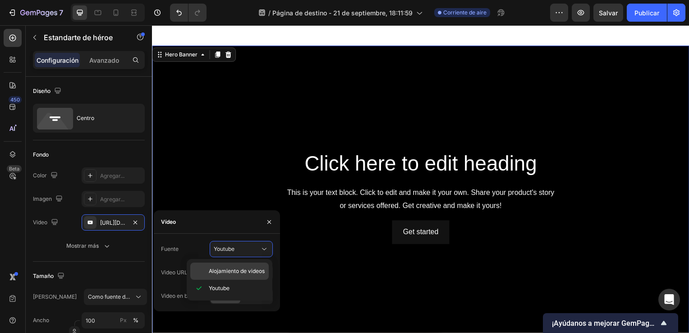
click at [251, 271] on span "Alojamiento de videos" at bounding box center [237, 271] width 56 height 8
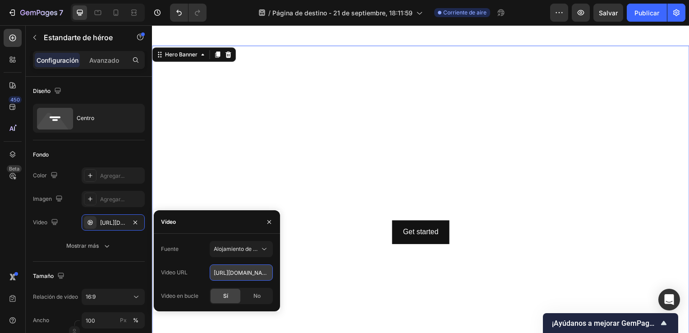
click at [262, 270] on input "[URL][DOMAIN_NAME]" at bounding box center [241, 272] width 63 height 16
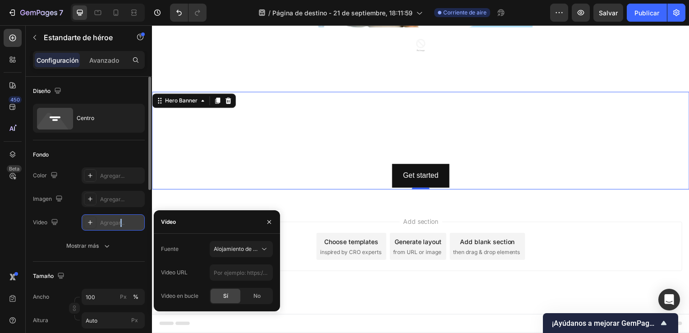
scroll to position [661, 0]
click at [119, 223] on div "Agregar..." at bounding box center [121, 223] width 42 height 8
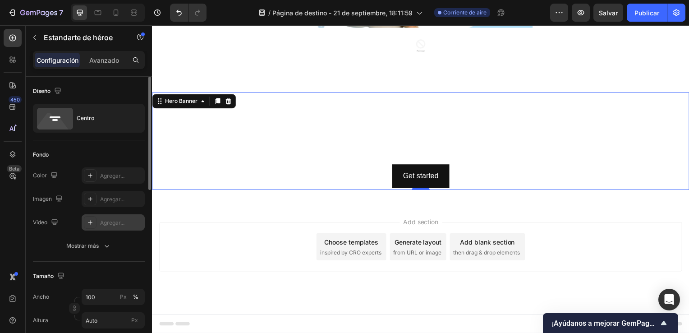
drag, startPoint x: 119, startPoint y: 223, endPoint x: 101, endPoint y: 222, distance: 18.1
click at [101, 222] on div "Agregar..." at bounding box center [121, 223] width 42 height 8
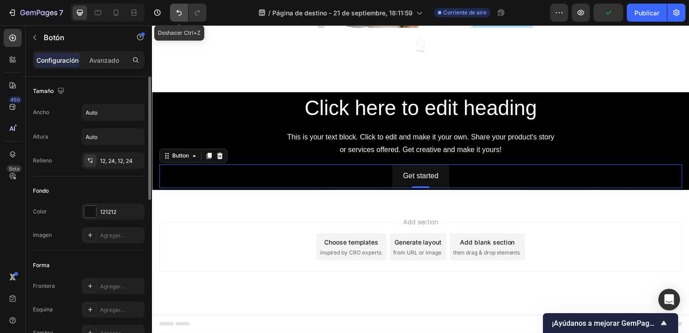
click at [171, 15] on button "Deshacer/Rehacer" at bounding box center [179, 13] width 18 height 18
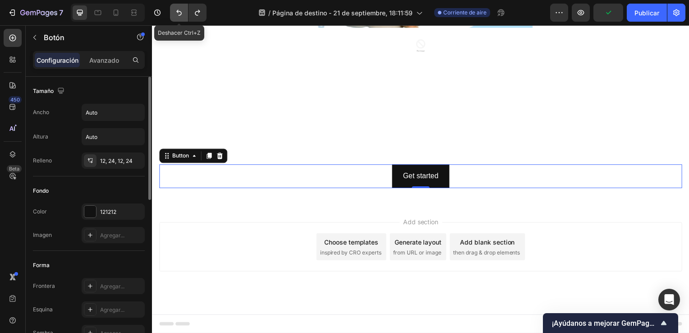
click at [171, 15] on button "Deshacer/Rehacer" at bounding box center [179, 13] width 18 height 18
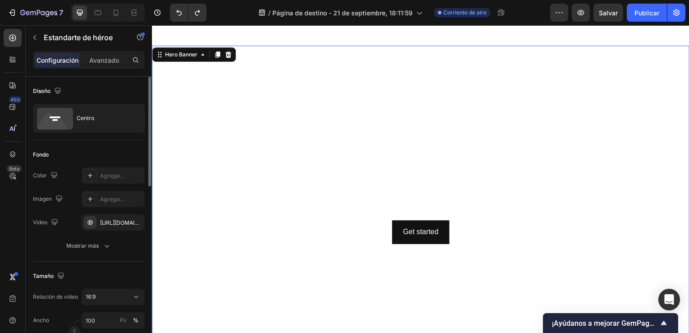
click at [226, 104] on video "Background Image" at bounding box center [422, 198] width 541 height 304
click at [84, 218] on div at bounding box center [90, 222] width 13 height 13
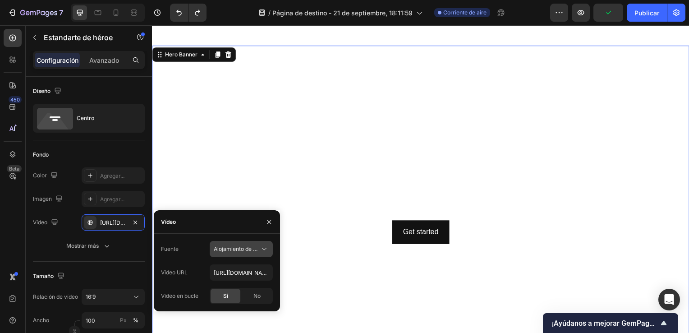
click at [267, 246] on icon at bounding box center [264, 248] width 9 height 9
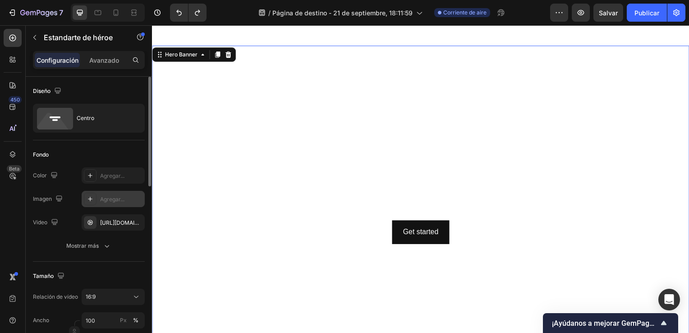
click at [87, 201] on icon at bounding box center [90, 198] width 7 height 7
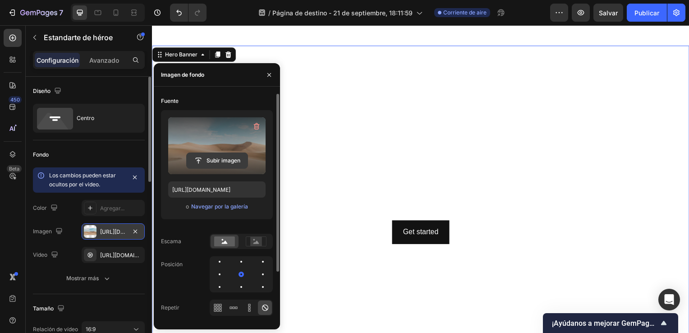
click at [209, 159] on input "file" at bounding box center [217, 160] width 61 height 15
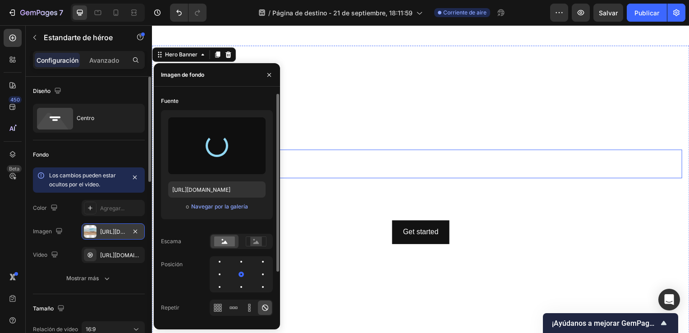
type input "[URL][DOMAIN_NAME]"
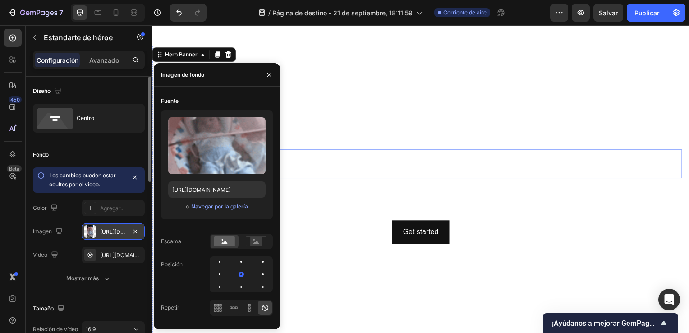
drag, startPoint x: 334, startPoint y: 163, endPoint x: 364, endPoint y: 157, distance: 31.3
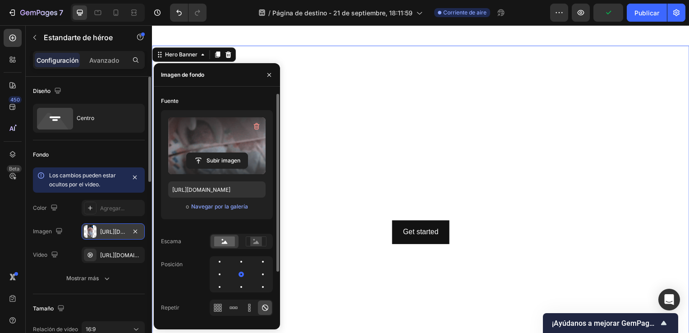
click at [208, 131] on label at bounding box center [216, 145] width 97 height 57
click at [208, 153] on input "file" at bounding box center [217, 160] width 61 height 15
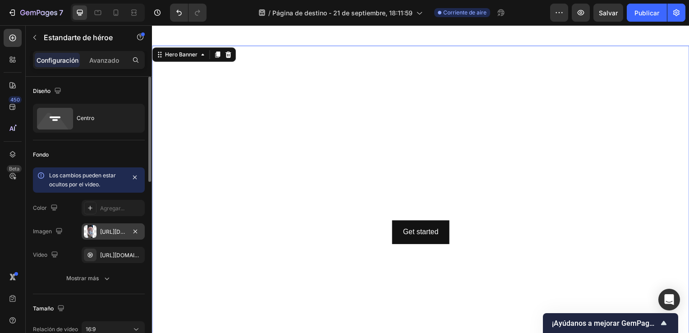
click at [490, 83] on video "Background Image" at bounding box center [422, 198] width 541 height 304
click at [89, 253] on icon at bounding box center [90, 254] width 2 height 3
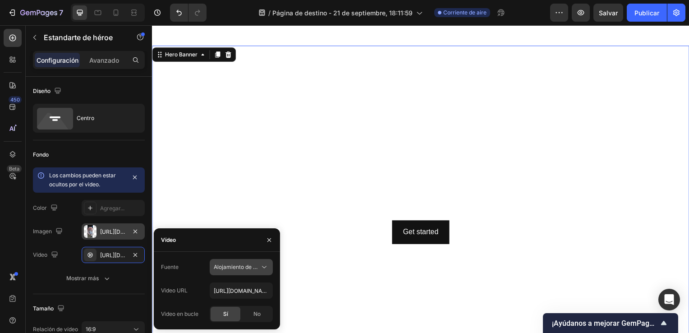
click at [264, 268] on icon at bounding box center [264, 266] width 9 height 9
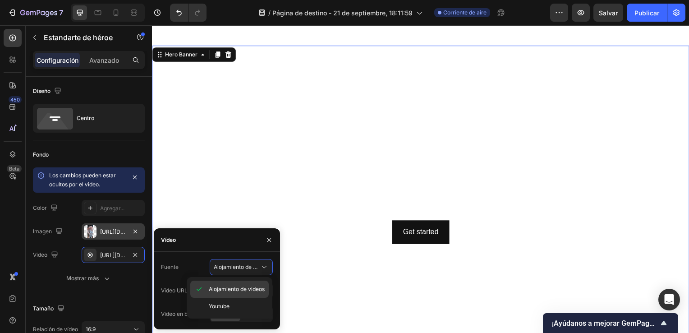
click at [255, 290] on span "Alojamiento de videos" at bounding box center [237, 289] width 56 height 8
click at [254, 293] on input "[URL][DOMAIN_NAME]" at bounding box center [241, 290] width 63 height 16
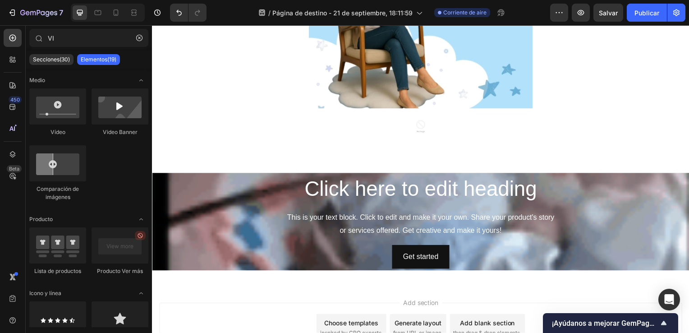
scroll to position [602, 0]
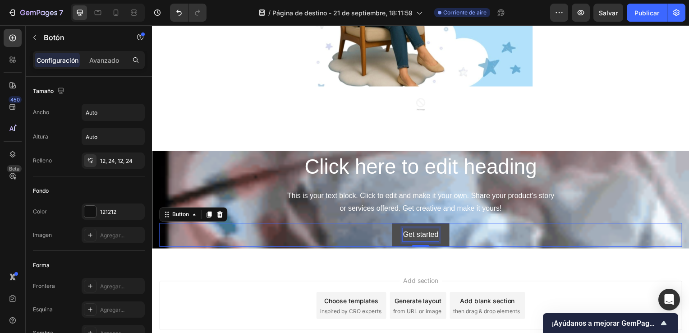
click at [438, 237] on button "Get started" at bounding box center [422, 237] width 57 height 24
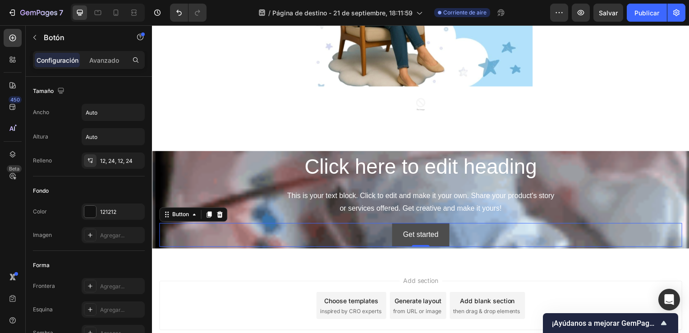
click at [438, 237] on button "Get started" at bounding box center [422, 237] width 57 height 24
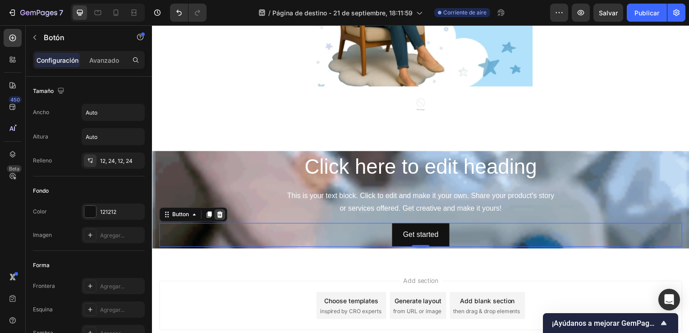
click at [221, 216] on icon at bounding box center [220, 216] width 6 height 6
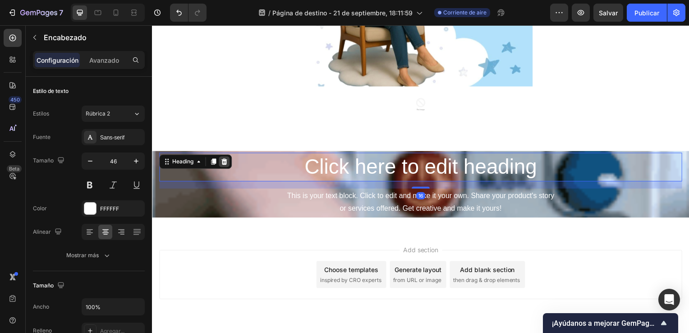
click at [226, 165] on icon at bounding box center [225, 163] width 6 height 6
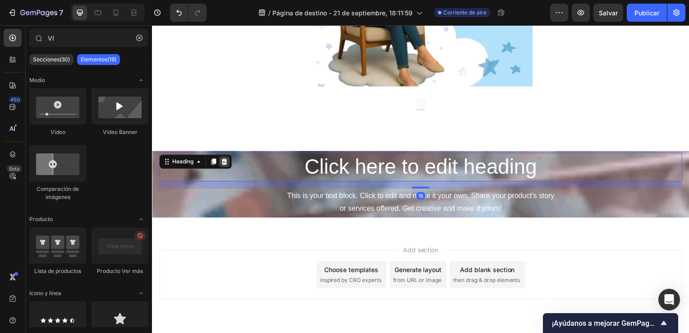
scroll to position [594, 0]
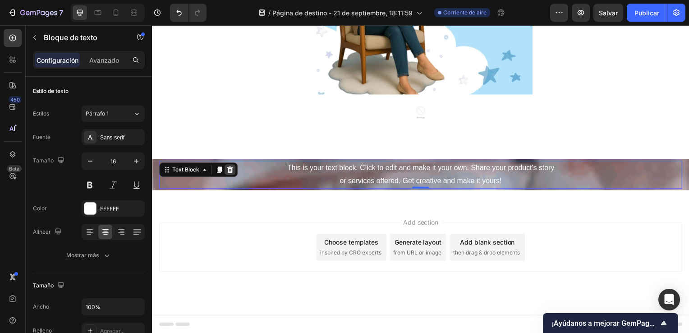
click at [226, 165] on div at bounding box center [230, 170] width 11 height 11
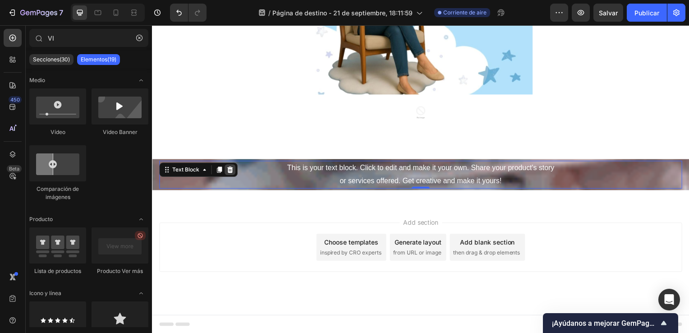
scroll to position [593, 0]
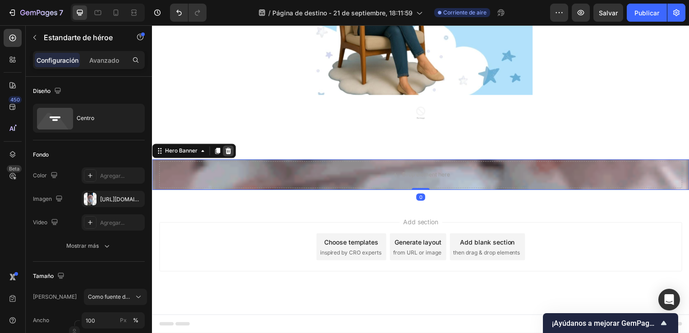
click at [229, 147] on div at bounding box center [228, 152] width 11 height 11
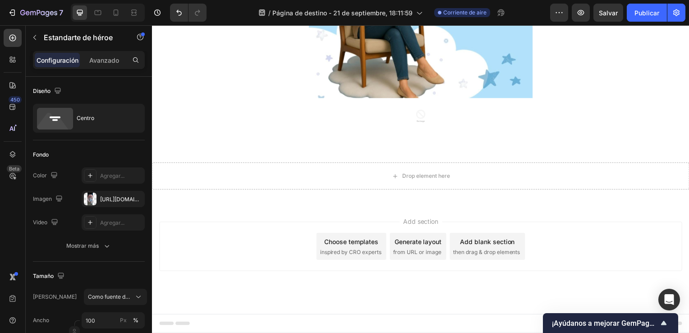
scroll to position [590, 0]
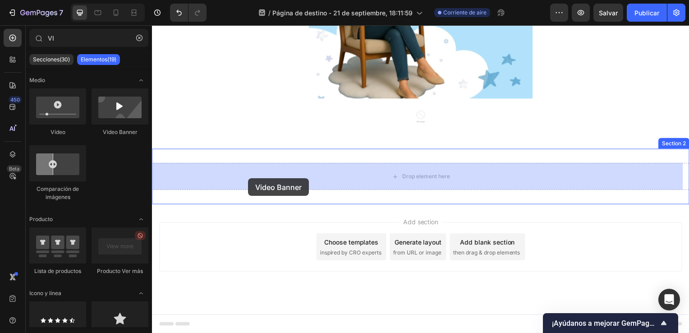
drag, startPoint x: 264, startPoint y: 147, endPoint x: 250, endPoint y: 179, distance: 35.5
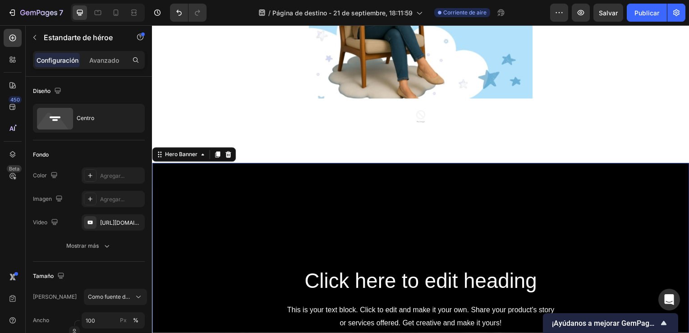
scroll to position [602, 0]
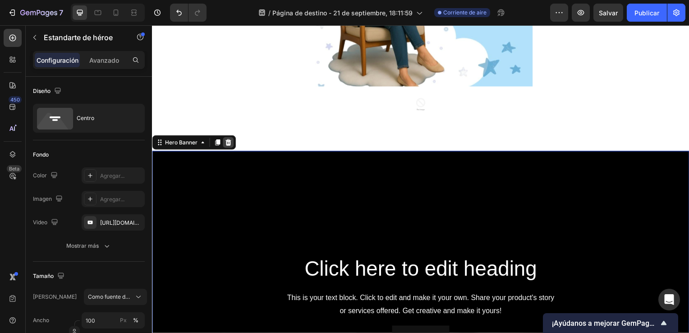
click at [227, 143] on icon at bounding box center [229, 143] width 6 height 6
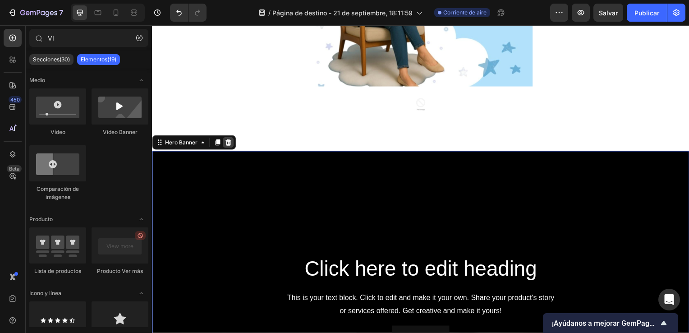
scroll to position [590, 0]
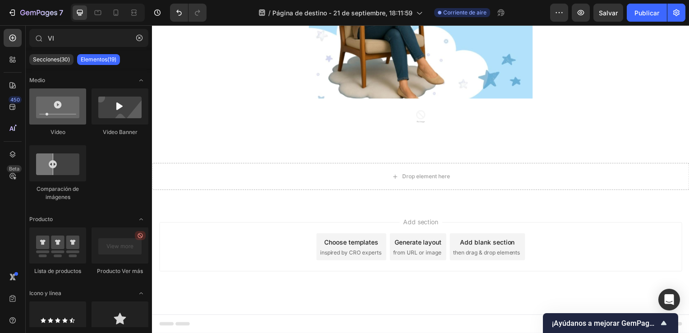
click at [38, 115] on div at bounding box center [57, 106] width 57 height 36
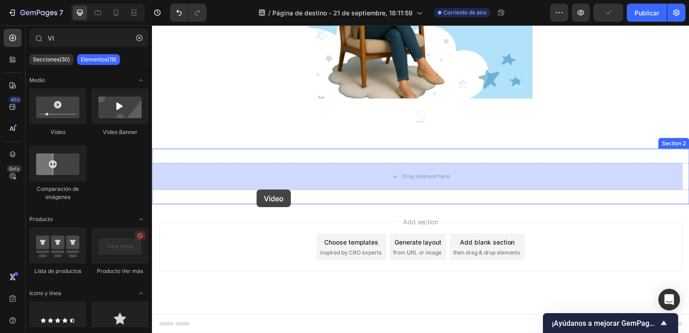
drag, startPoint x: 190, startPoint y: 140, endPoint x: 257, endPoint y: 191, distance: 84.7
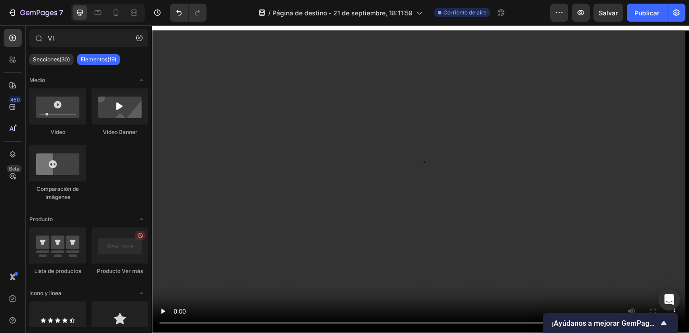
scroll to position [718, 0]
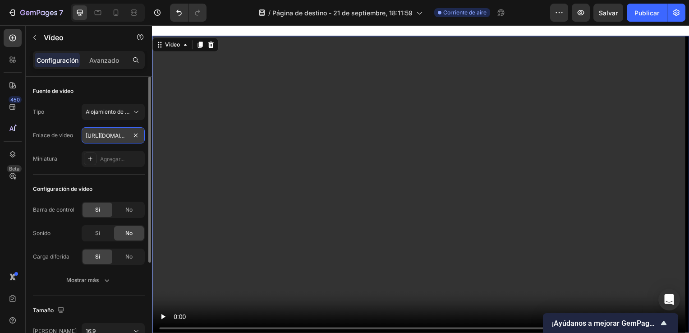
click at [120, 133] on input "[URL][DOMAIN_NAME]" at bounding box center [113, 135] width 63 height 16
click at [106, 158] on div "Agregar..." at bounding box center [121, 159] width 42 height 8
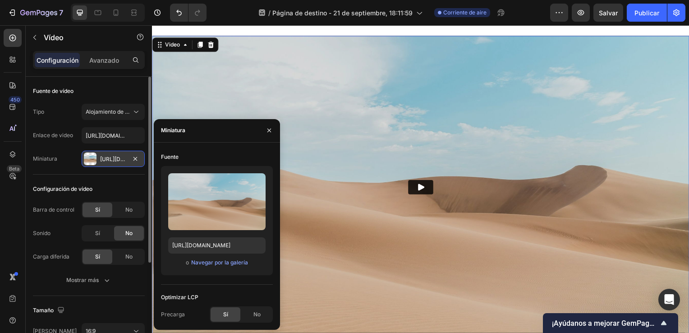
click at [106, 158] on div "[URL][DOMAIN_NAME]" at bounding box center [113, 159] width 26 height 8
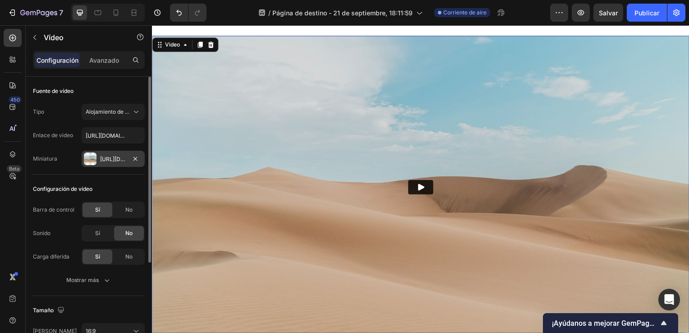
click at [106, 158] on div "[URL][DOMAIN_NAME]" at bounding box center [113, 159] width 26 height 8
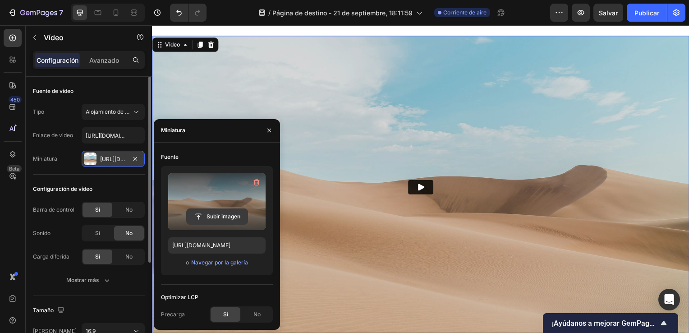
click at [198, 212] on input "file" at bounding box center [217, 216] width 61 height 15
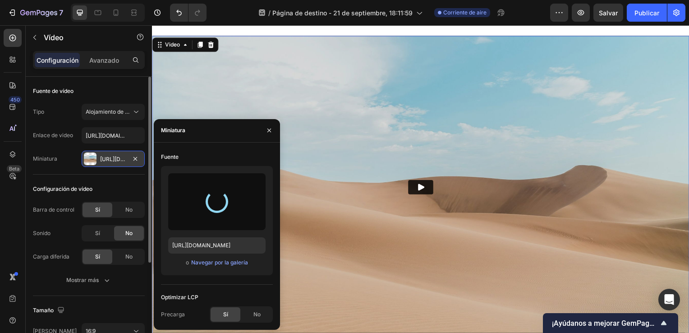
type input "[URL][DOMAIN_NAME]"
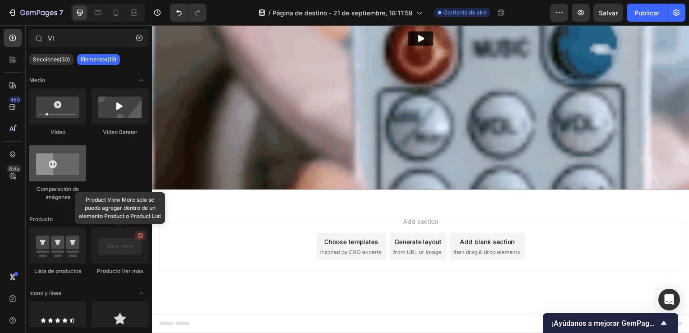
scroll to position [232, 0]
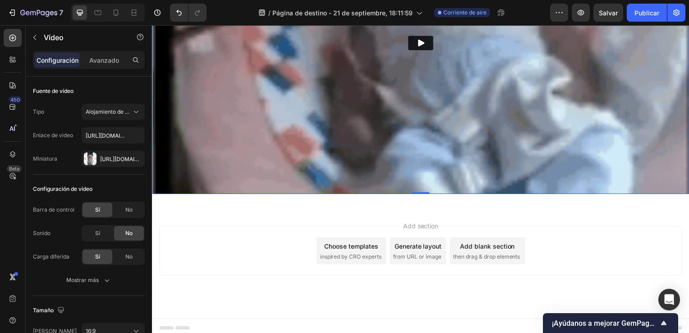
click at [424, 64] on img at bounding box center [422, 43] width 541 height 304
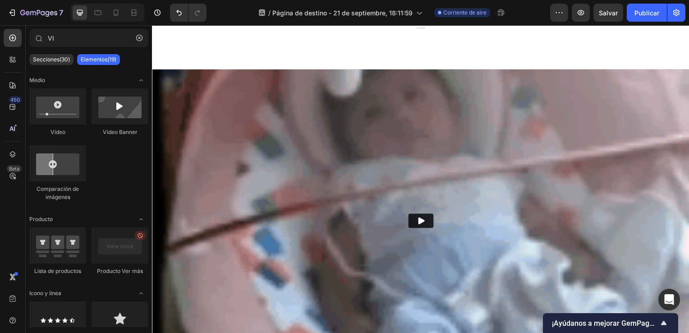
scroll to position [703, 0]
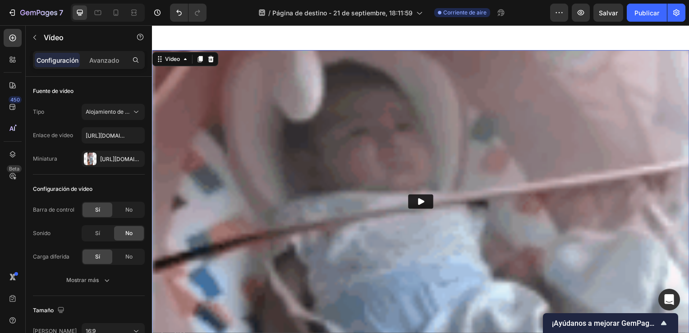
click at [213, 54] on div at bounding box center [211, 59] width 11 height 11
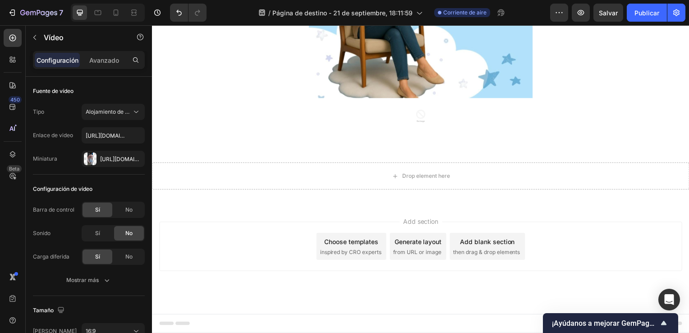
scroll to position [590, 0]
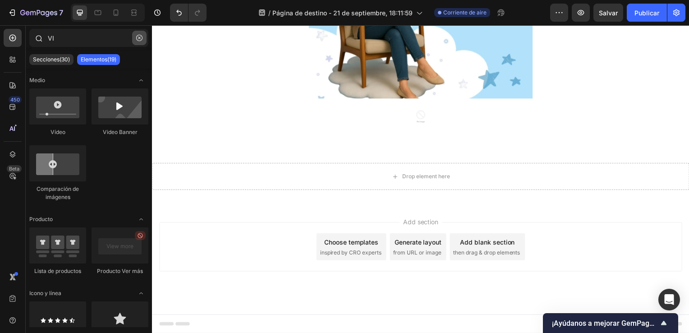
click at [143, 40] on button "button" at bounding box center [139, 38] width 14 height 14
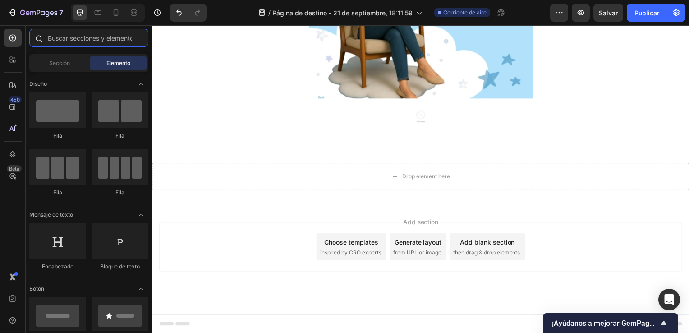
click at [84, 41] on input "text" at bounding box center [88, 38] width 119 height 18
click at [64, 64] on span "Sección" at bounding box center [59, 63] width 21 height 8
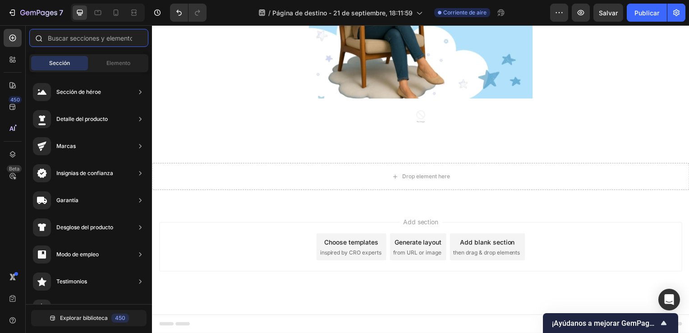
click at [97, 37] on input "text" at bounding box center [88, 38] width 119 height 18
type input "p"
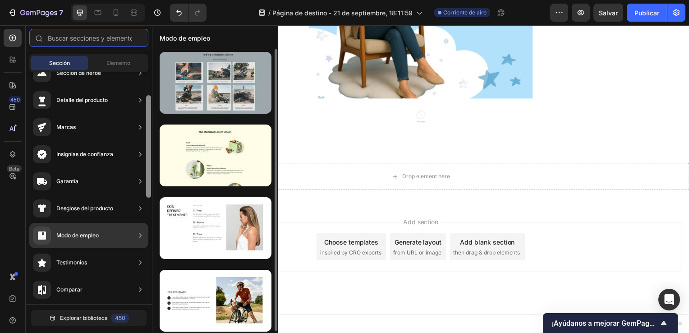
scroll to position [18, 0]
drag, startPoint x: 148, startPoint y: 104, endPoint x: 175, endPoint y: 112, distance: 27.4
click at [152, 112] on div "450 Beta Secciones(30) Elements(83) Sección Elemento Sección de héroe Detalle d…" at bounding box center [76, 179] width 152 height 308
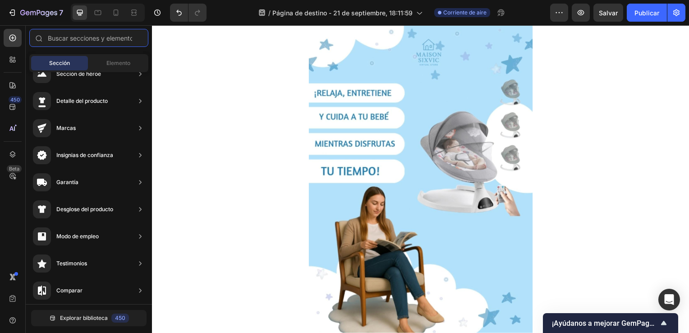
scroll to position [369, 0]
